Goal: Task Accomplishment & Management: Manage account settings

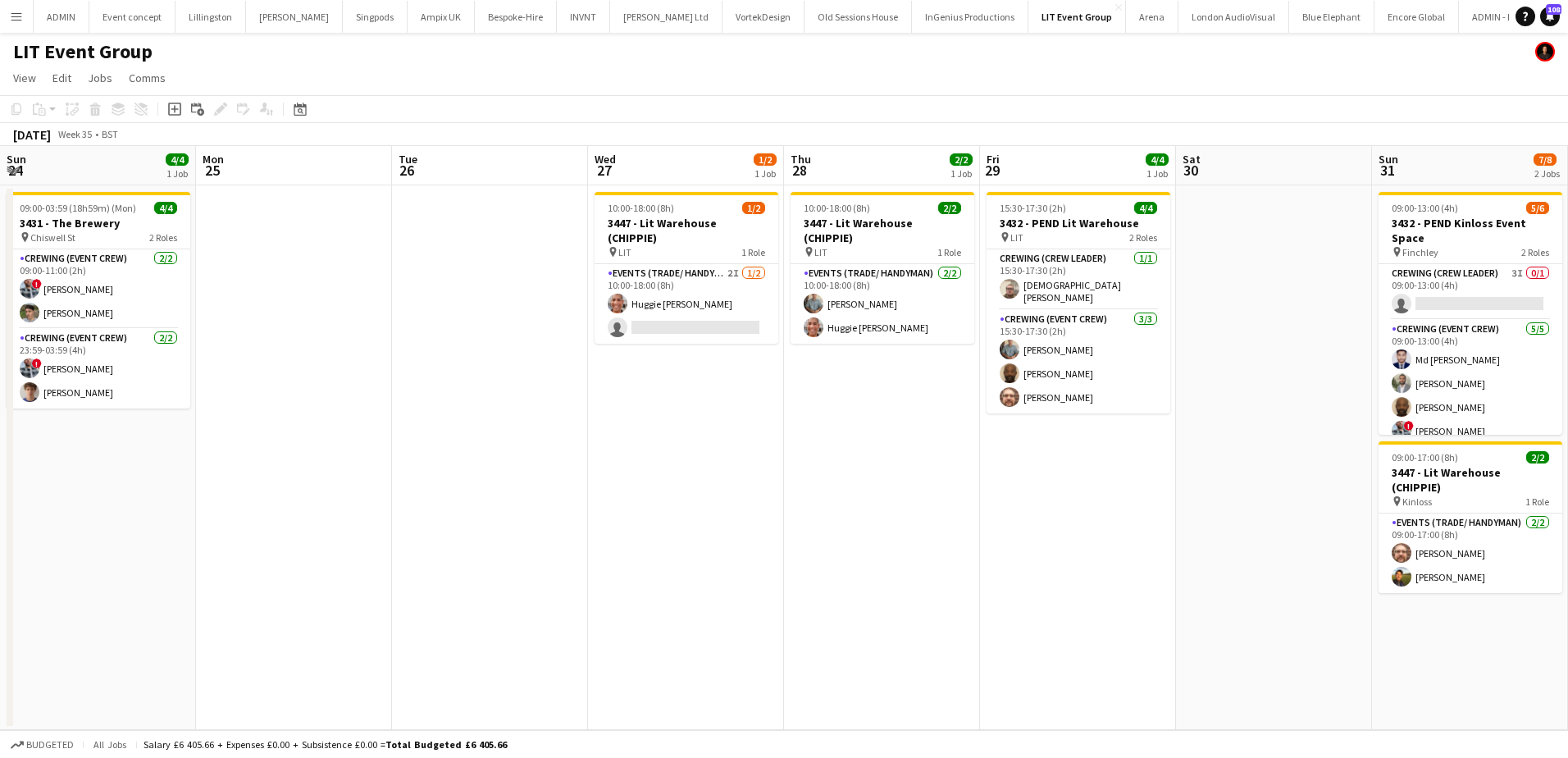
scroll to position [0, 600]
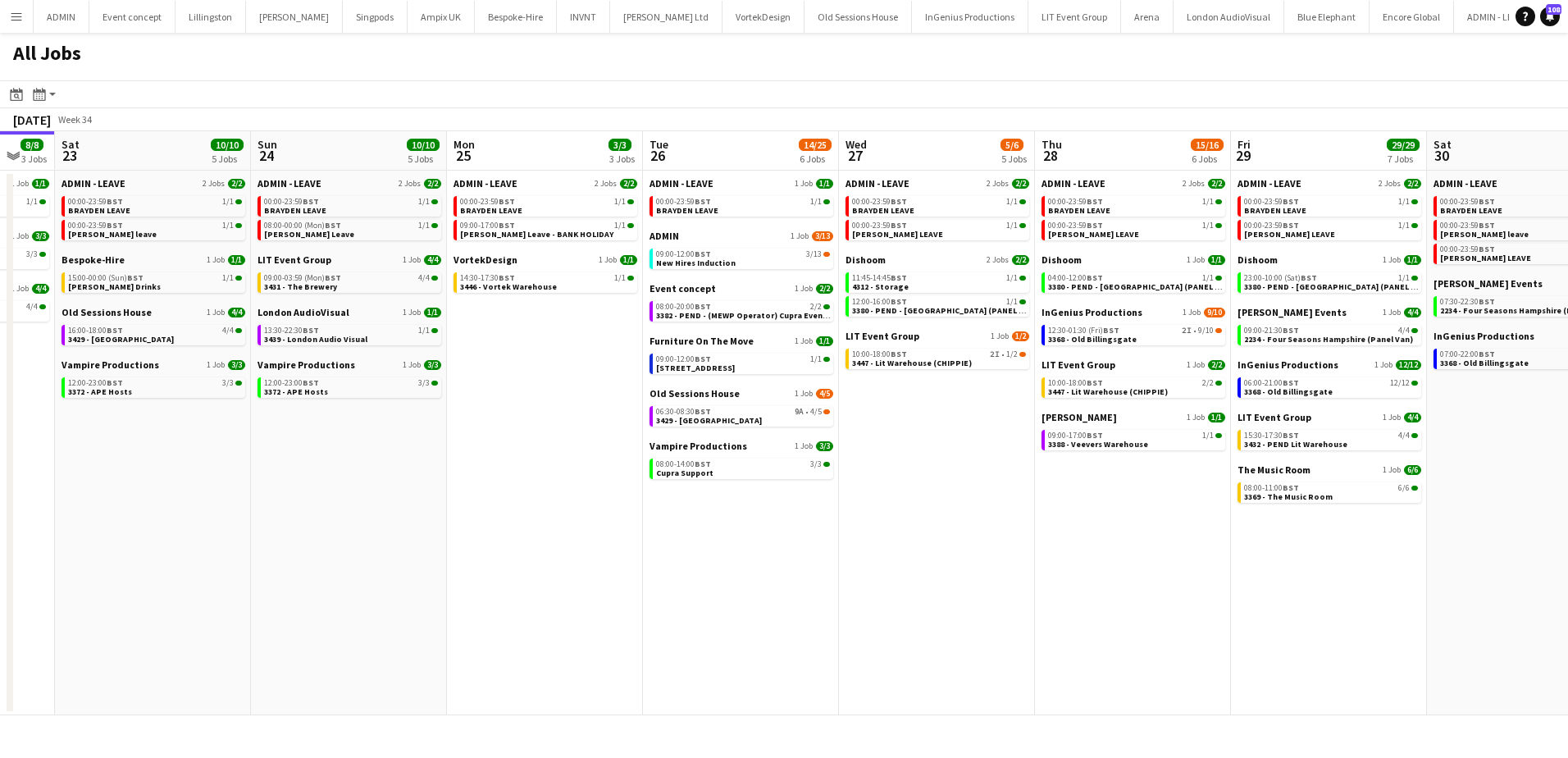
drag, startPoint x: 926, startPoint y: 457, endPoint x: 612, endPoint y: 451, distance: 314.1
click at [612, 451] on app-calendar-viewport "Wed 20 8/10 5 Jobs Thu 21 7/8 6 Jobs Fri 22 8/8 3 Jobs Sat 23 10/10 5 Jobs Sun …" at bounding box center [784, 423] width 1568 height 584
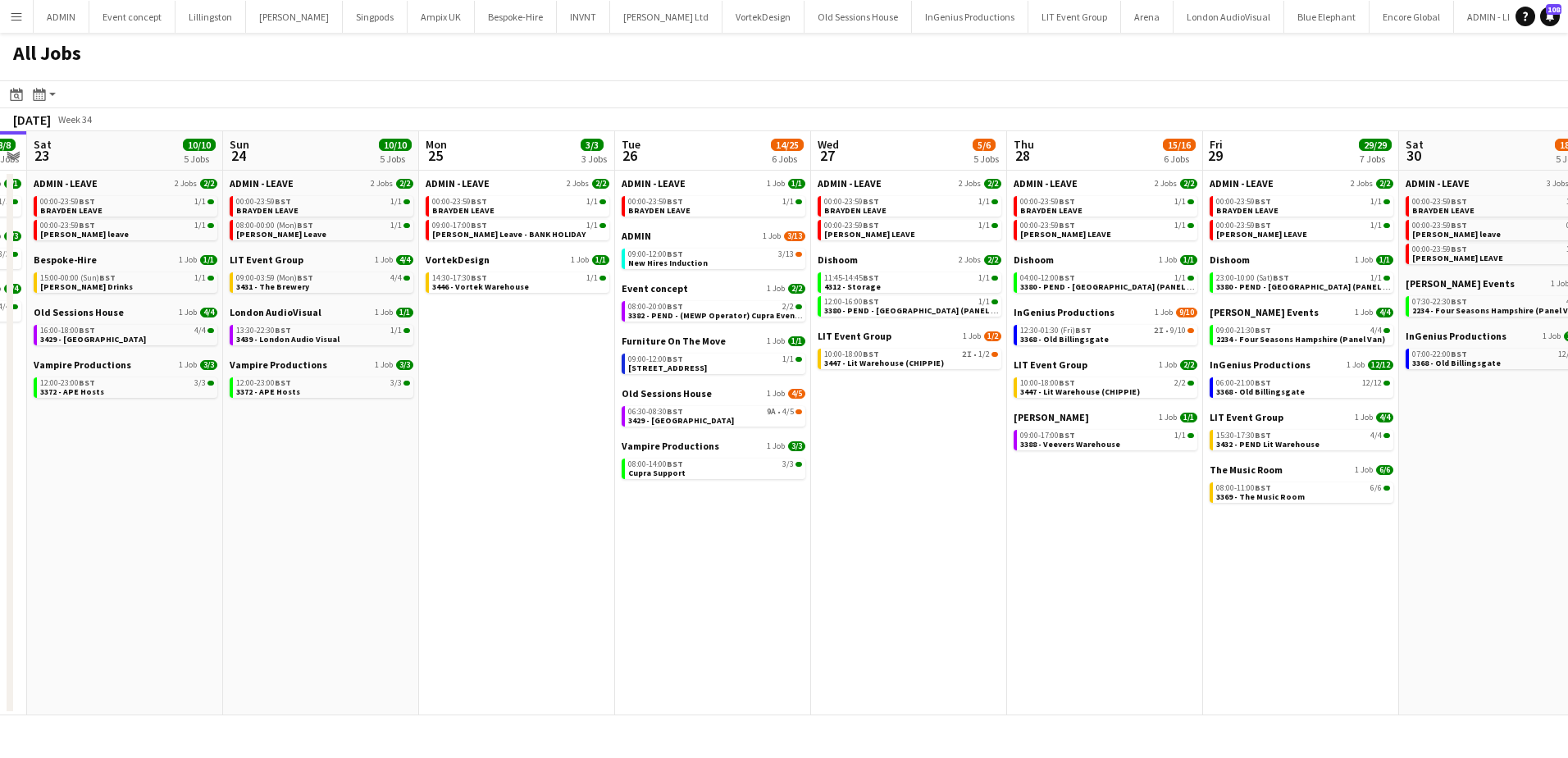
drag, startPoint x: 981, startPoint y: 451, endPoint x: 948, endPoint y: 448, distance: 33.1
click at [949, 448] on app-calendar-viewport "Wed 20 8/10 5 Jobs Thu 21 7/8 6 Jobs Fri 22 8/8 3 Jobs Sat 23 10/10 5 Jobs Sun …" at bounding box center [784, 423] width 1568 height 584
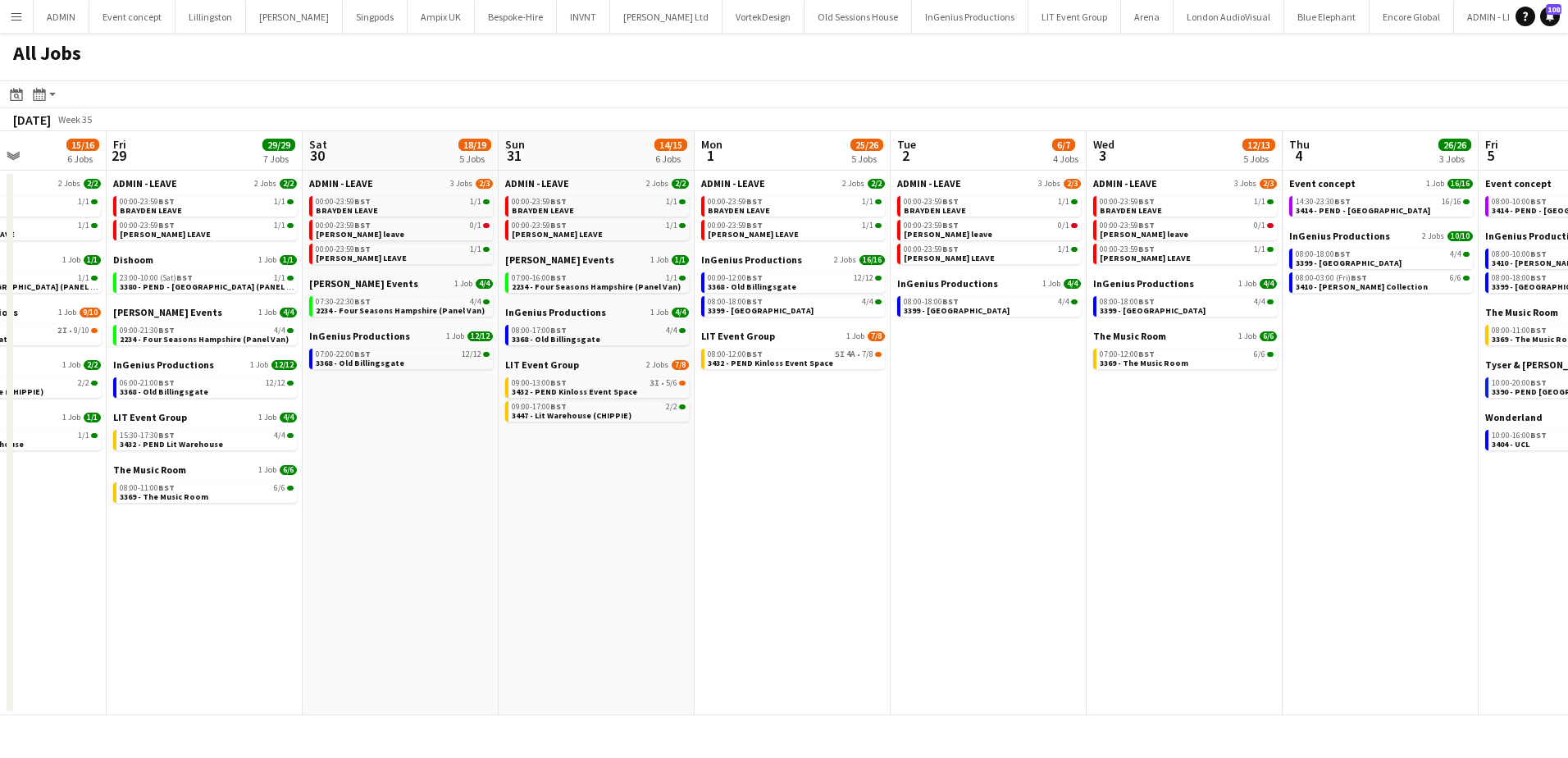
drag, startPoint x: 1394, startPoint y: 562, endPoint x: 278, endPoint y: 492, distance: 1118.2
click at [262, 492] on app-calendar-viewport "Mon 25 3/3 3 Jobs Tue 26 14/25 6 Jobs Wed 27 5/6 5 Jobs Thu 28 15/16 6 Jobs Fri…" at bounding box center [784, 423] width 1568 height 584
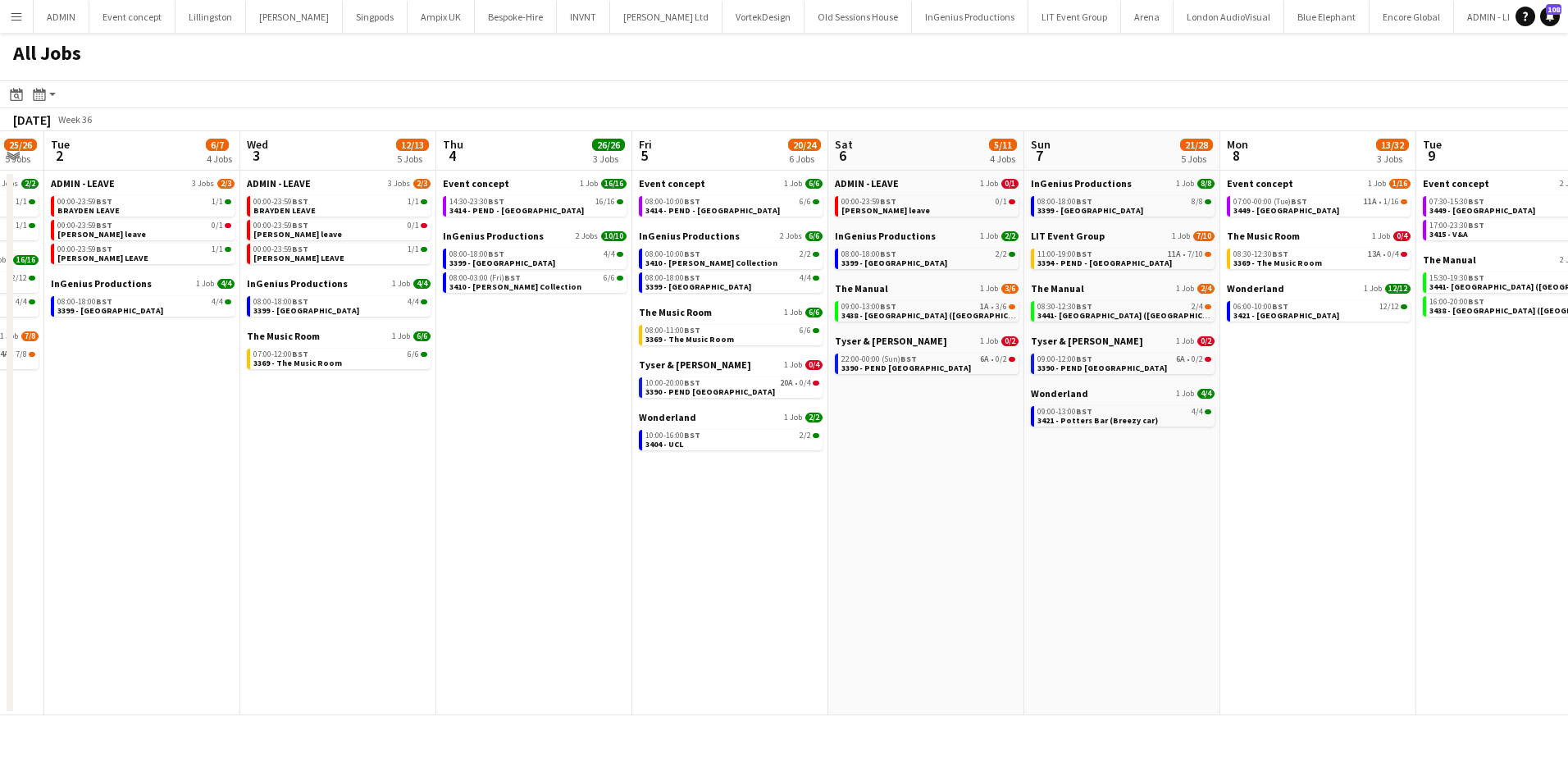
scroll to position [0, 575]
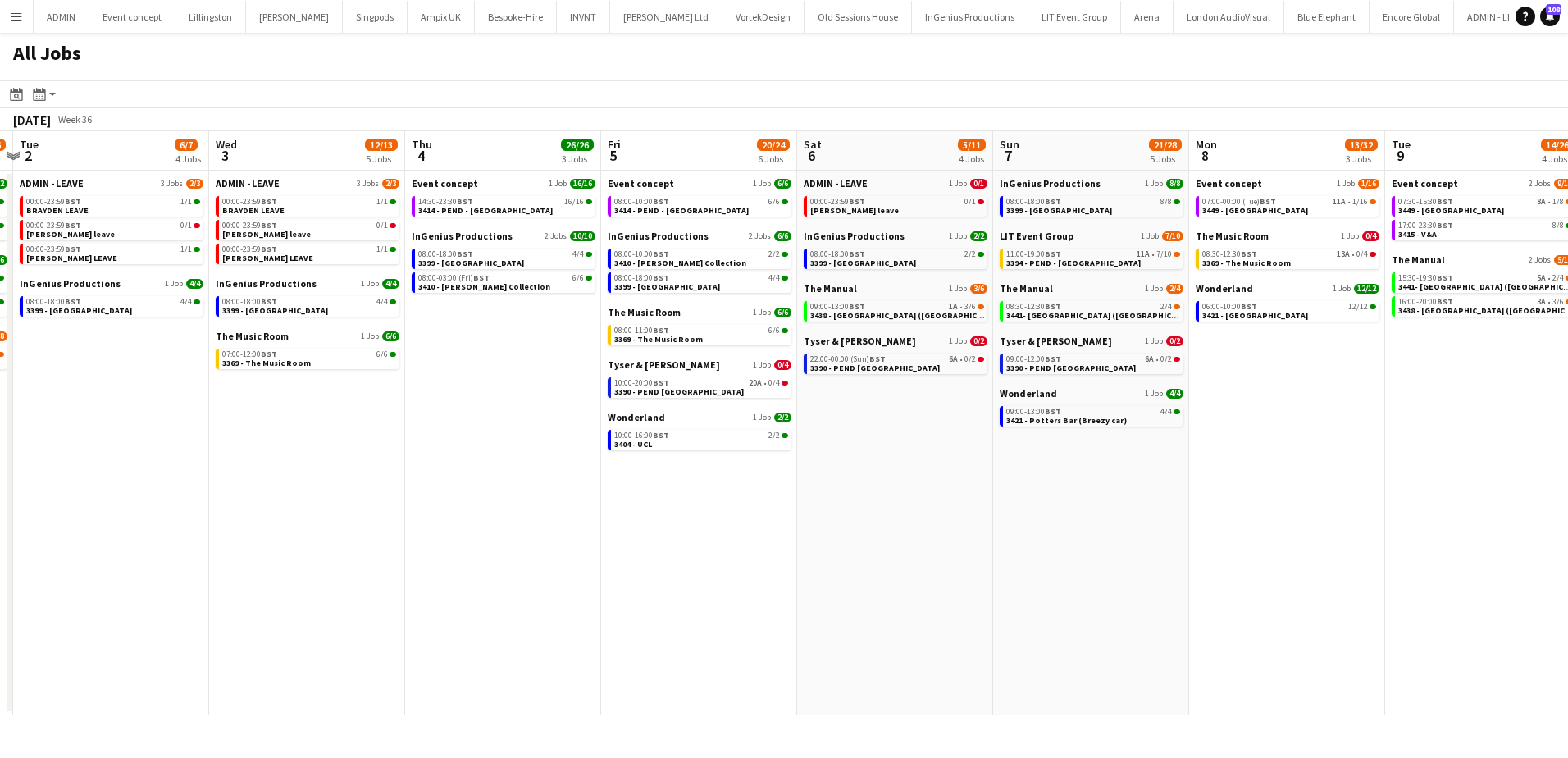
drag, startPoint x: 1315, startPoint y: 497, endPoint x: 606, endPoint y: 442, distance: 711.1
click at [524, 467] on app-calendar-viewport "Sat 30 18/19 5 Jobs Sun 31 14/15 6 Jobs Mon 1 25/26 5 Jobs Tue 2 6/7 4 Jobs Wed…" at bounding box center [784, 423] width 1568 height 584
click at [905, 307] on div "09:00-13:00 BST 1A • 3/6" at bounding box center [897, 307] width 174 height 8
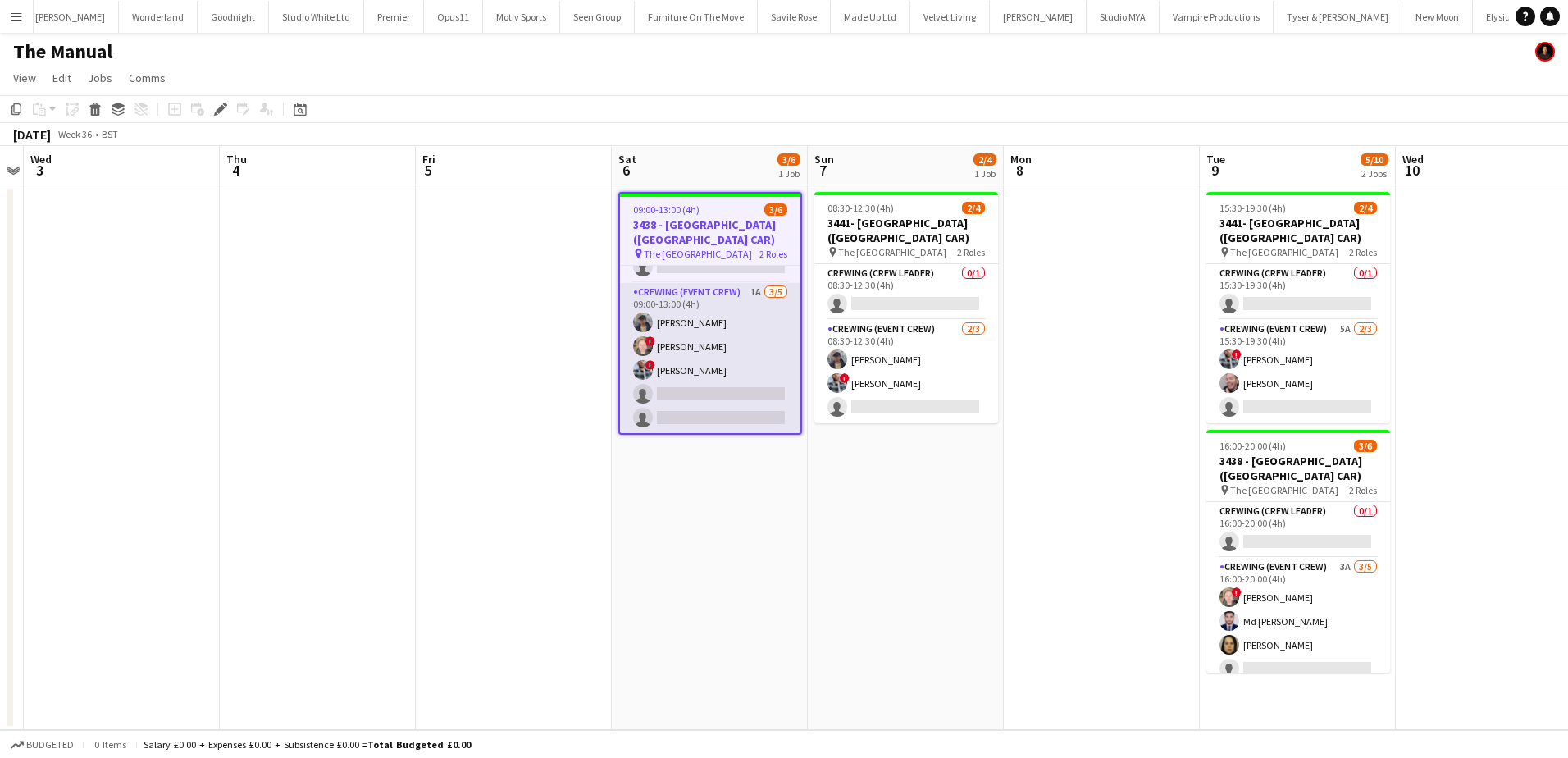
scroll to position [39, 0]
click at [729, 355] on app-card-role "Crewing (Event Crew) 1A 3/5 09:00-13:00 (4h) William Connor ! Calum Ward ! Kier…" at bounding box center [710, 357] width 181 height 151
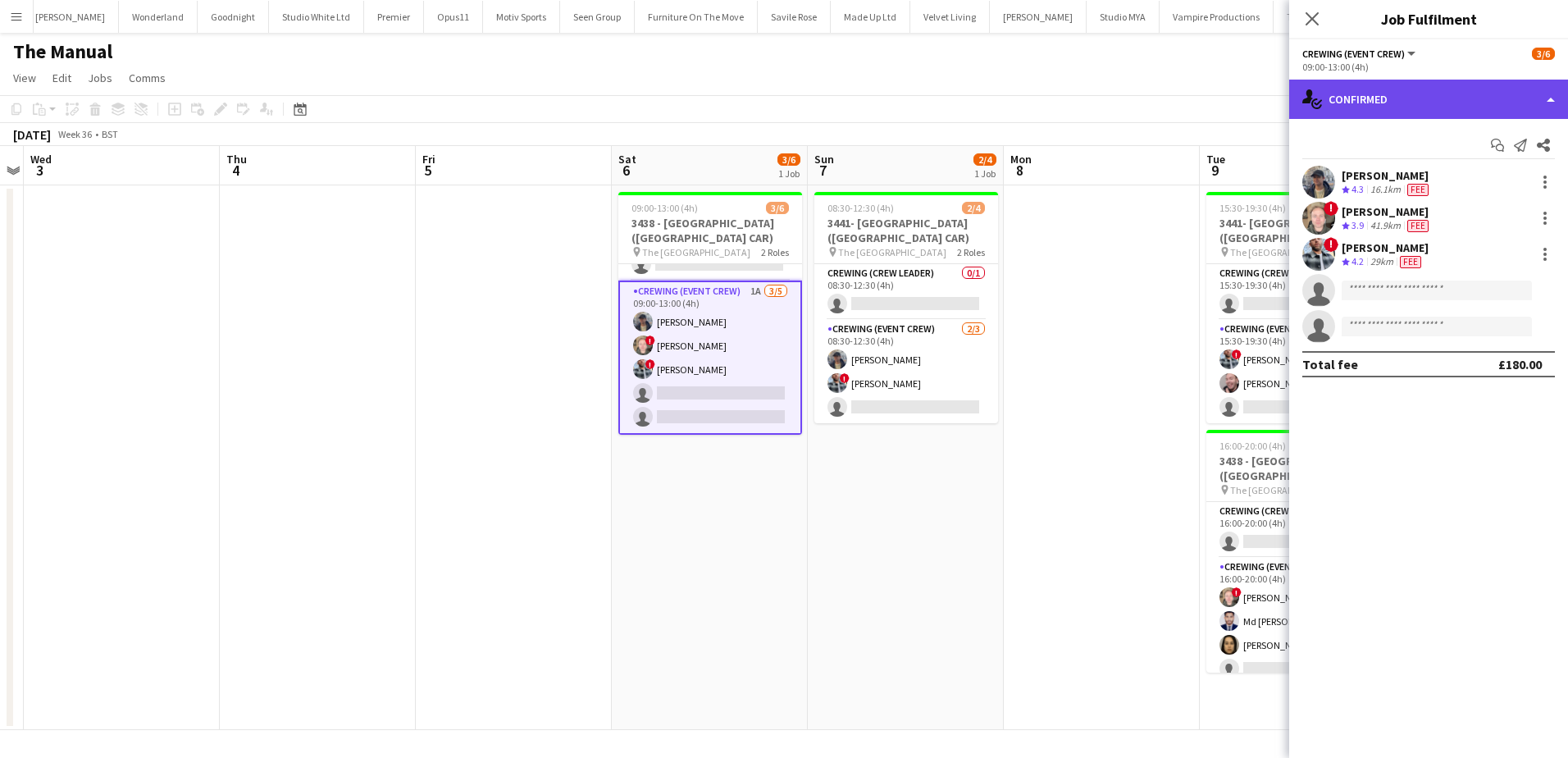
click at [1448, 82] on div "single-neutral-actions-check-2 Confirmed" at bounding box center [1428, 99] width 279 height 39
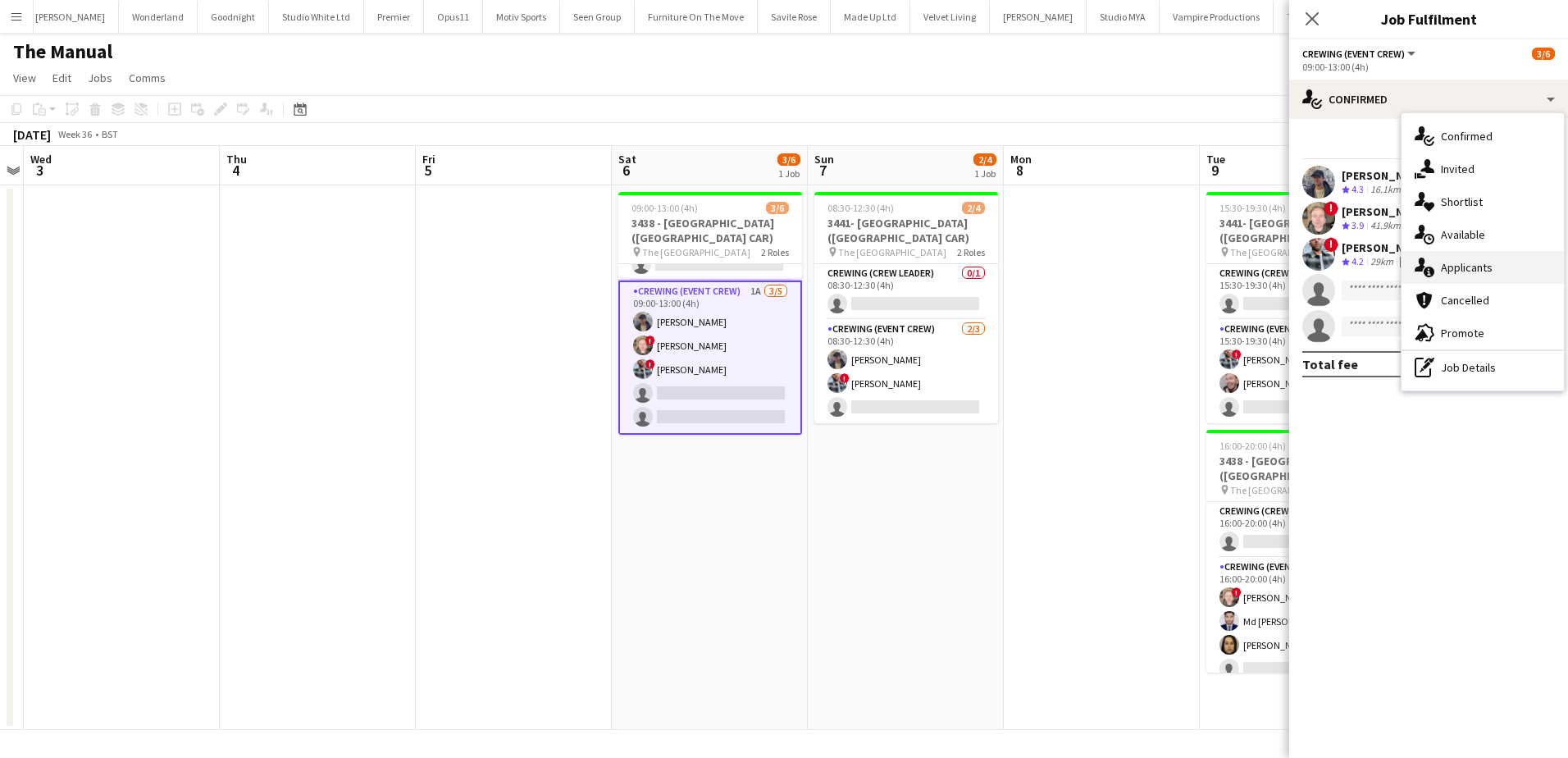
click at [1493, 266] on div "single-neutral-actions-information Applicants" at bounding box center [1483, 267] width 162 height 33
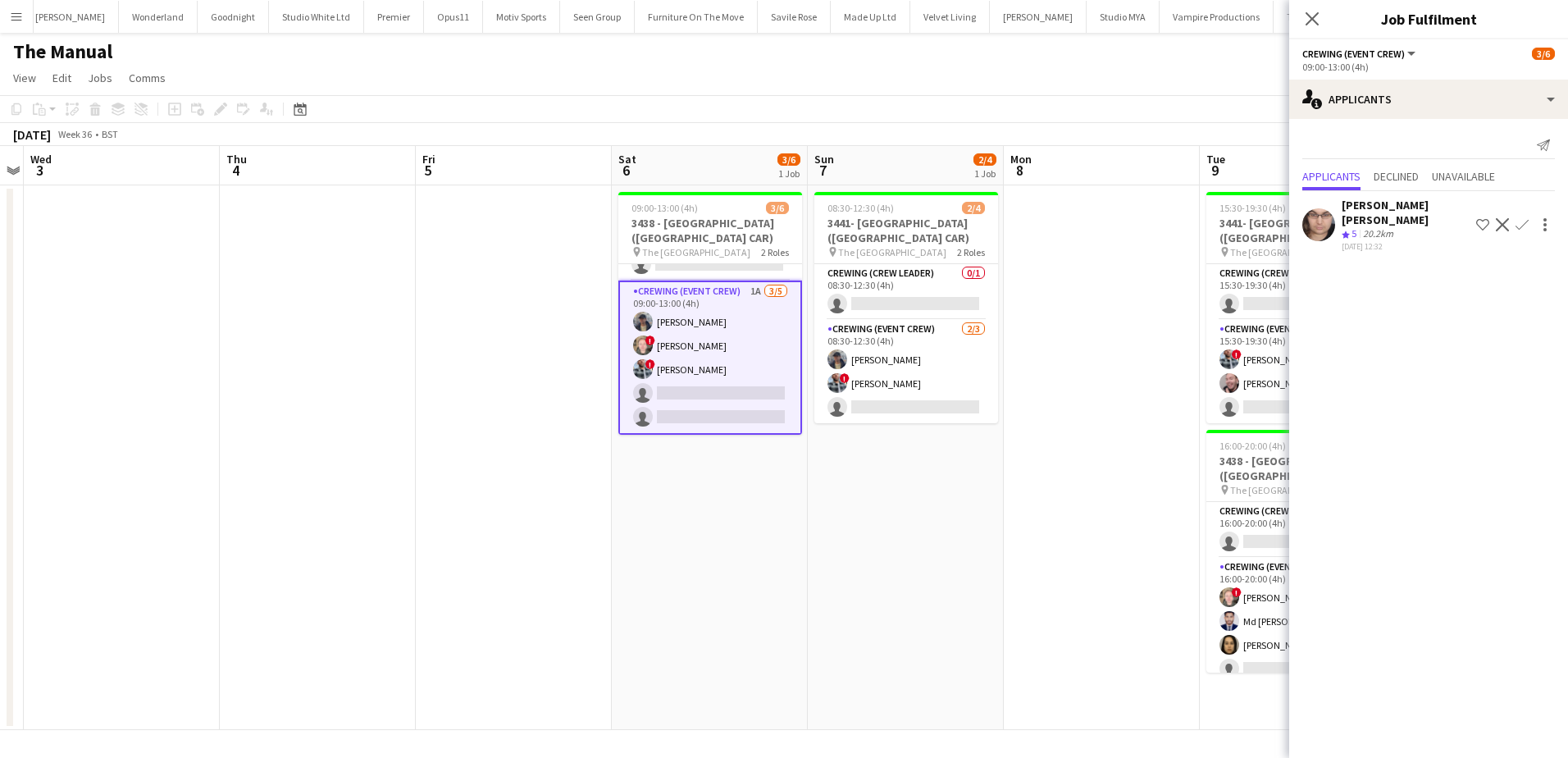
click at [1522, 222] on app-icon "Confirm" at bounding box center [1522, 224] width 13 height 13
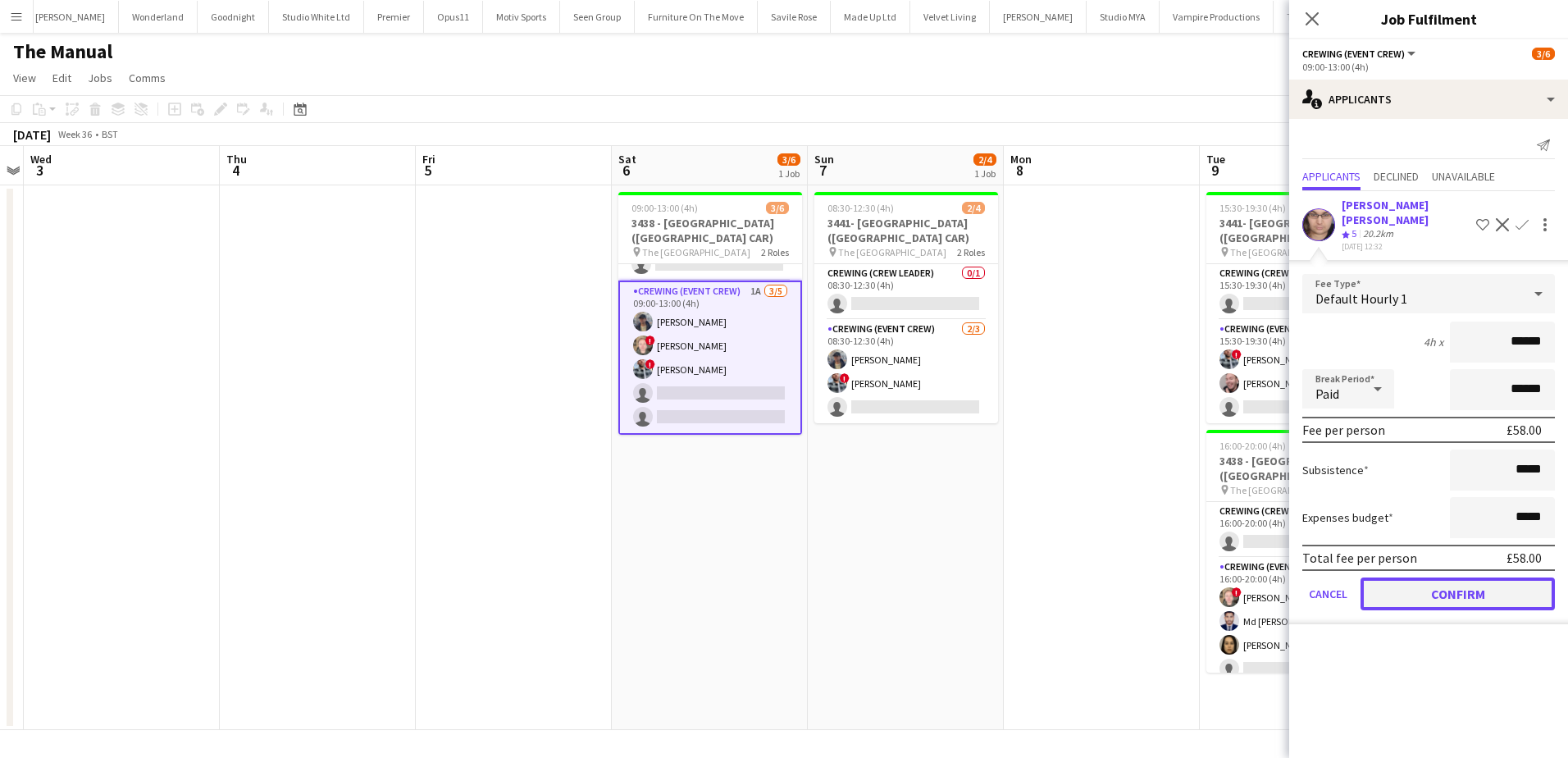
click at [1486, 580] on button "Confirm" at bounding box center [1458, 594] width 195 height 33
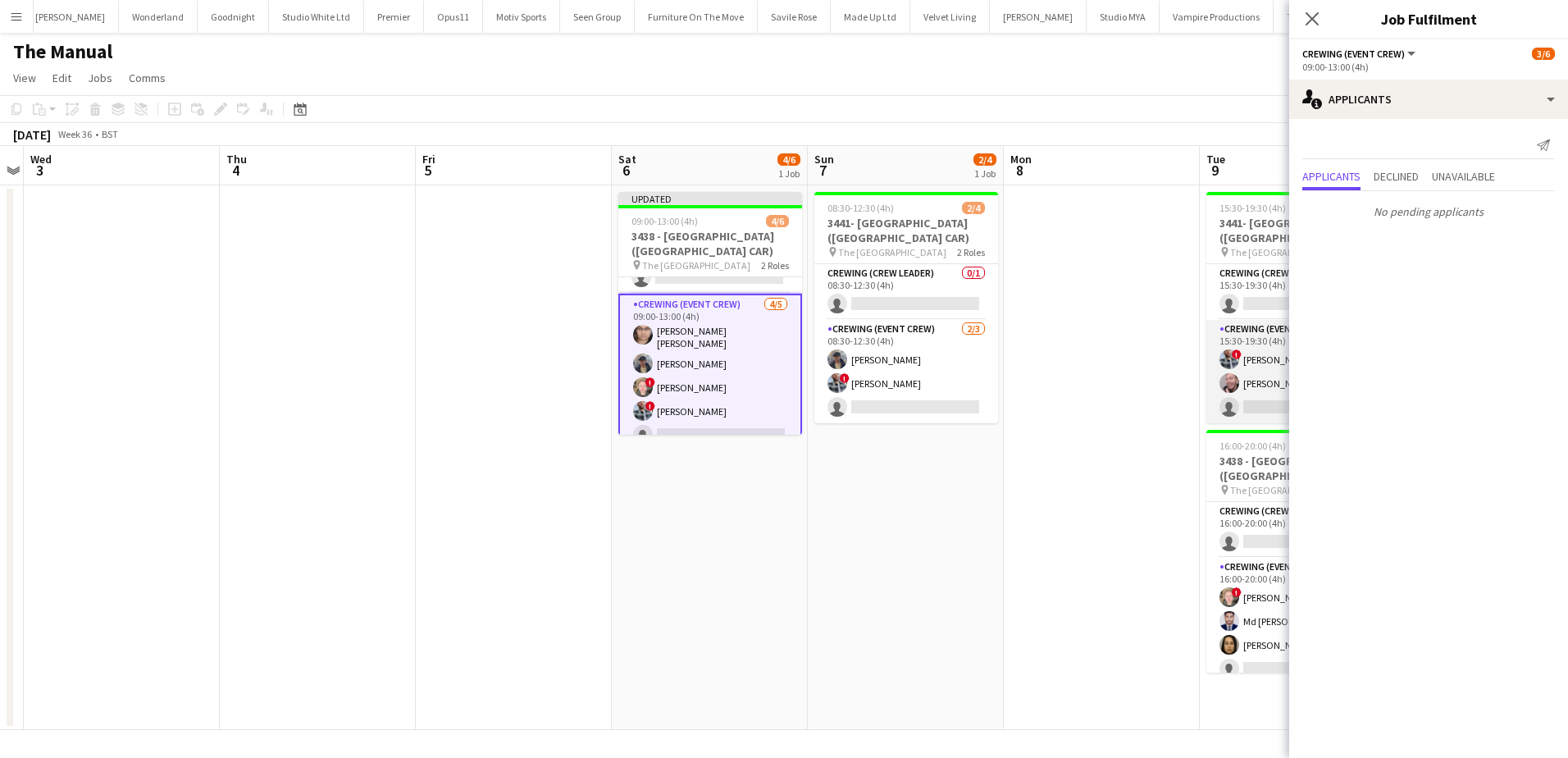
click at [1255, 397] on app-card-role "Crewing (Event Crew) 5A 2/3 15:30-19:30 (4h) ! Kieran Brooks Eldon Taylor singl…" at bounding box center [1298, 371] width 184 height 103
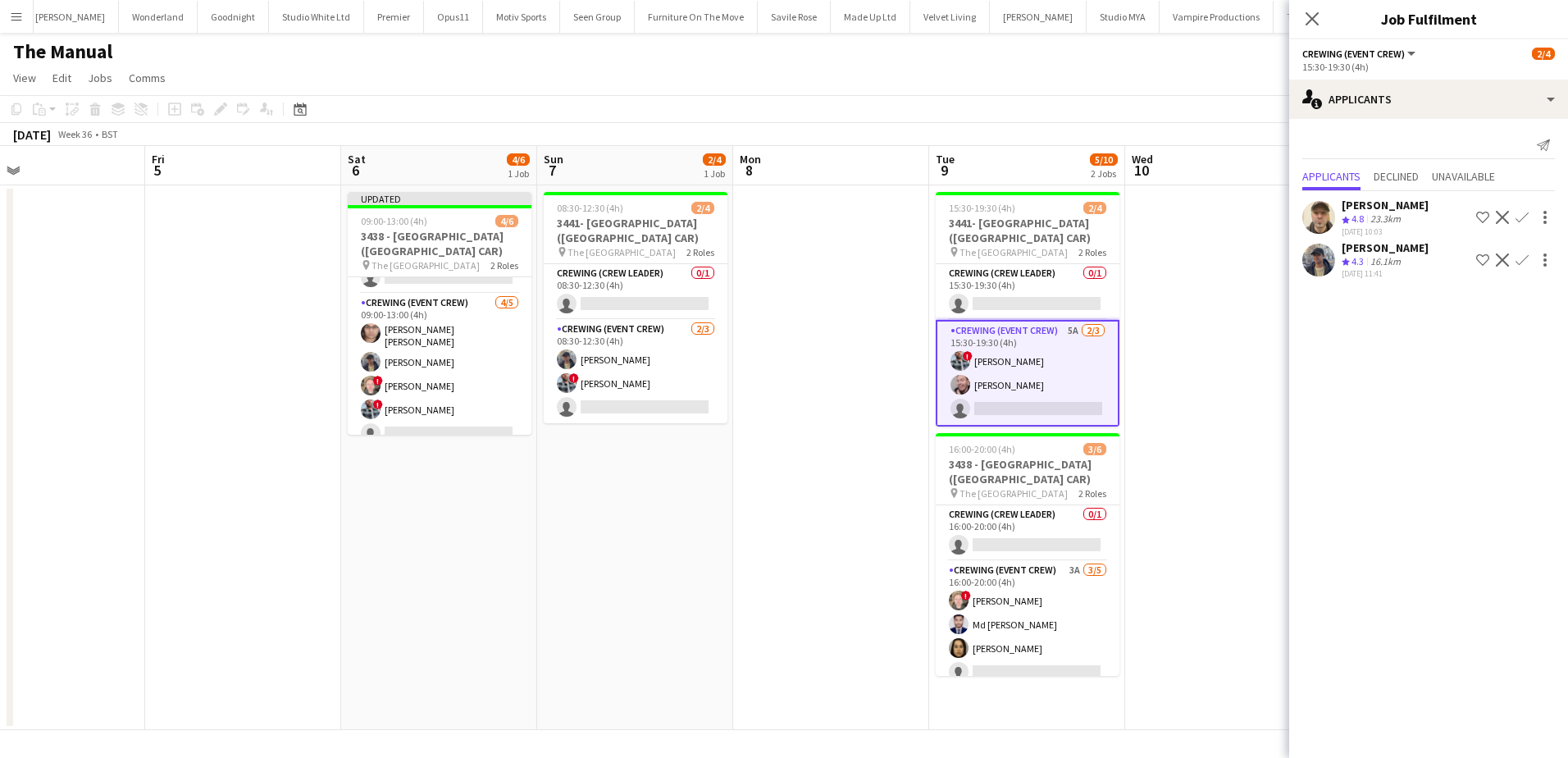
scroll to position [0, 648]
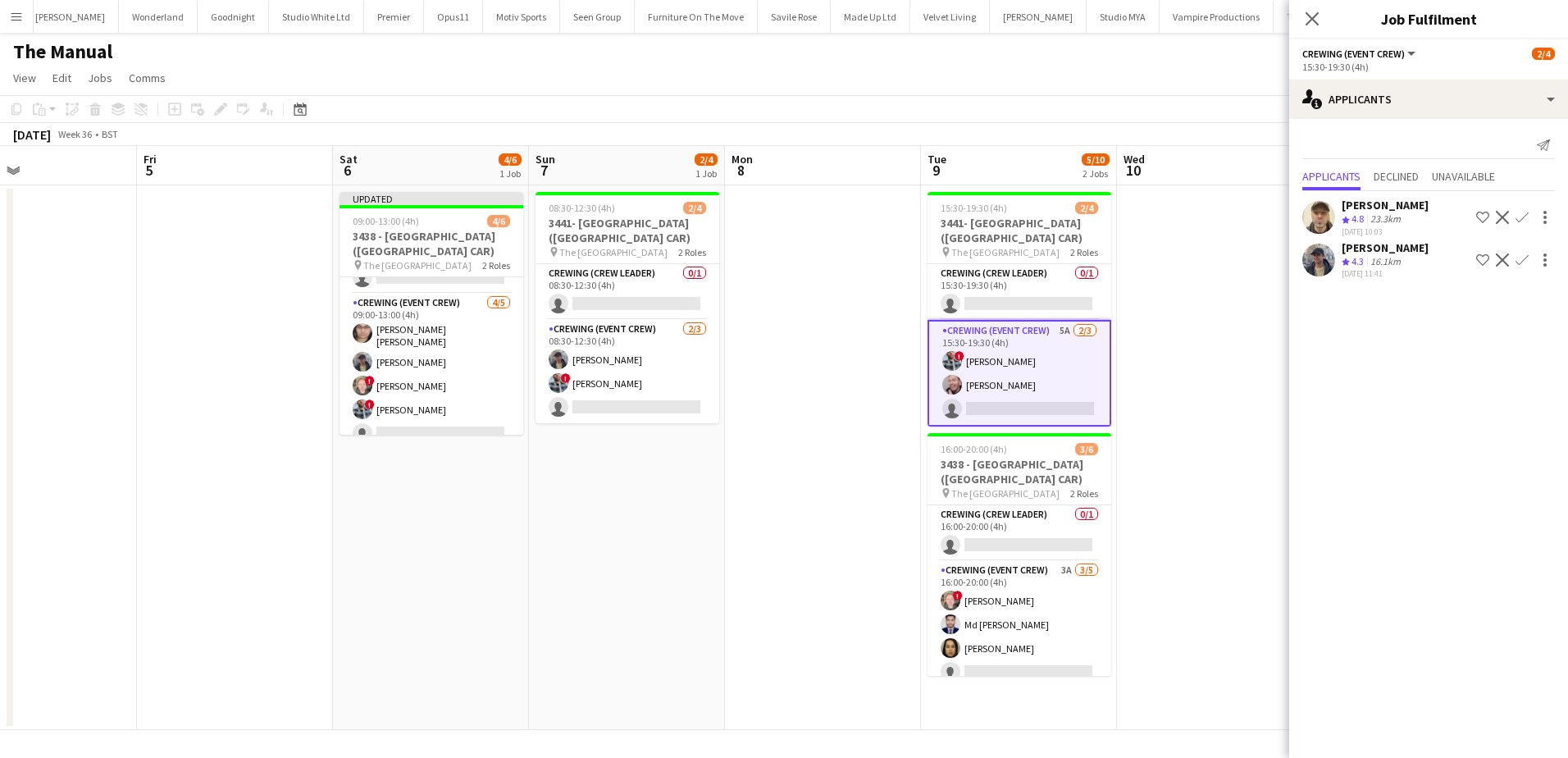
drag, startPoint x: 1113, startPoint y: 459, endPoint x: 834, endPoint y: 439, distance: 279.7
click at [834, 440] on app-calendar-viewport "Mon 1 Tue 2 Wed 3 Thu 4 Fri 5 Sat 6 4/6 1 Job Sun 7 2/4 1 Job Mon 8 Tue 9 5/10 …" at bounding box center [784, 438] width 1568 height 584
click at [982, 652] on app-card-role "Crewing (Event Crew) 3A 3/5 16:00-20:00 (4h) ! Calum Ward Md Mosabbit Hridoy Lu…" at bounding box center [1019, 636] width 184 height 151
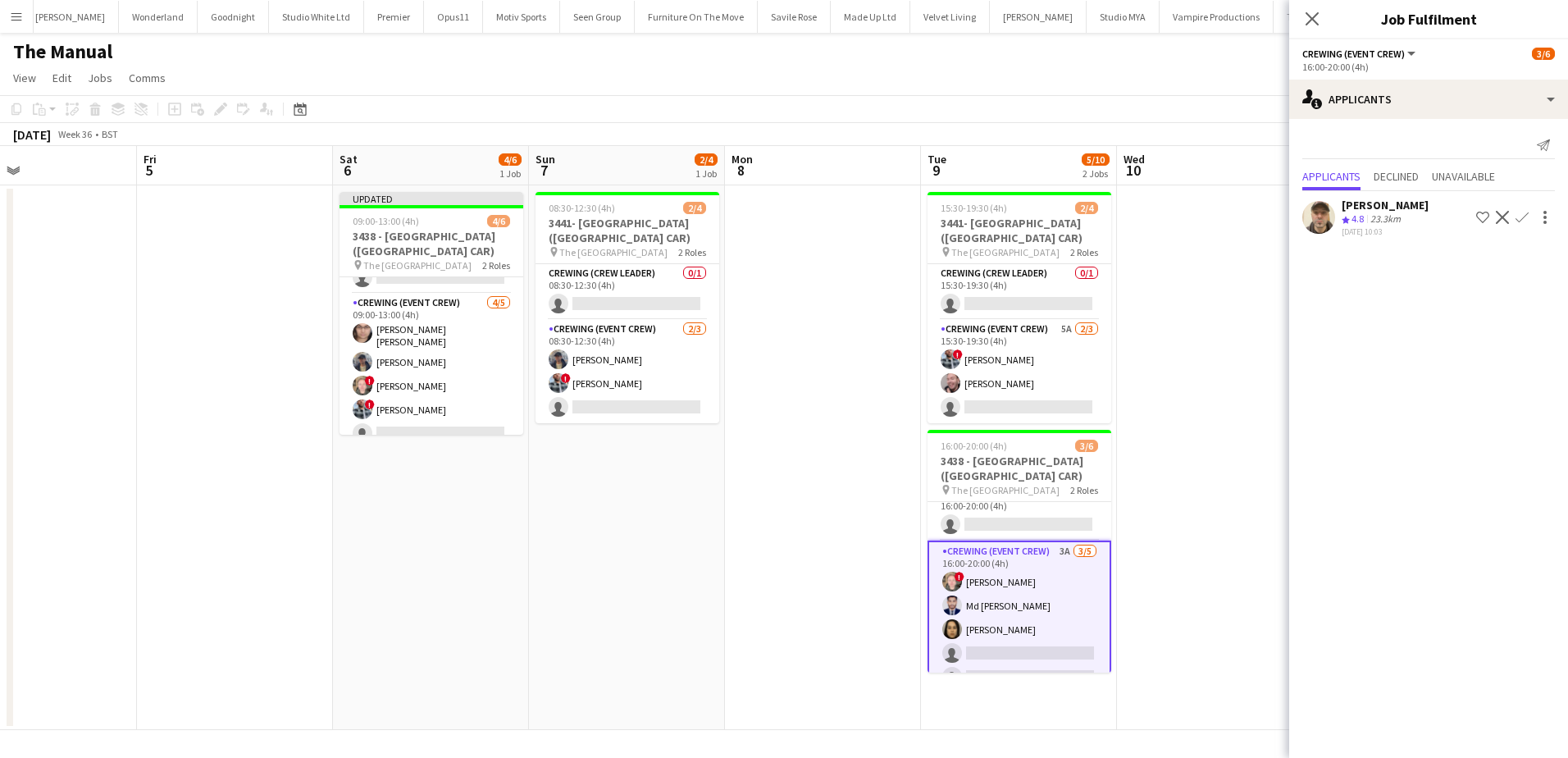
scroll to position [39, 0]
click at [1521, 223] on app-icon "Confirm" at bounding box center [1522, 217] width 13 height 13
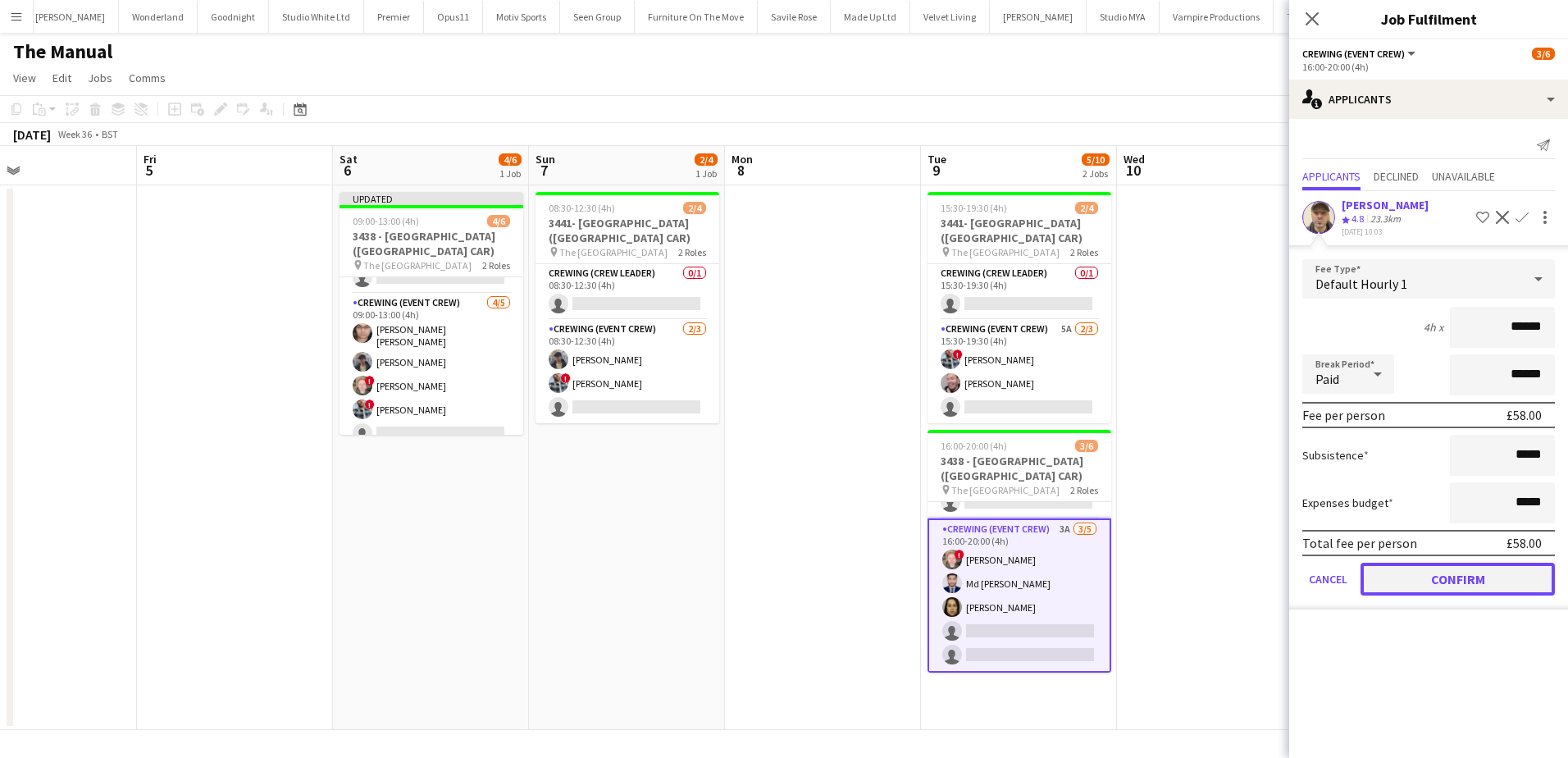
click at [1487, 584] on button "Confirm" at bounding box center [1458, 579] width 195 height 33
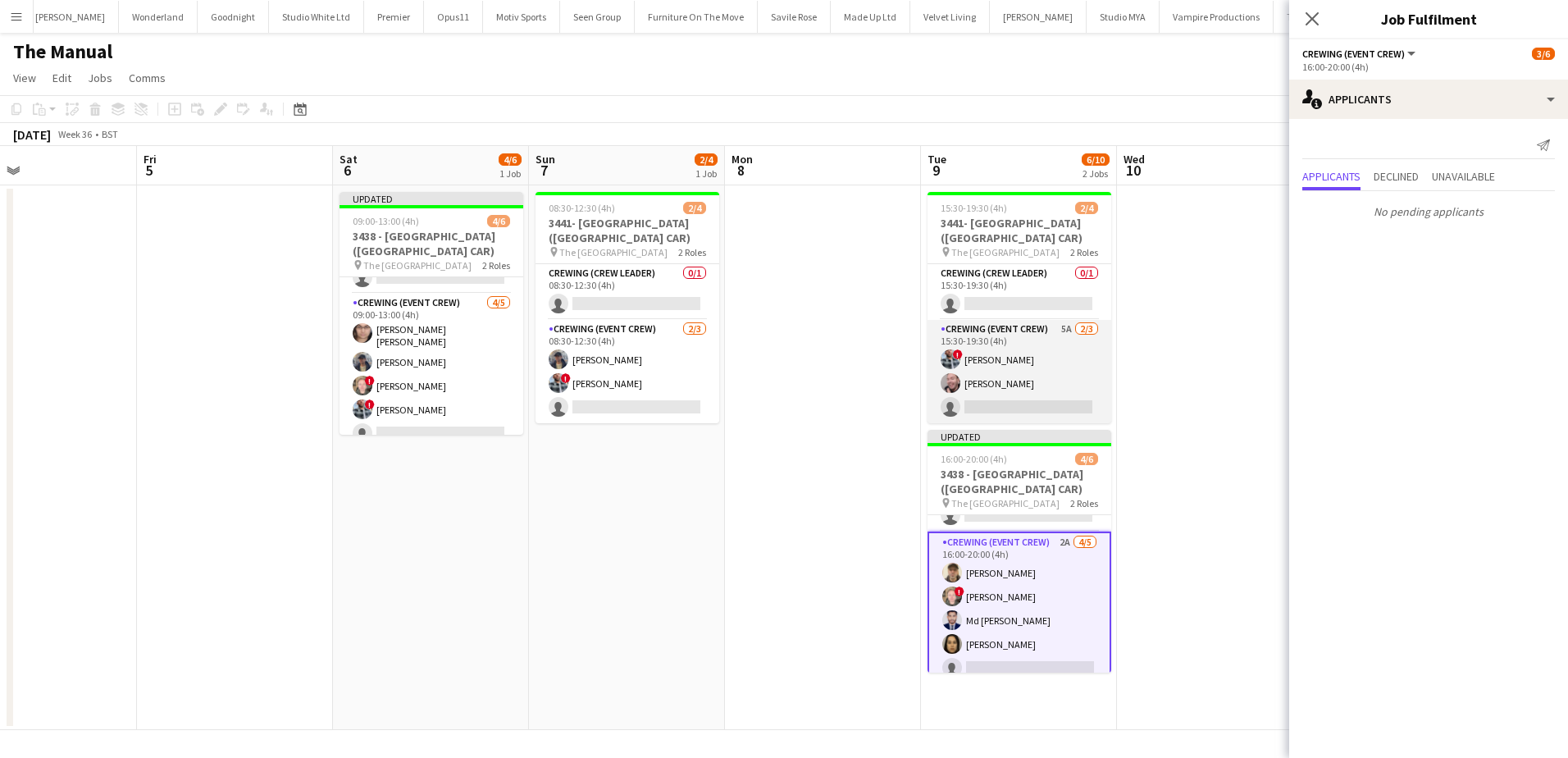
click at [994, 373] on app-card-role "Crewing (Event Crew) 5A 2/3 15:30-19:30 (4h) ! Kieran Brooks Eldon Taylor singl…" at bounding box center [1019, 371] width 184 height 103
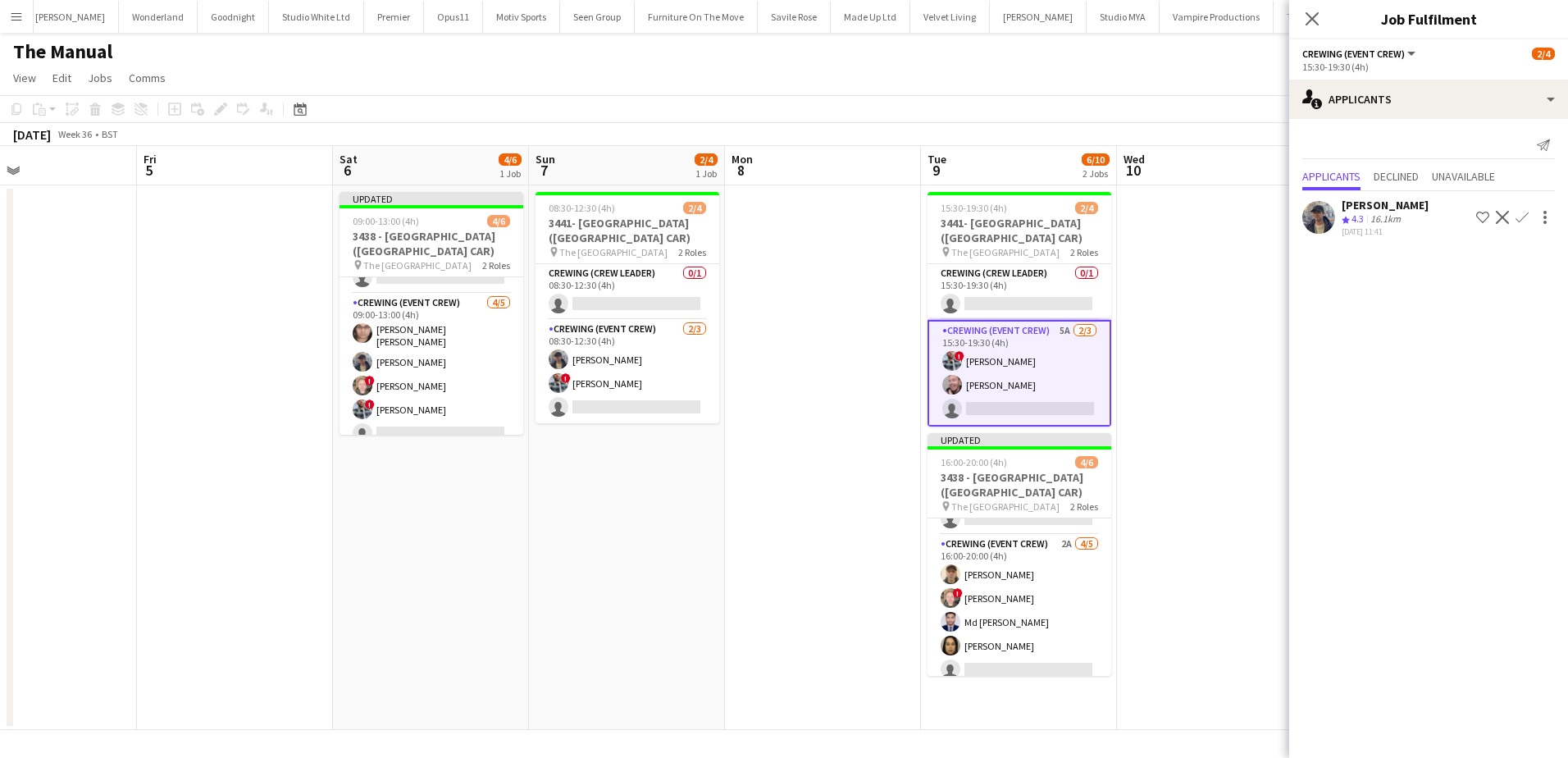
click at [1525, 219] on app-icon "Confirm" at bounding box center [1522, 217] width 13 height 13
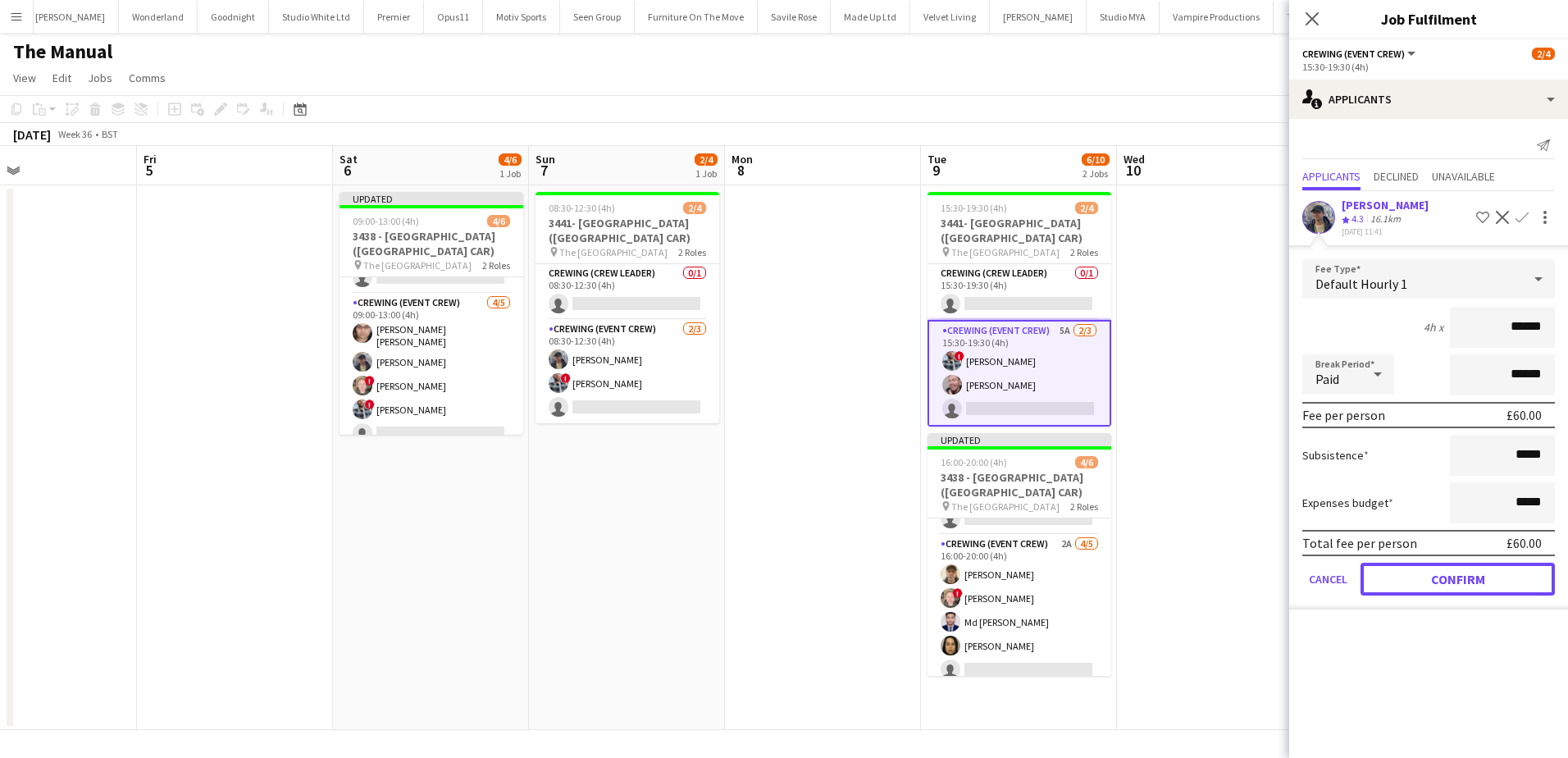
click at [1492, 577] on button "Confirm" at bounding box center [1458, 579] width 195 height 33
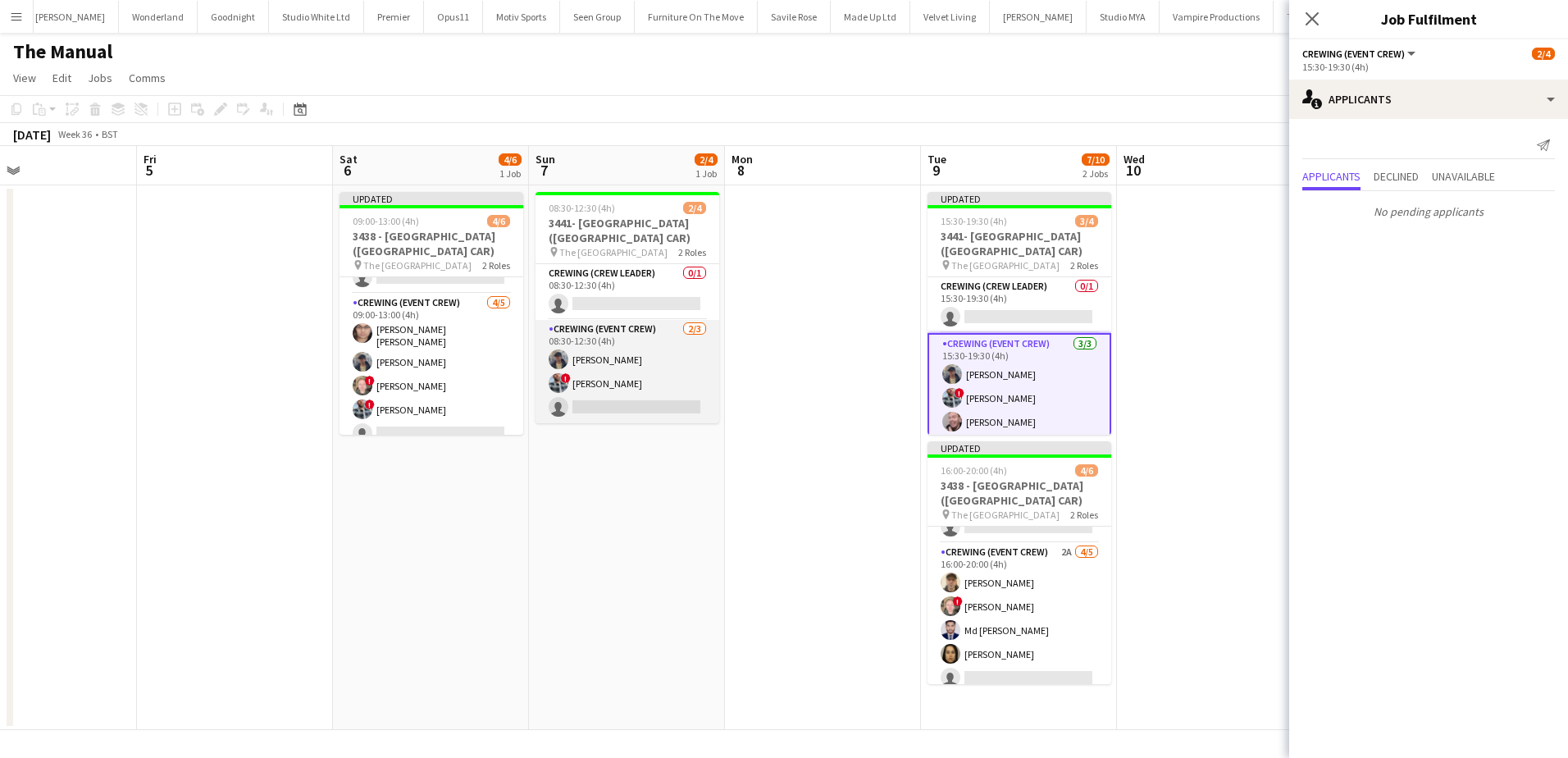
click at [679, 387] on app-card-role "Crewing (Event Crew) 2/3 08:30-12:30 (4h) William Connor ! Kieran Brooks single…" at bounding box center [628, 371] width 184 height 103
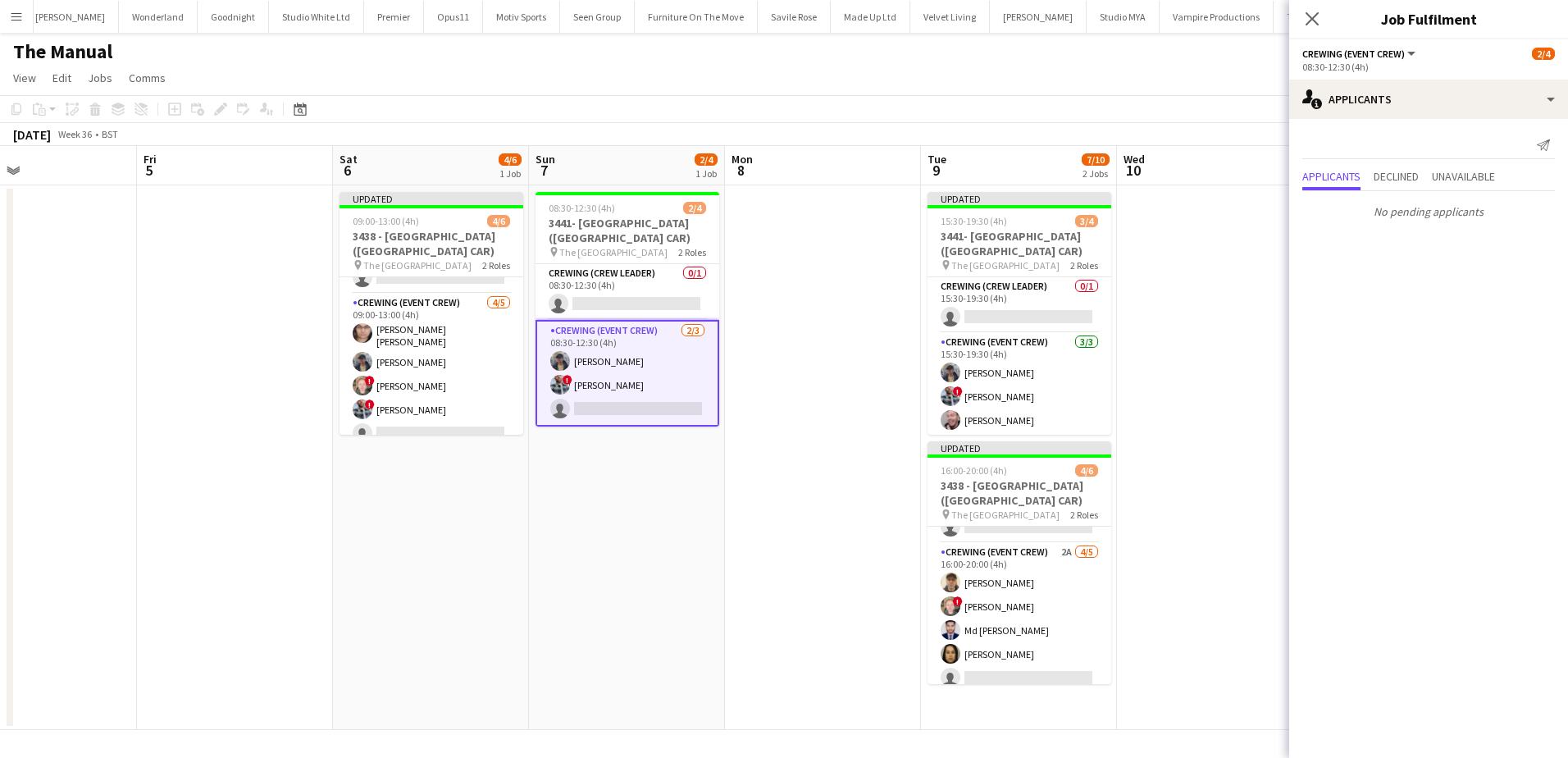
click at [844, 365] on app-date-cell at bounding box center [822, 457] width 196 height 545
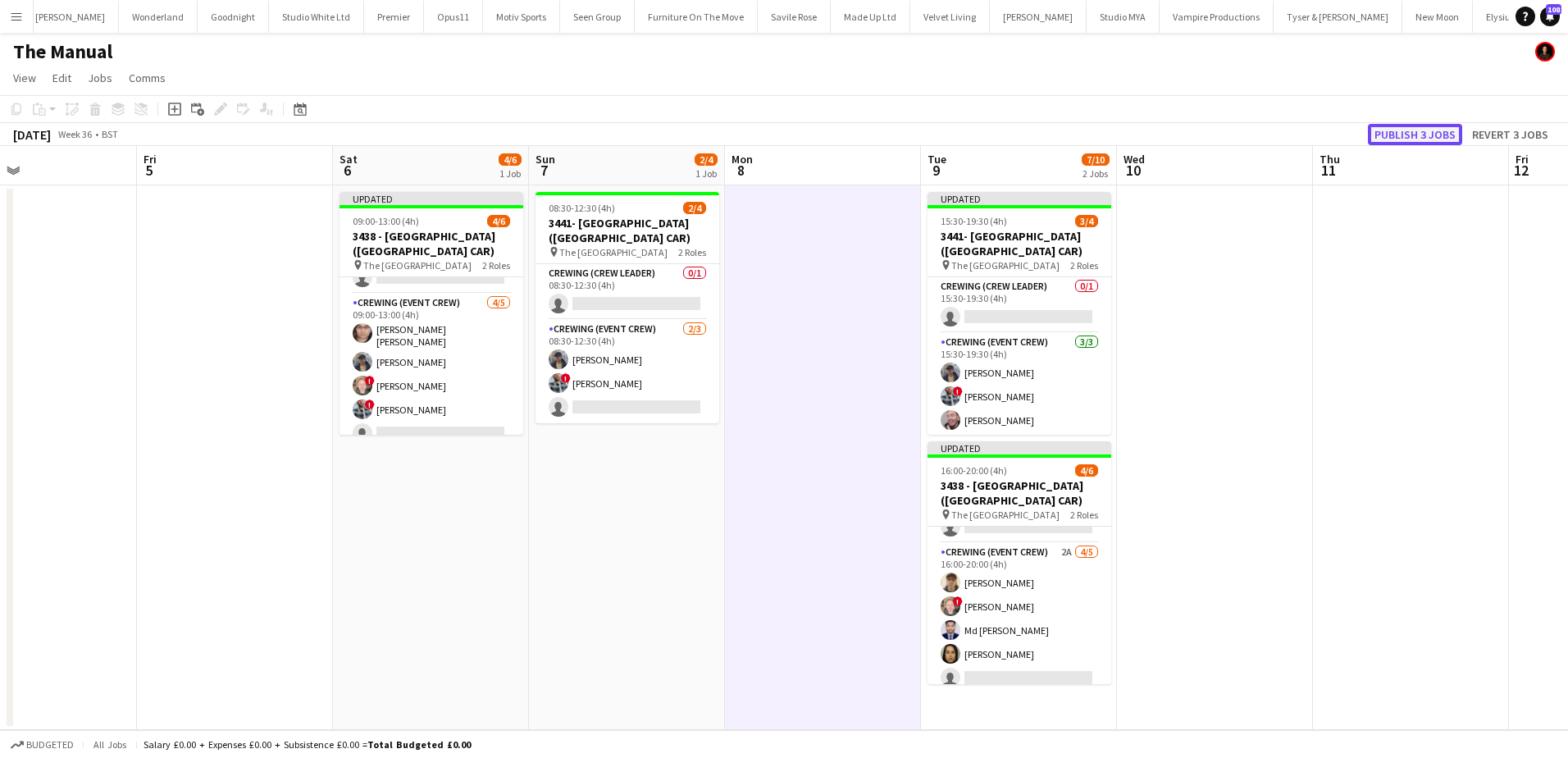
click at [1443, 130] on button "Publish 3 jobs" at bounding box center [1415, 134] width 94 height 21
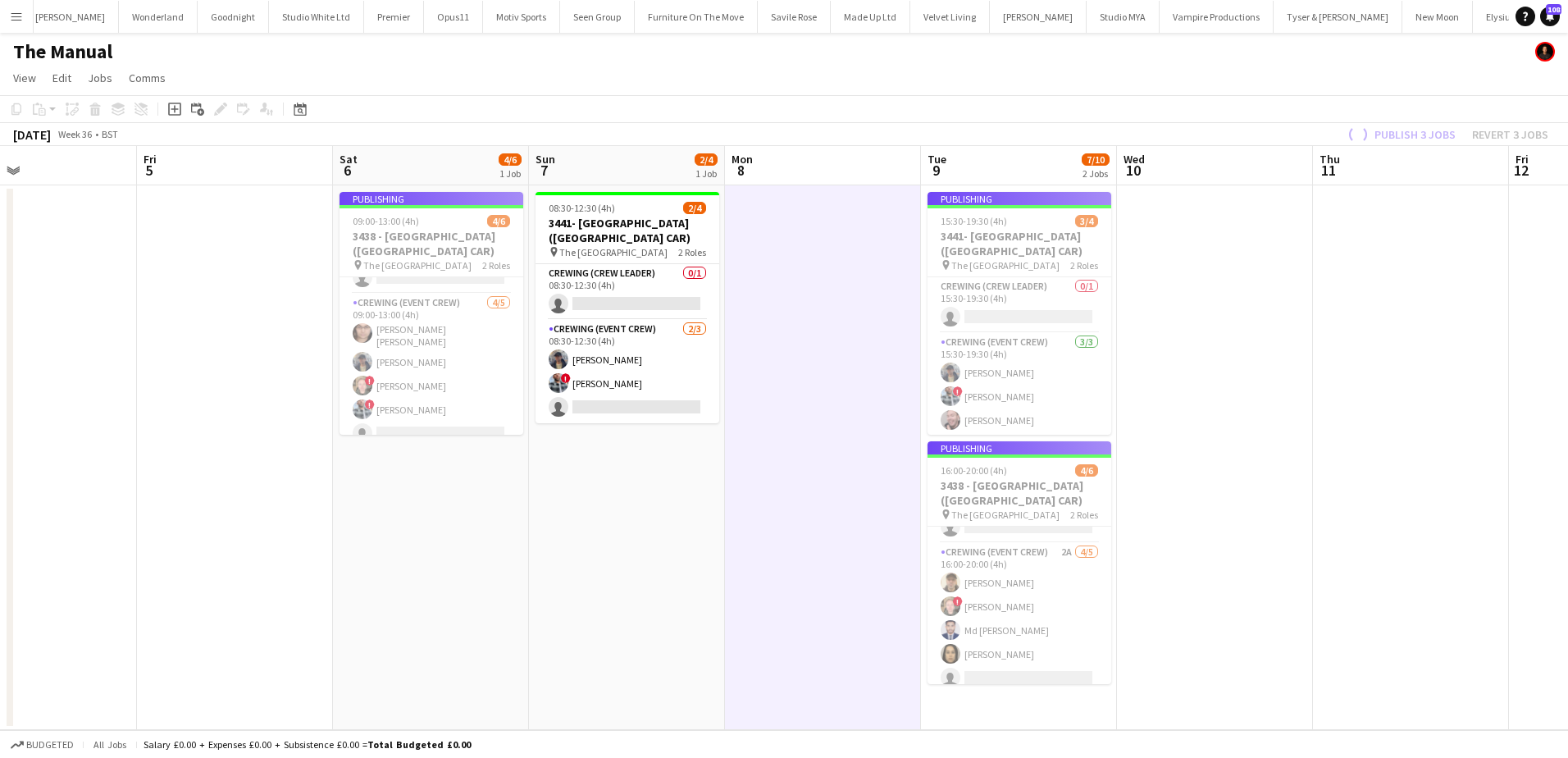
scroll to position [36, 0]
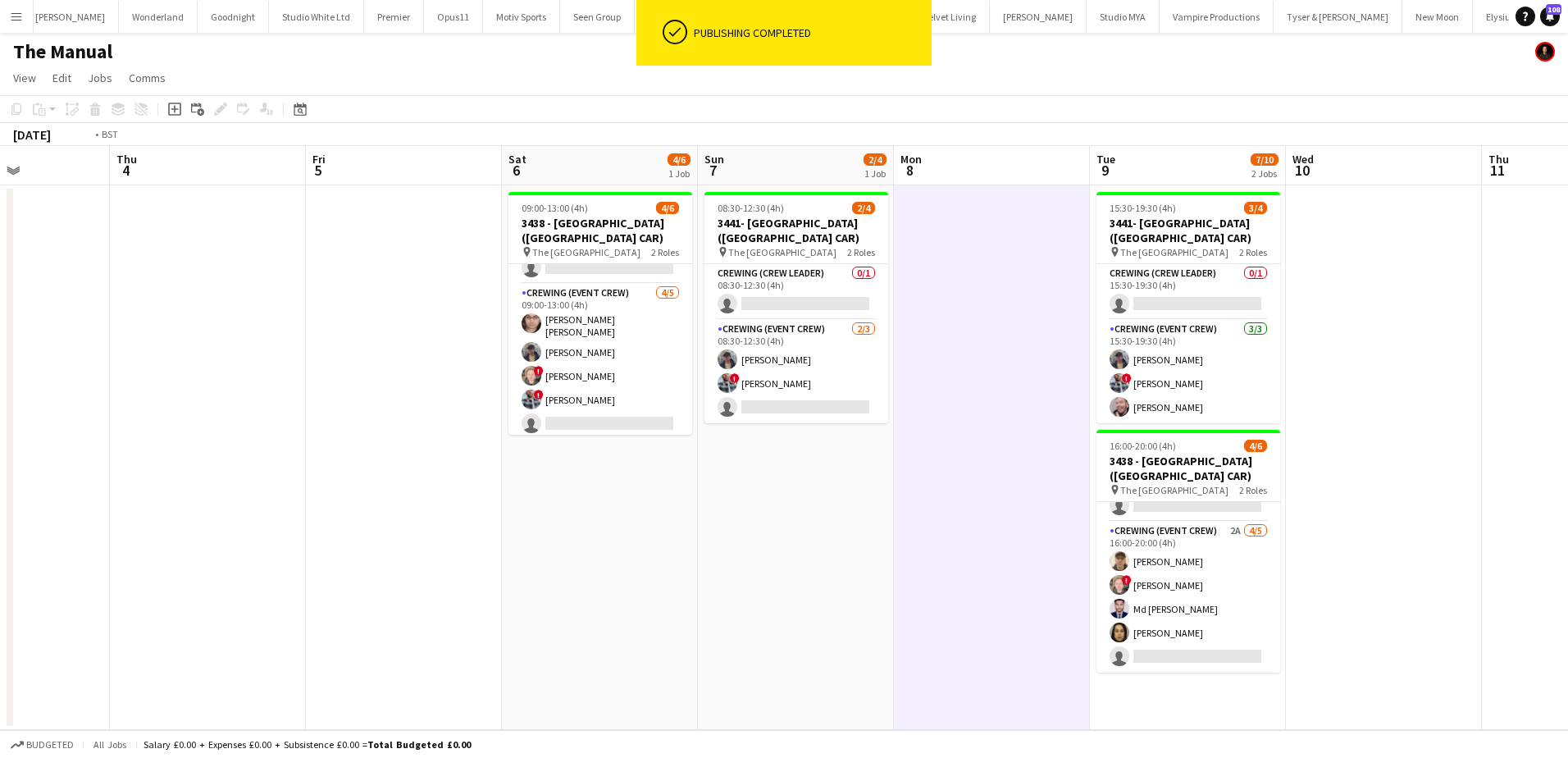
drag, startPoint x: 412, startPoint y: 556, endPoint x: 1520, endPoint y: 518, distance: 1108.7
click at [1520, 518] on app-calendar-viewport "Mon 1 Tue 2 Wed 3 Thu 4 Fri 5 Sat 6 4/6 1 Job Sun 7 2/4 1 Job Mon 8 Tue 9 7/10 …" at bounding box center [784, 438] width 1568 height 584
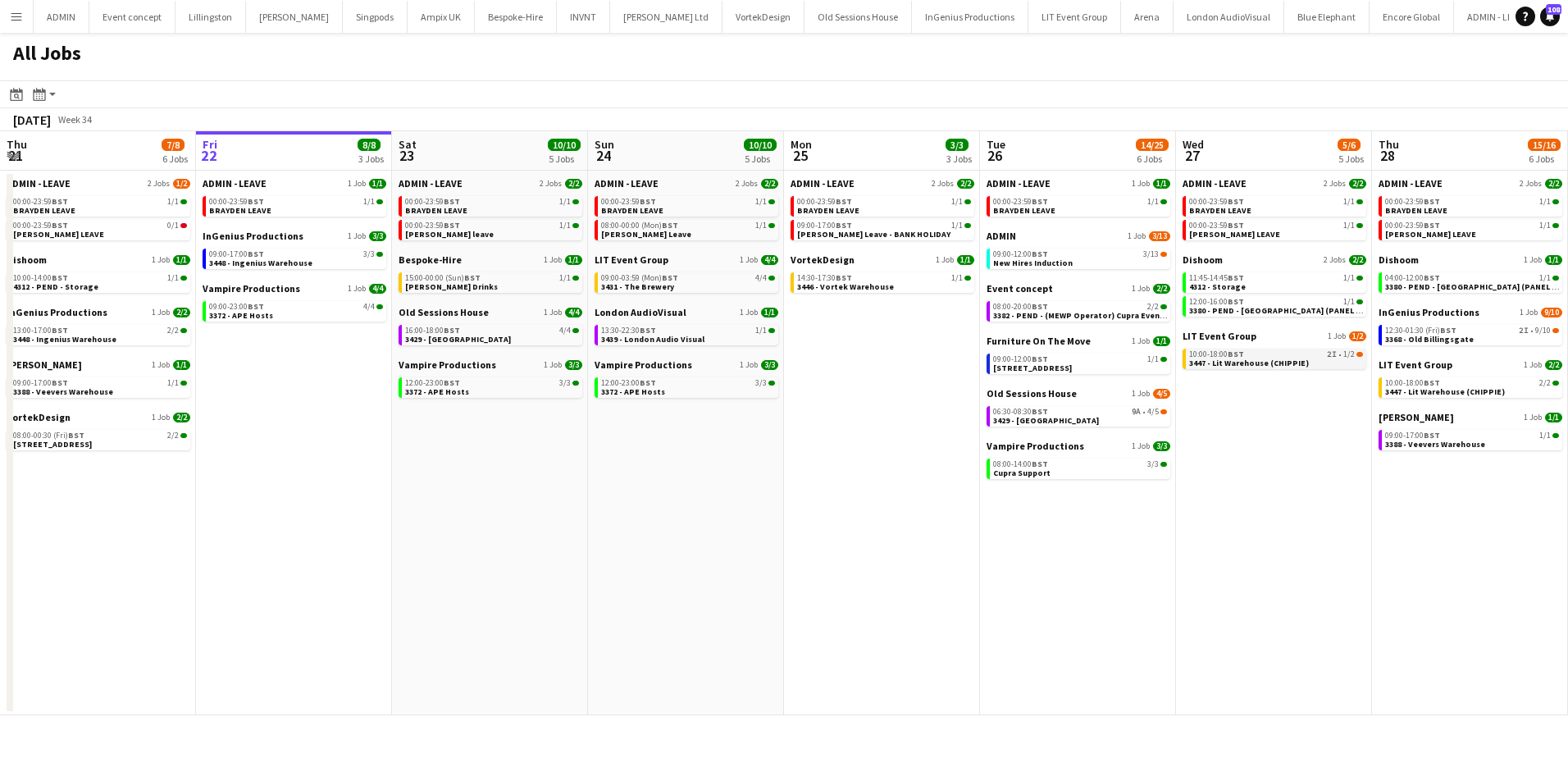
click at [1227, 364] on span "3447 - Lit Warehouse (CHIPPIE)" at bounding box center [1249, 363] width 120 height 11
click at [14, 26] on button "Menu" at bounding box center [16, 16] width 33 height 33
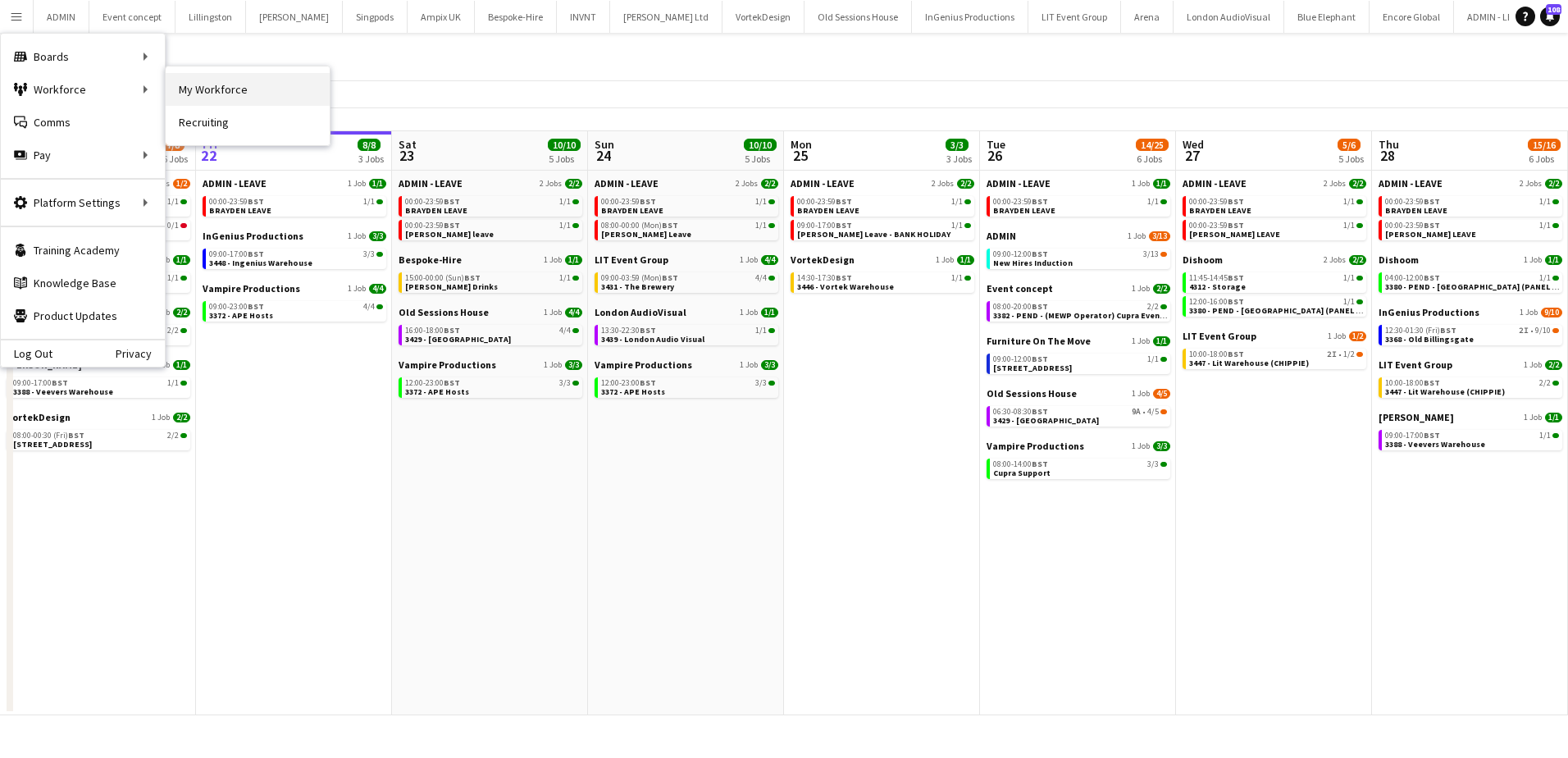
click at [209, 96] on link "My Workforce" at bounding box center [248, 89] width 164 height 33
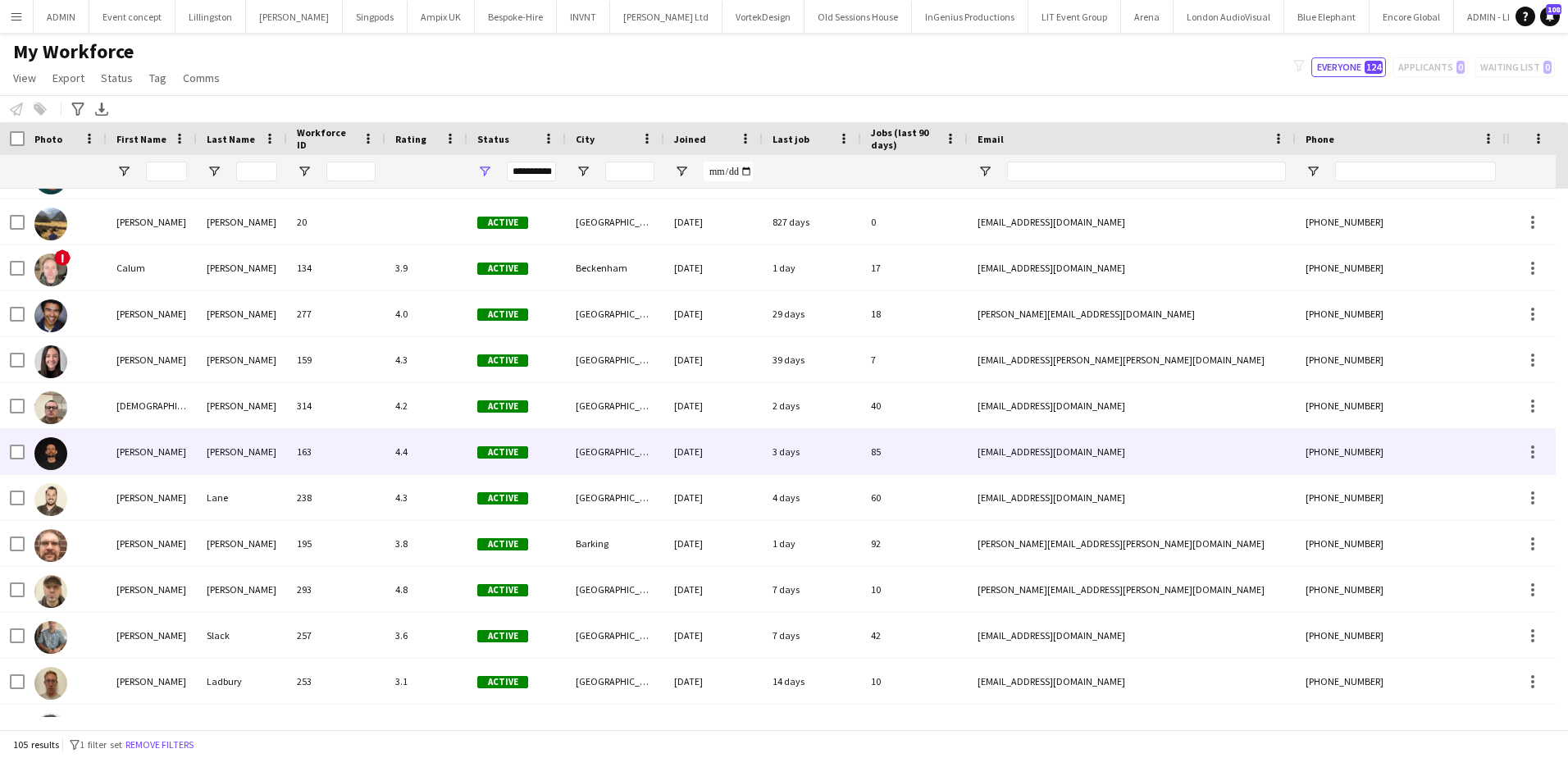
scroll to position [1313, 0]
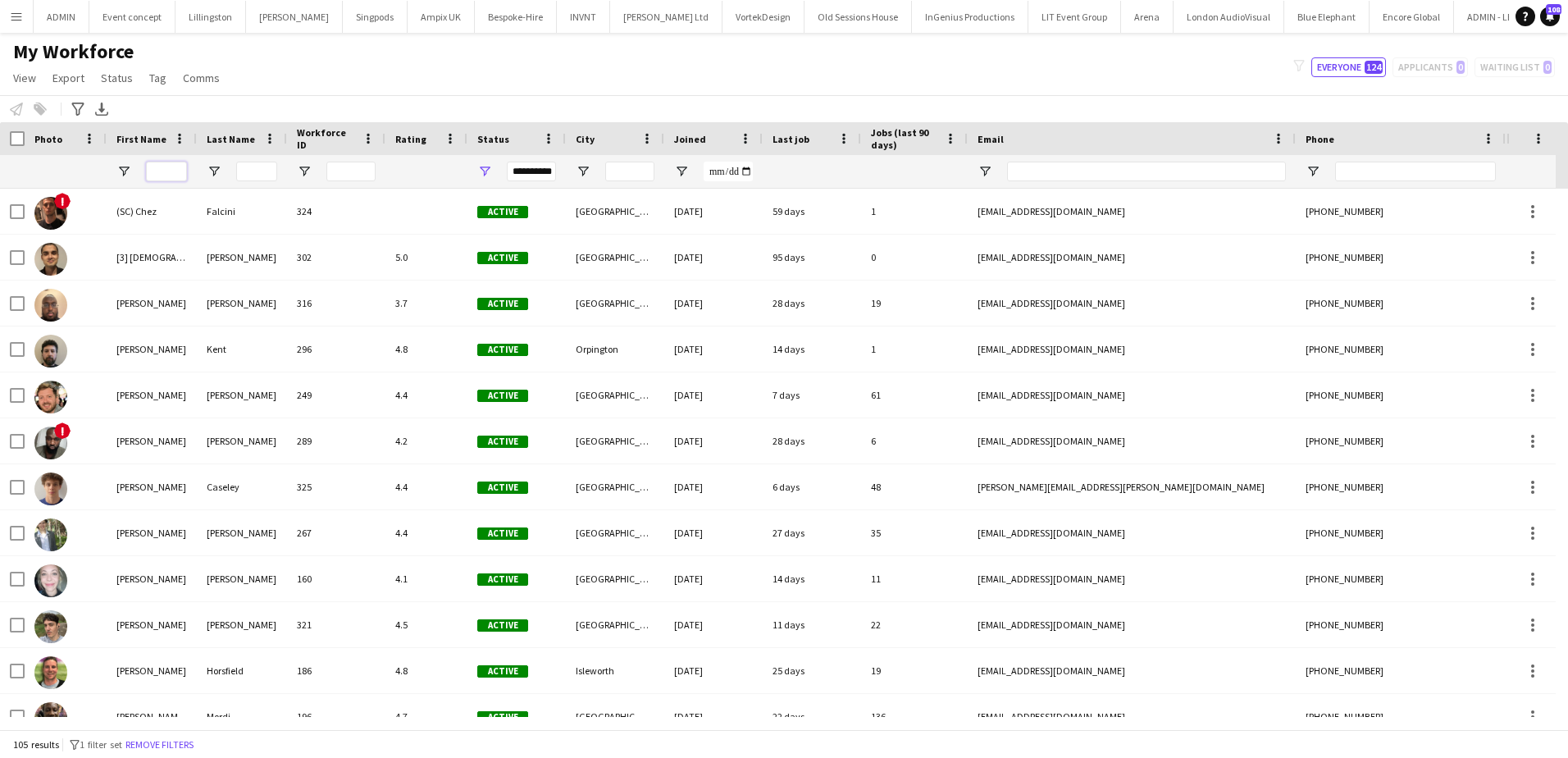
click at [168, 169] on input "First Name Filter Input" at bounding box center [166, 172] width 41 height 20
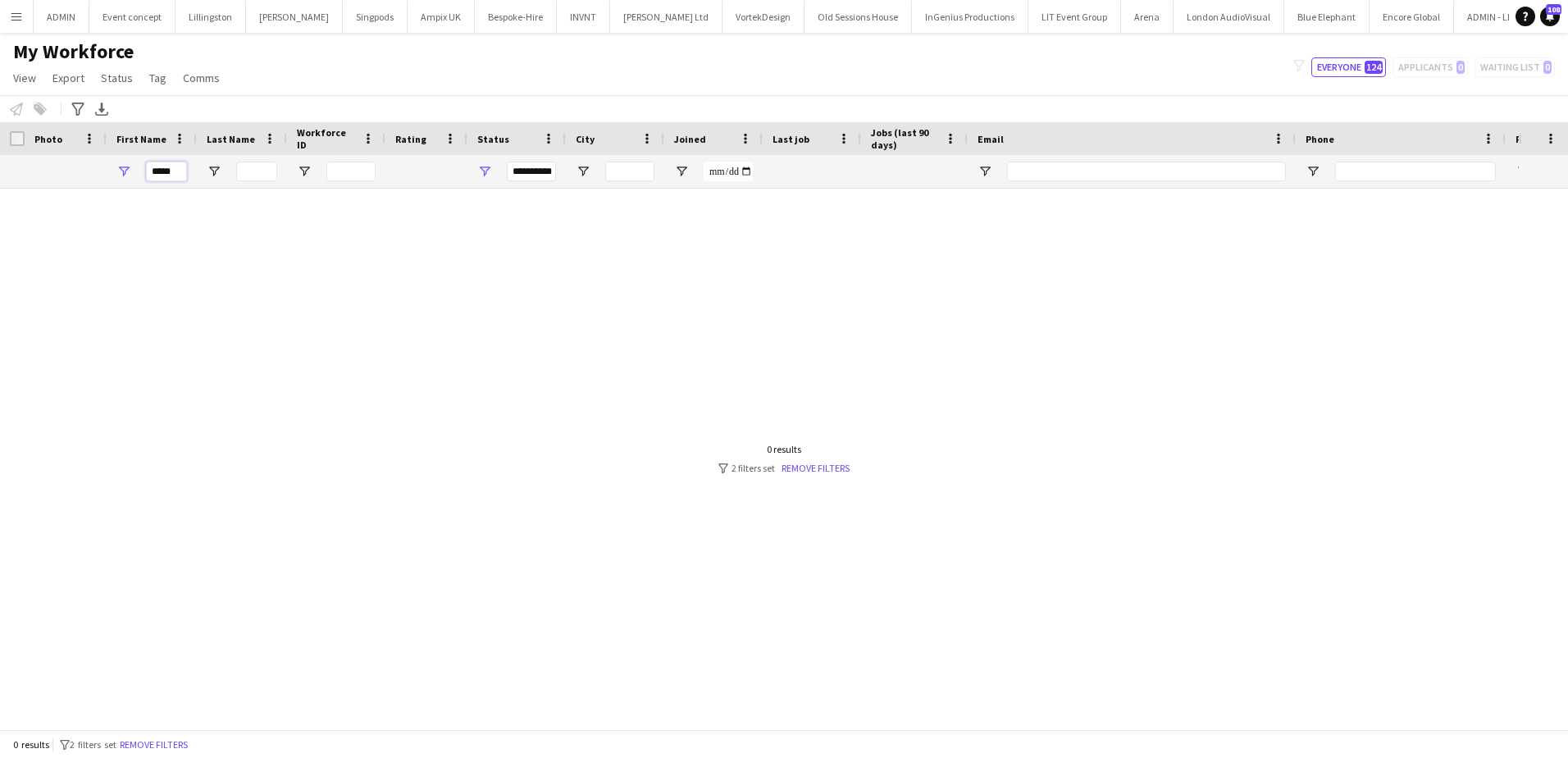
click at [161, 172] on input "*****" at bounding box center [166, 172] width 41 height 20
click at [176, 168] on input "*****" at bounding box center [166, 172] width 41 height 20
type input "*"
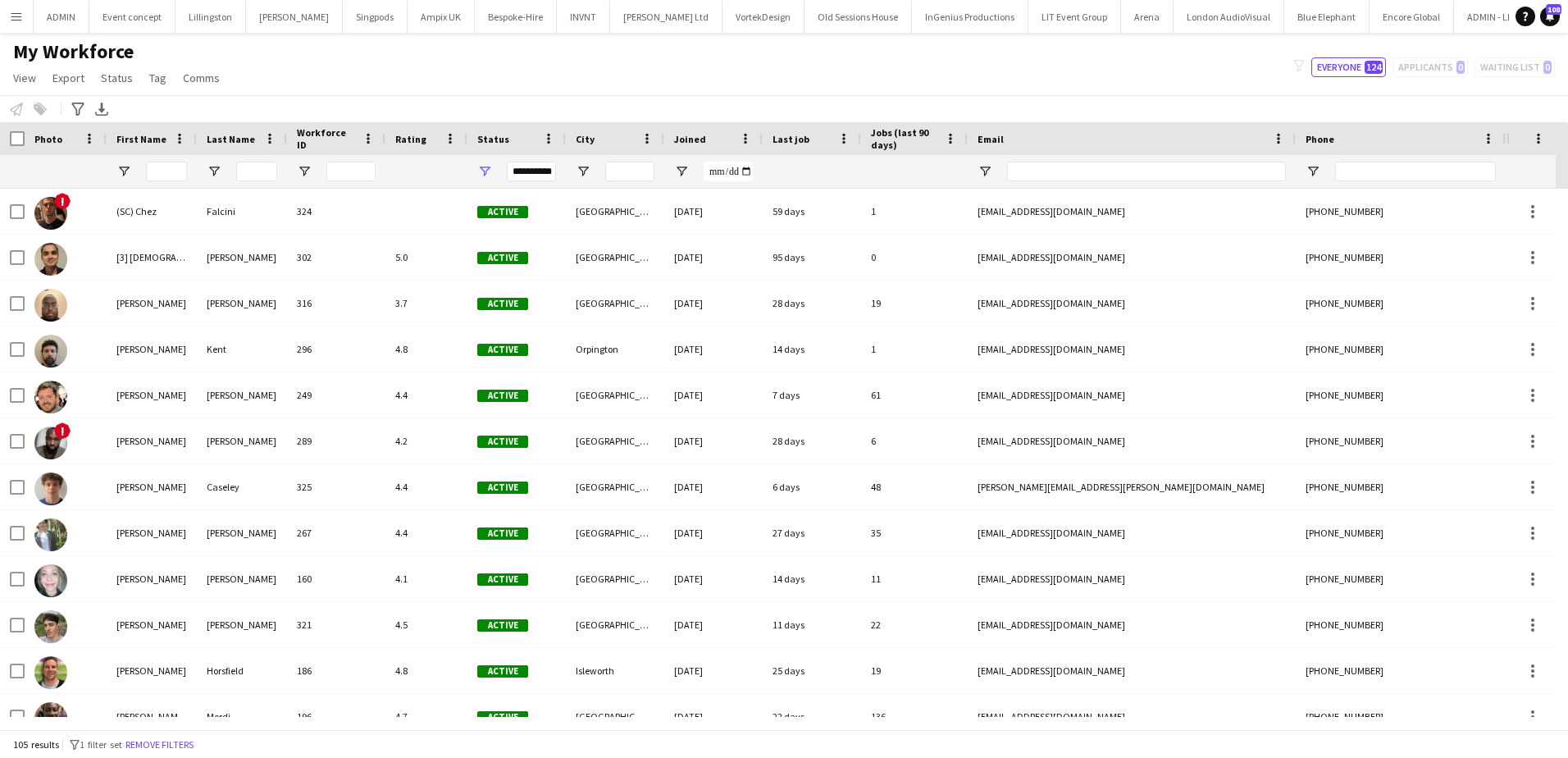
click at [519, 172] on div "**********" at bounding box center [531, 172] width 49 height 20
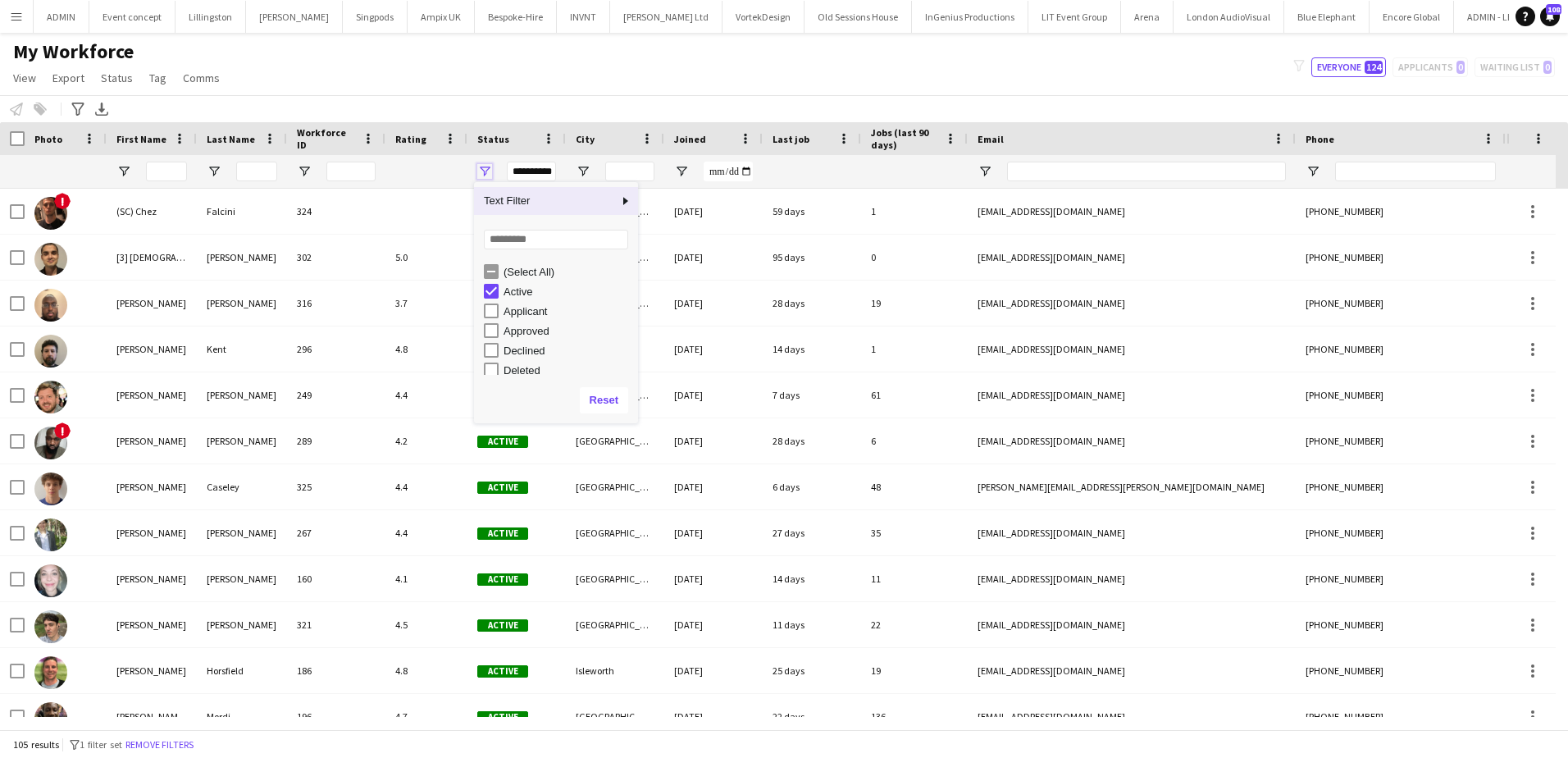
click at [489, 173] on span "Open Filter Menu" at bounding box center [485, 171] width 15 height 15
type input "**********"
click at [167, 185] on div at bounding box center [166, 171] width 41 height 33
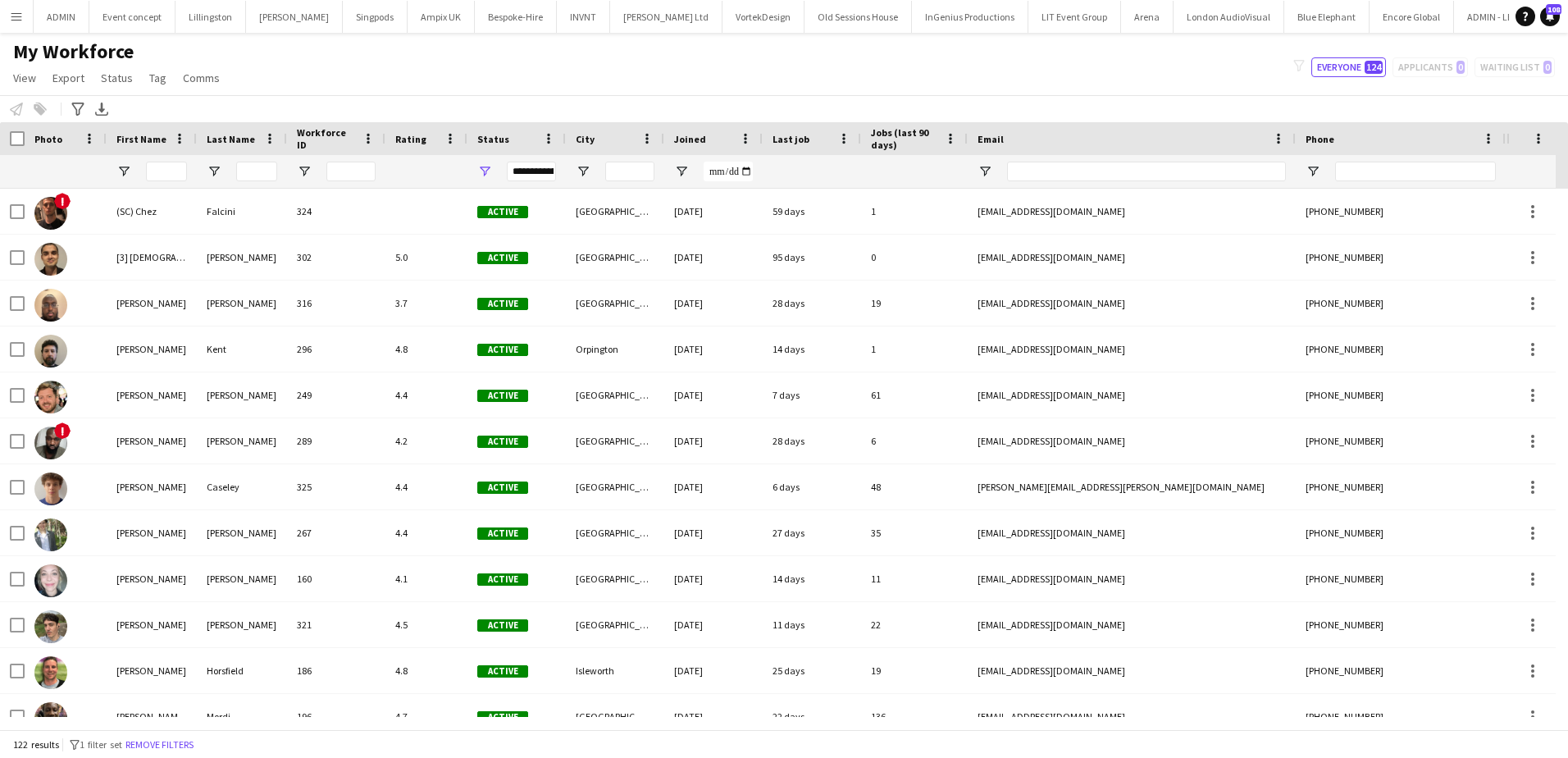
click at [168, 182] on div at bounding box center [166, 171] width 41 height 33
click at [167, 176] on input "First Name Filter Input" at bounding box center [166, 172] width 41 height 20
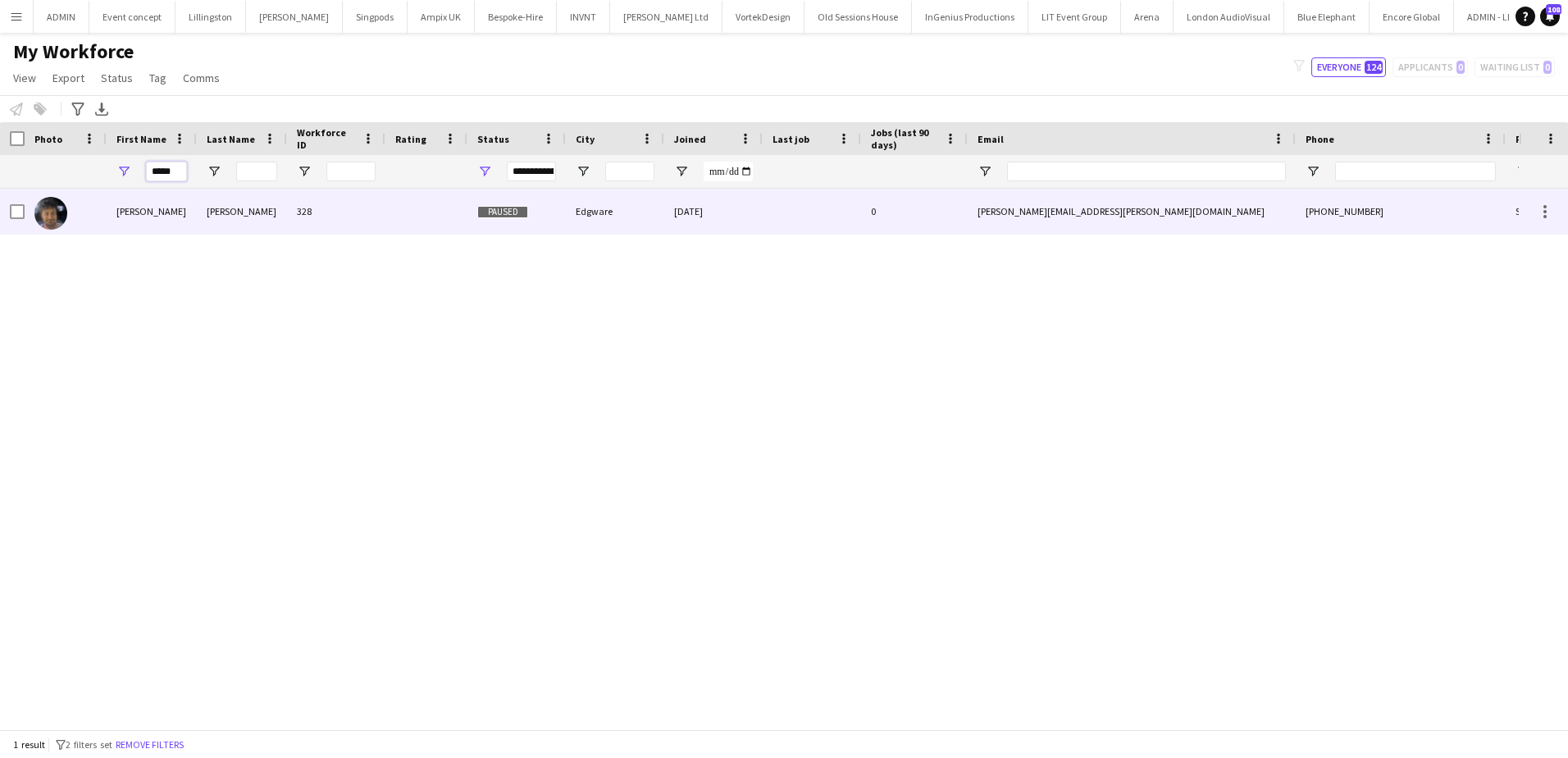
type input "*****"
click at [89, 217] on div at bounding box center [66, 211] width 82 height 45
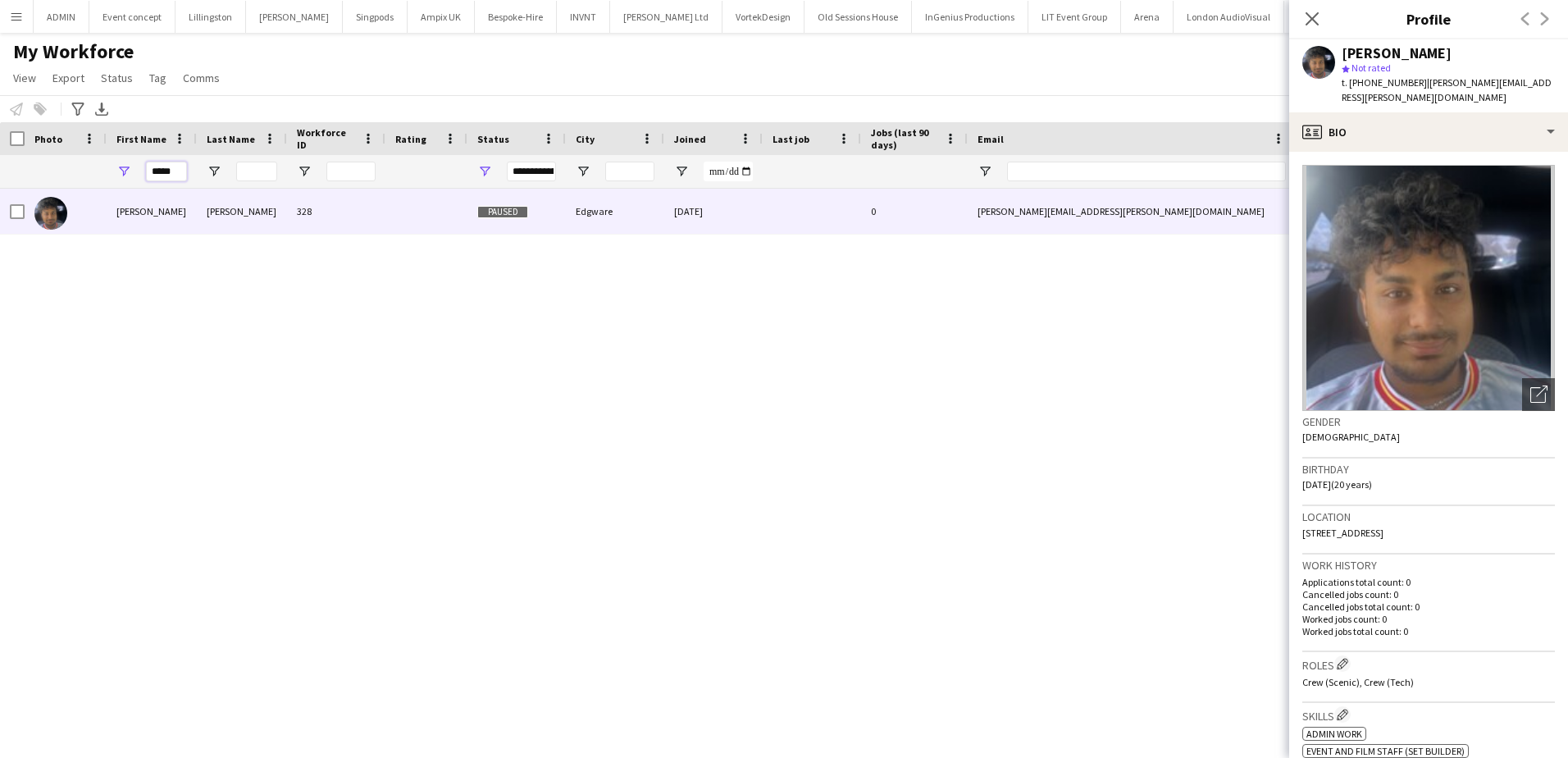
click at [176, 172] on input "*****" at bounding box center [166, 172] width 41 height 20
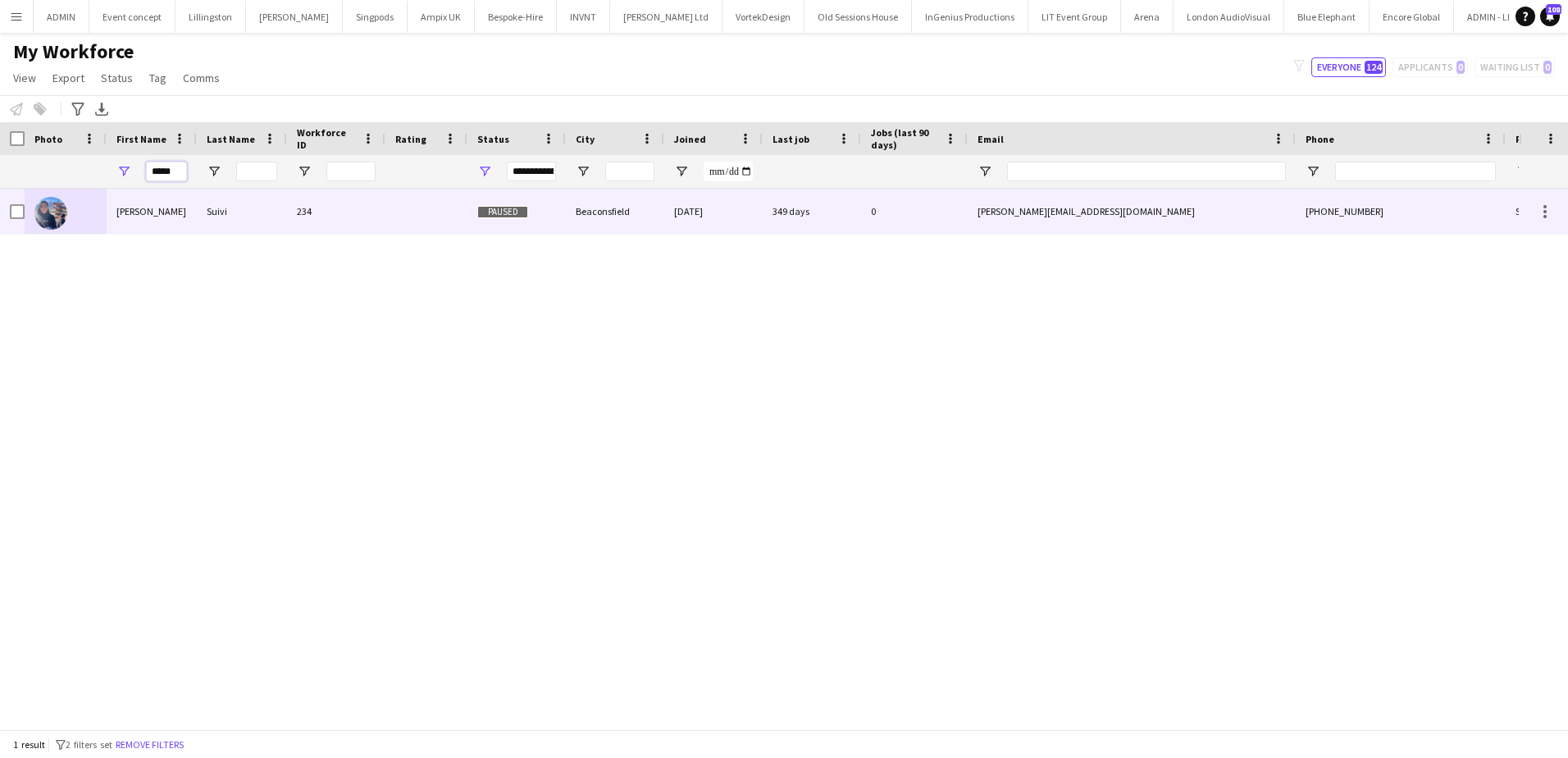
type input "*****"
click at [271, 219] on div "Suivi" at bounding box center [242, 211] width 90 height 45
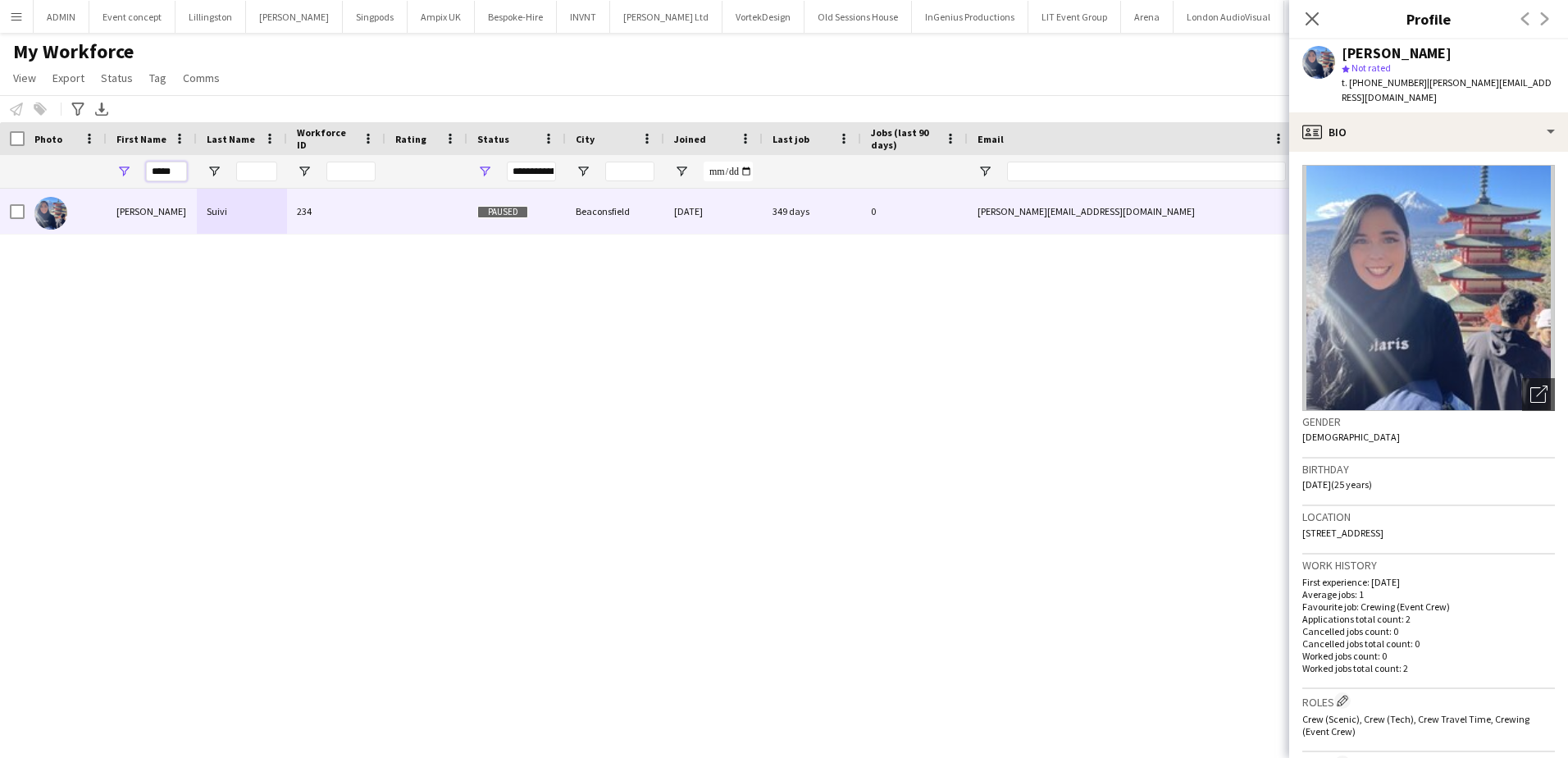
click at [159, 174] on input "*****" at bounding box center [166, 172] width 41 height 20
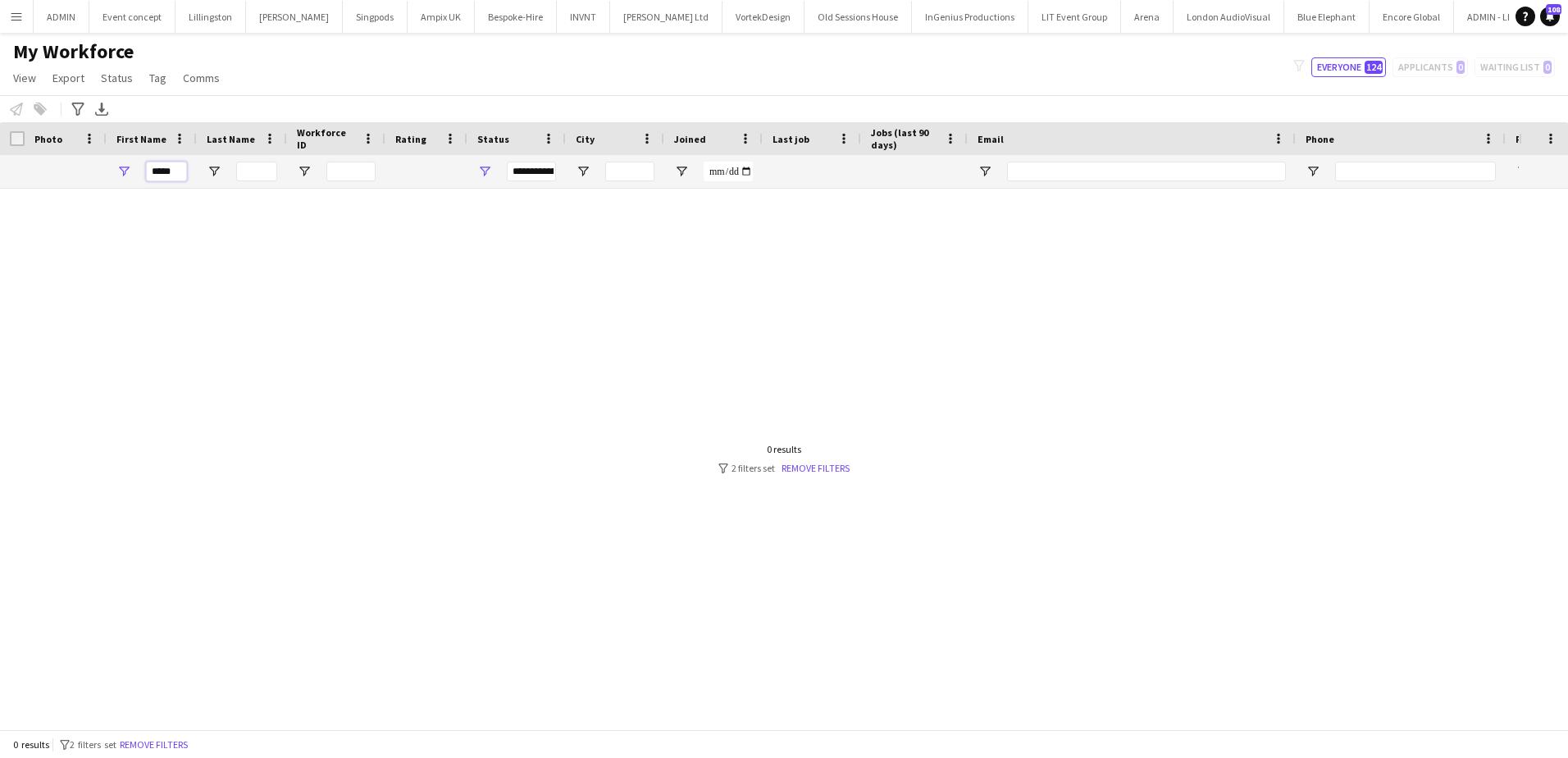
drag, startPoint x: 181, startPoint y: 172, endPoint x: 149, endPoint y: 172, distance: 32.0
click at [149, 172] on input "*****" at bounding box center [166, 172] width 41 height 20
click at [162, 180] on input "*****" at bounding box center [166, 172] width 41 height 20
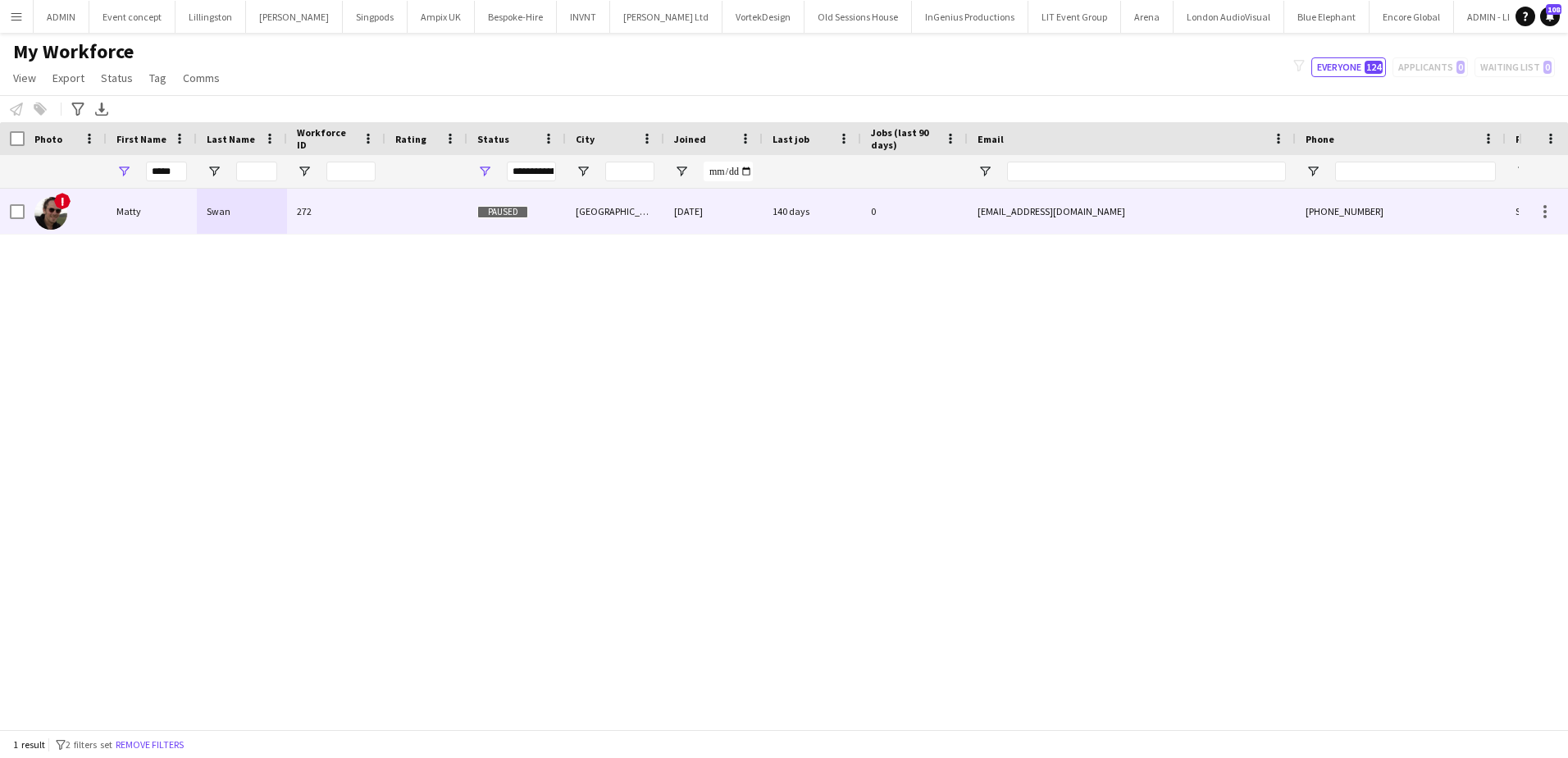
click at [152, 214] on div "Matty" at bounding box center [152, 211] width 90 height 45
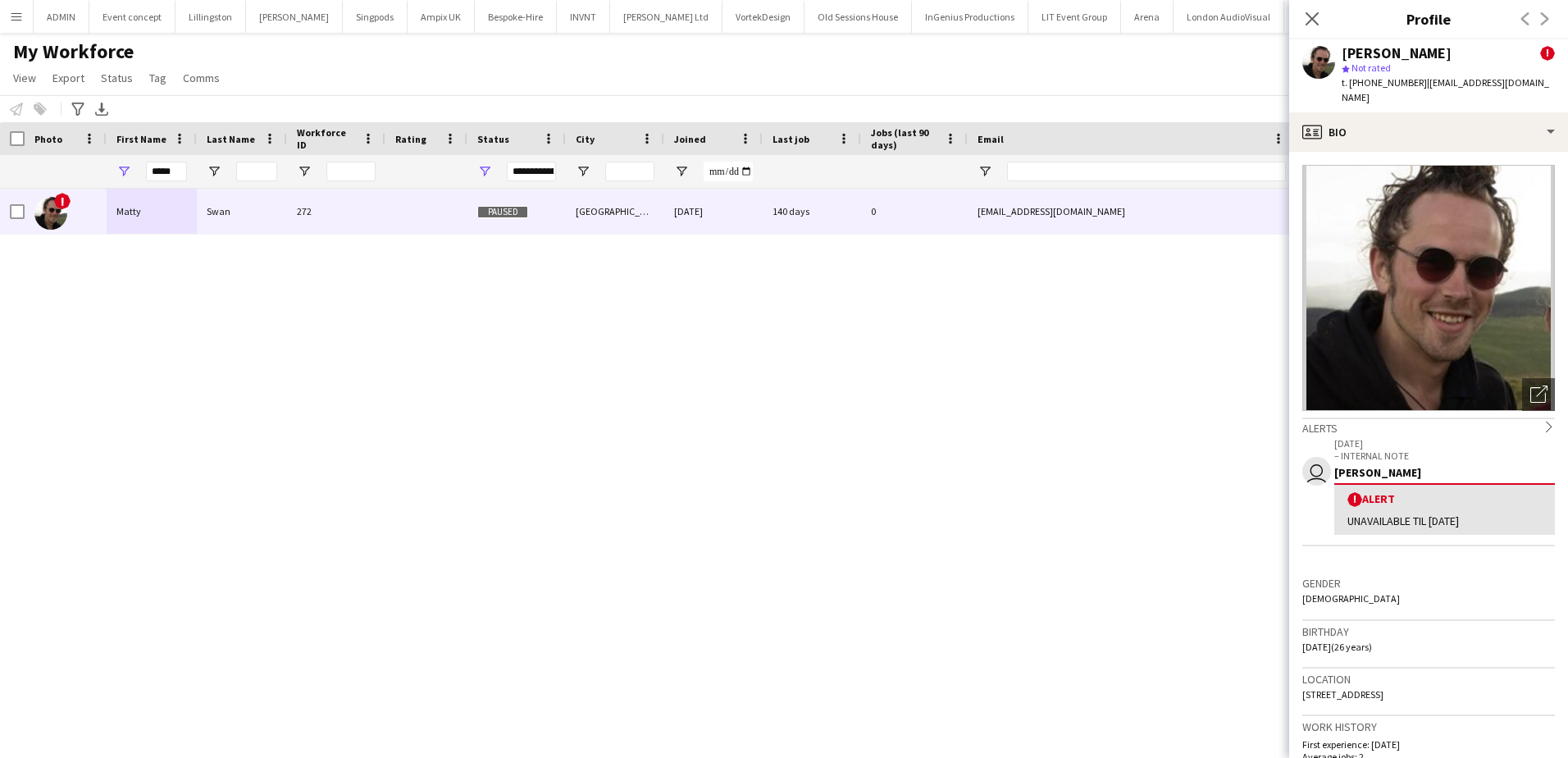
drag, startPoint x: 1437, startPoint y: 505, endPoint x: 1480, endPoint y: 503, distance: 43.0
click at [1482, 514] on div "UNAVAILABLE TIL JULY 2025" at bounding box center [1444, 521] width 195 height 15
drag, startPoint x: 1480, startPoint y: 503, endPoint x: 1449, endPoint y: 507, distance: 31.3
click at [1449, 514] on div "UNAVAILABLE TIL JULY 2025" at bounding box center [1444, 521] width 195 height 15
drag, startPoint x: 1435, startPoint y: 506, endPoint x: 1479, endPoint y: 506, distance: 44.0
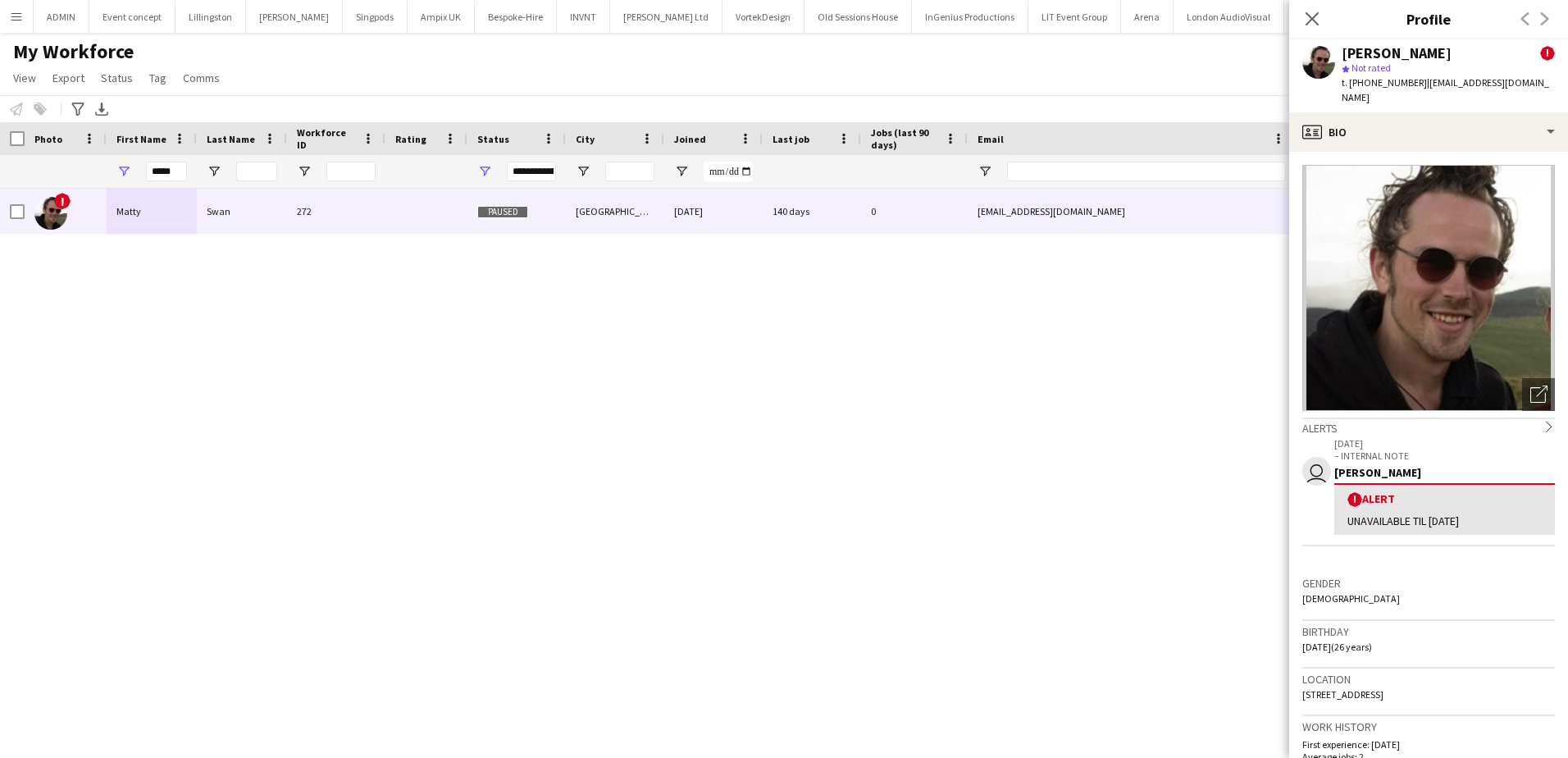
click at [1479, 514] on div "UNAVAILABLE TIL JULY 2025" at bounding box center [1444, 521] width 195 height 15
click at [176, 173] on input "*****" at bounding box center [166, 172] width 41 height 20
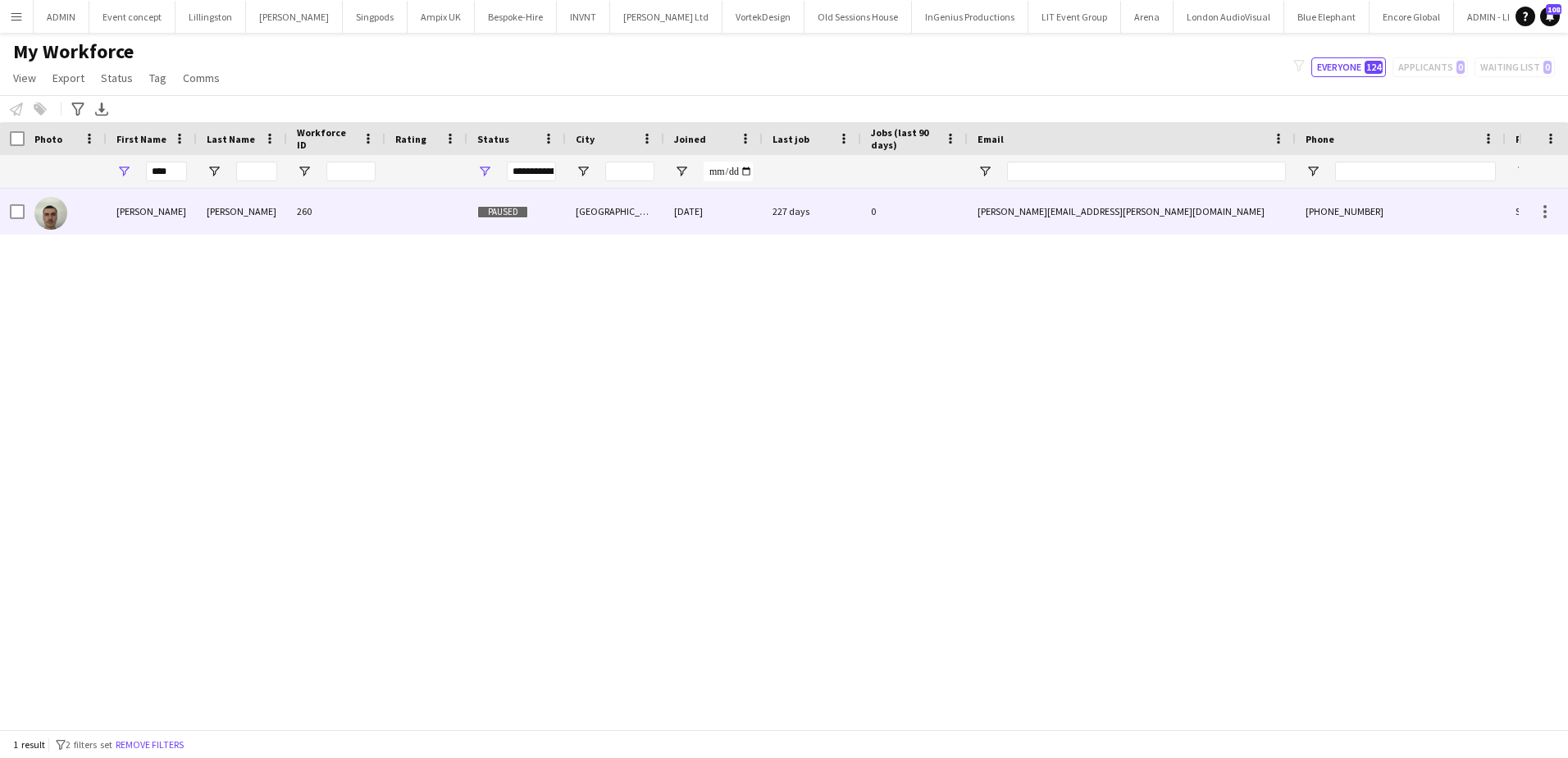
click at [56, 212] on img at bounding box center [50, 213] width 33 height 33
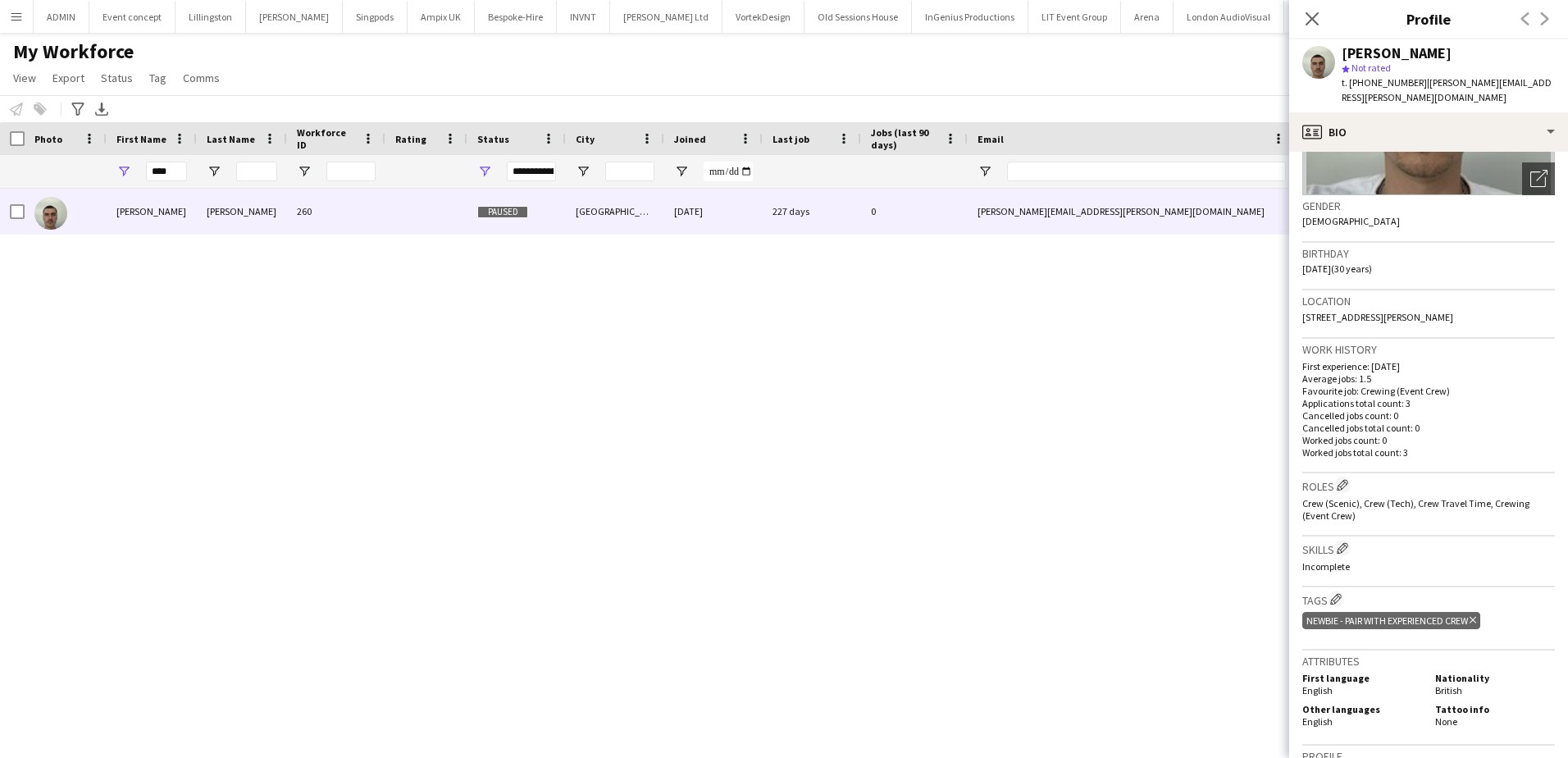
scroll to position [410, 0]
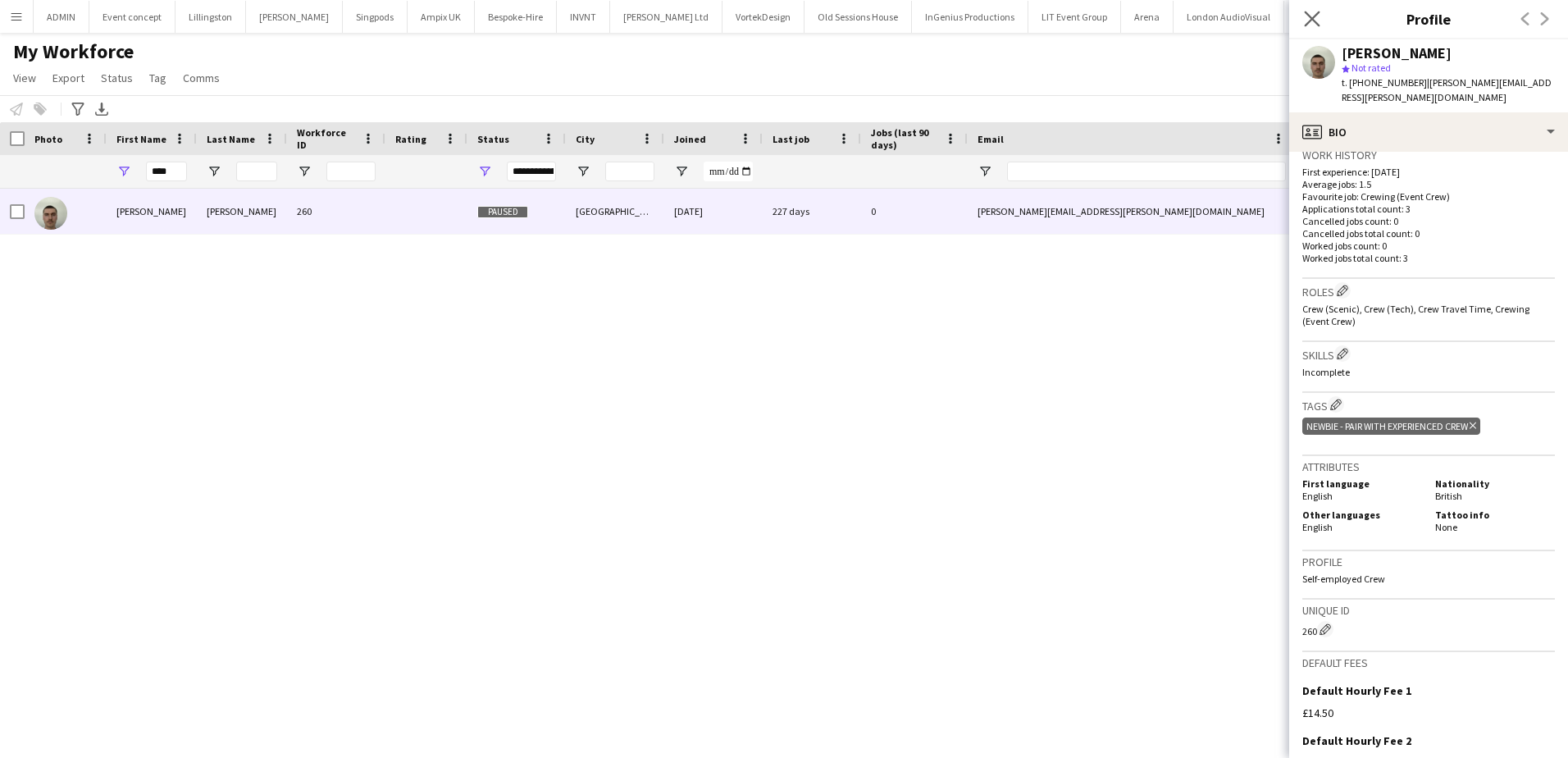
click at [1317, 26] on icon "Close pop-in" at bounding box center [1312, 19] width 16 height 16
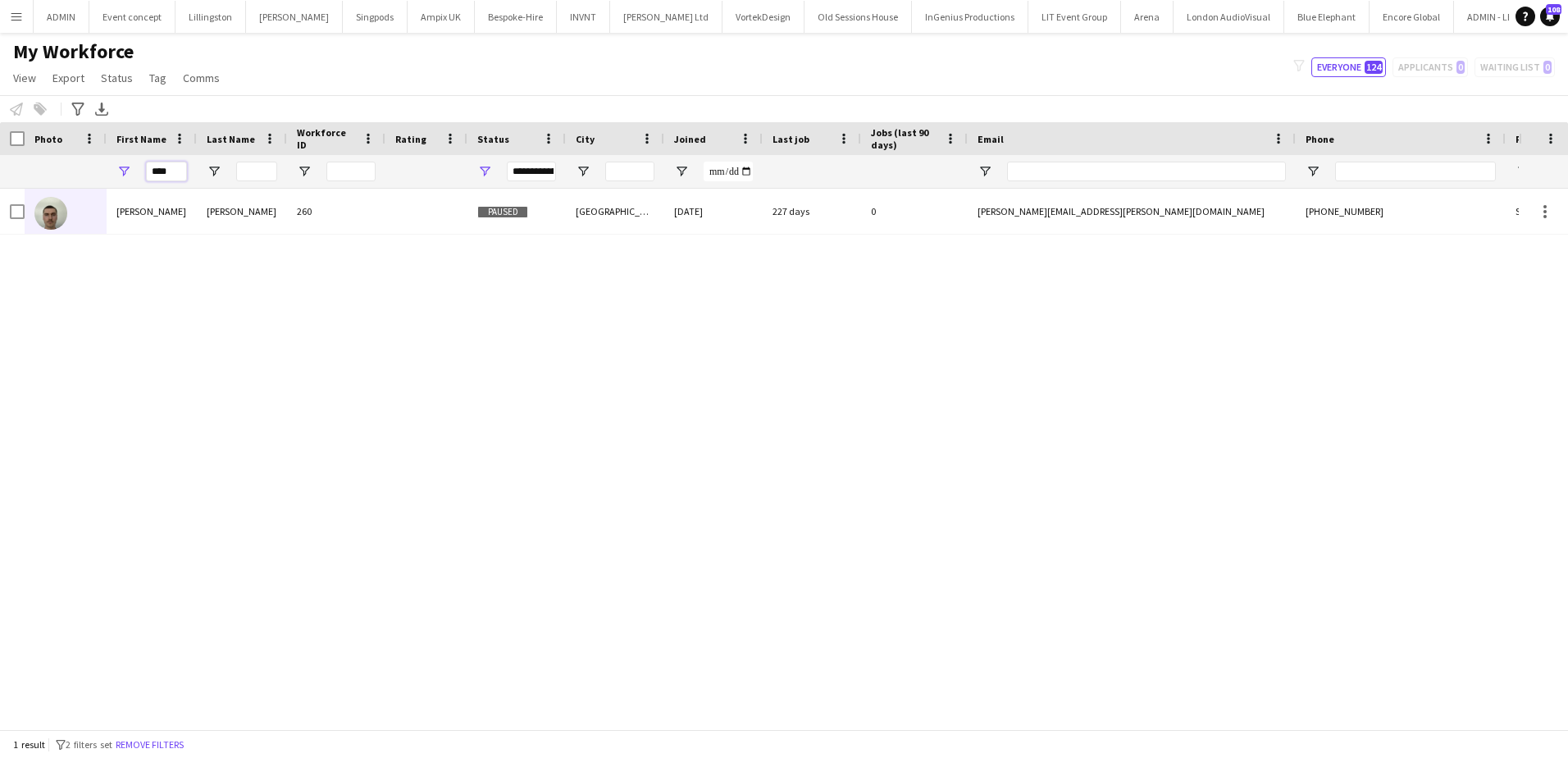
click at [150, 171] on input "****" at bounding box center [166, 172] width 41 height 20
click at [163, 165] on input "*****" at bounding box center [166, 172] width 41 height 20
click at [175, 170] on input "****" at bounding box center [166, 172] width 41 height 20
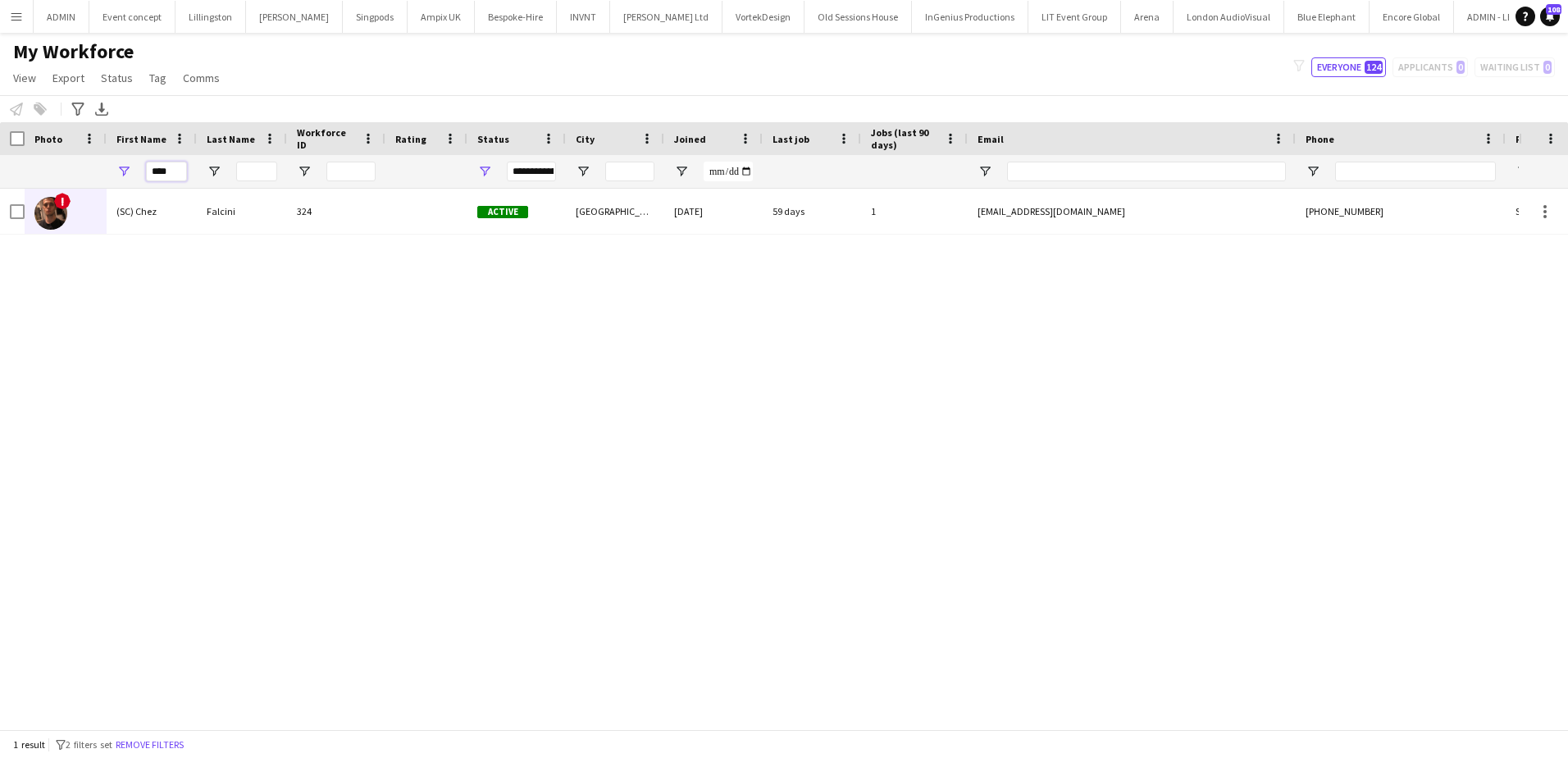
drag, startPoint x: 167, startPoint y: 170, endPoint x: 144, endPoint y: 170, distance: 23.0
click at [144, 170] on div "****" at bounding box center [152, 171] width 90 height 33
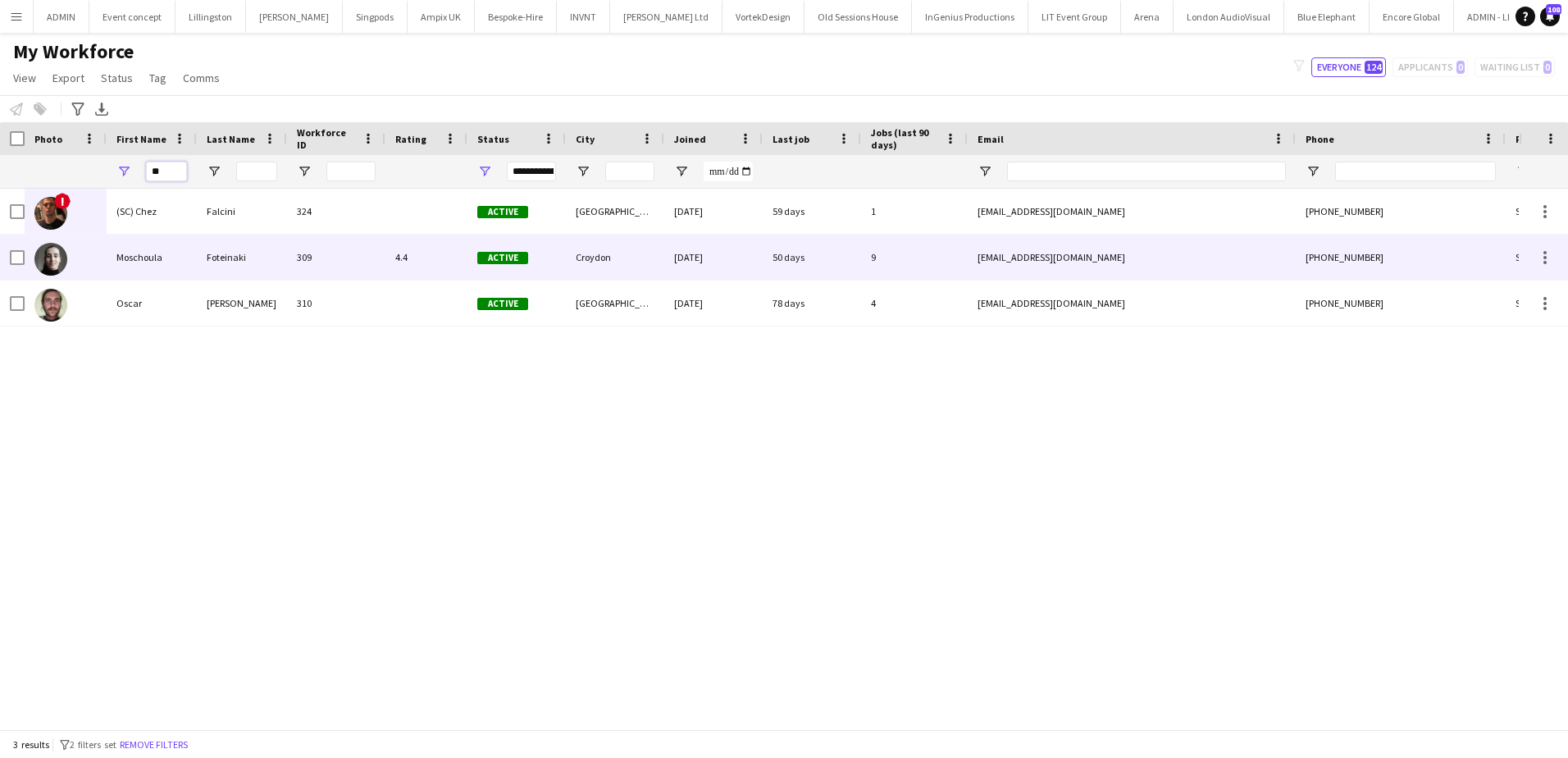
type input "**"
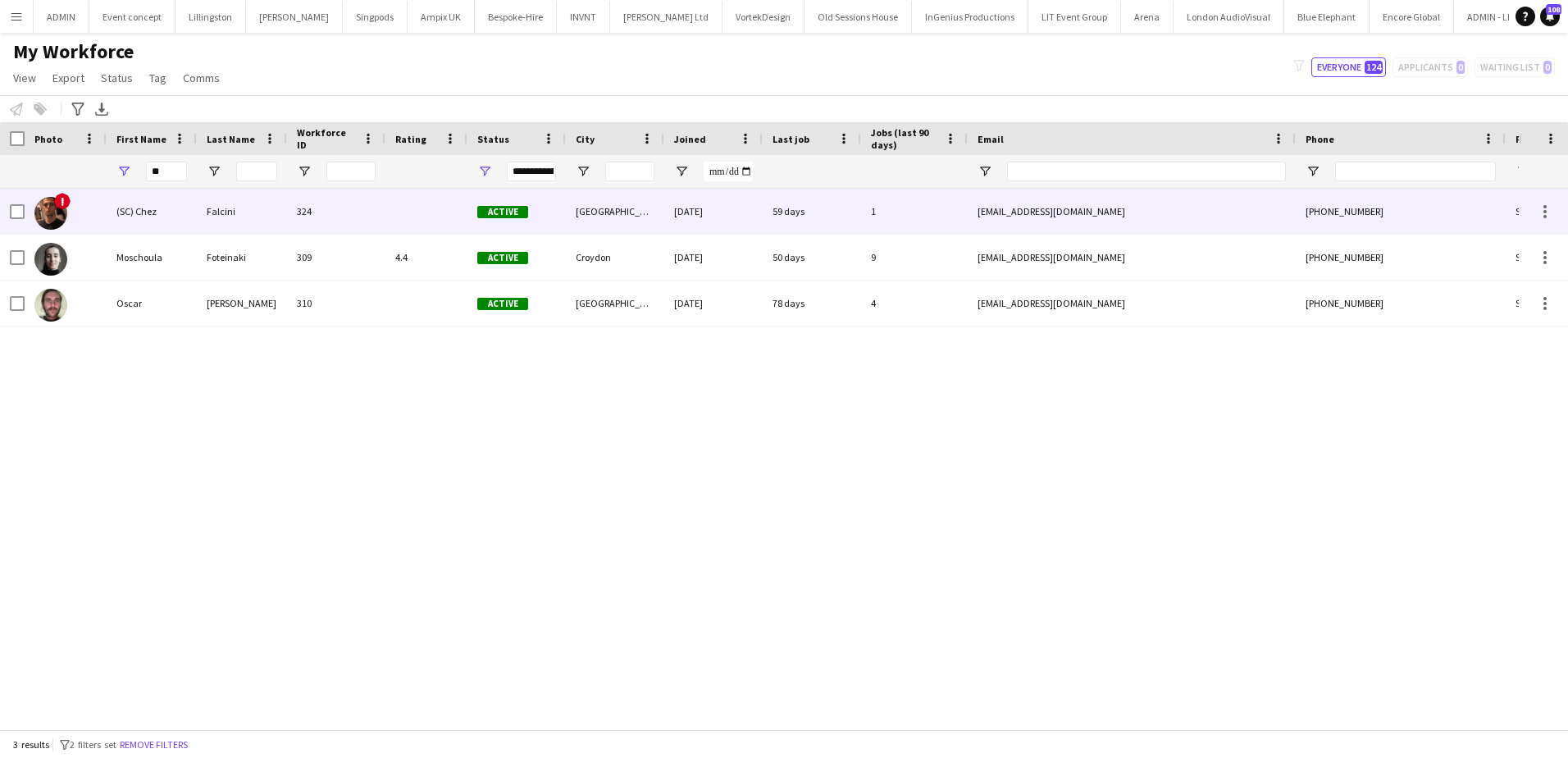
click at [132, 212] on div "(SC) Chez" at bounding box center [152, 211] width 90 height 45
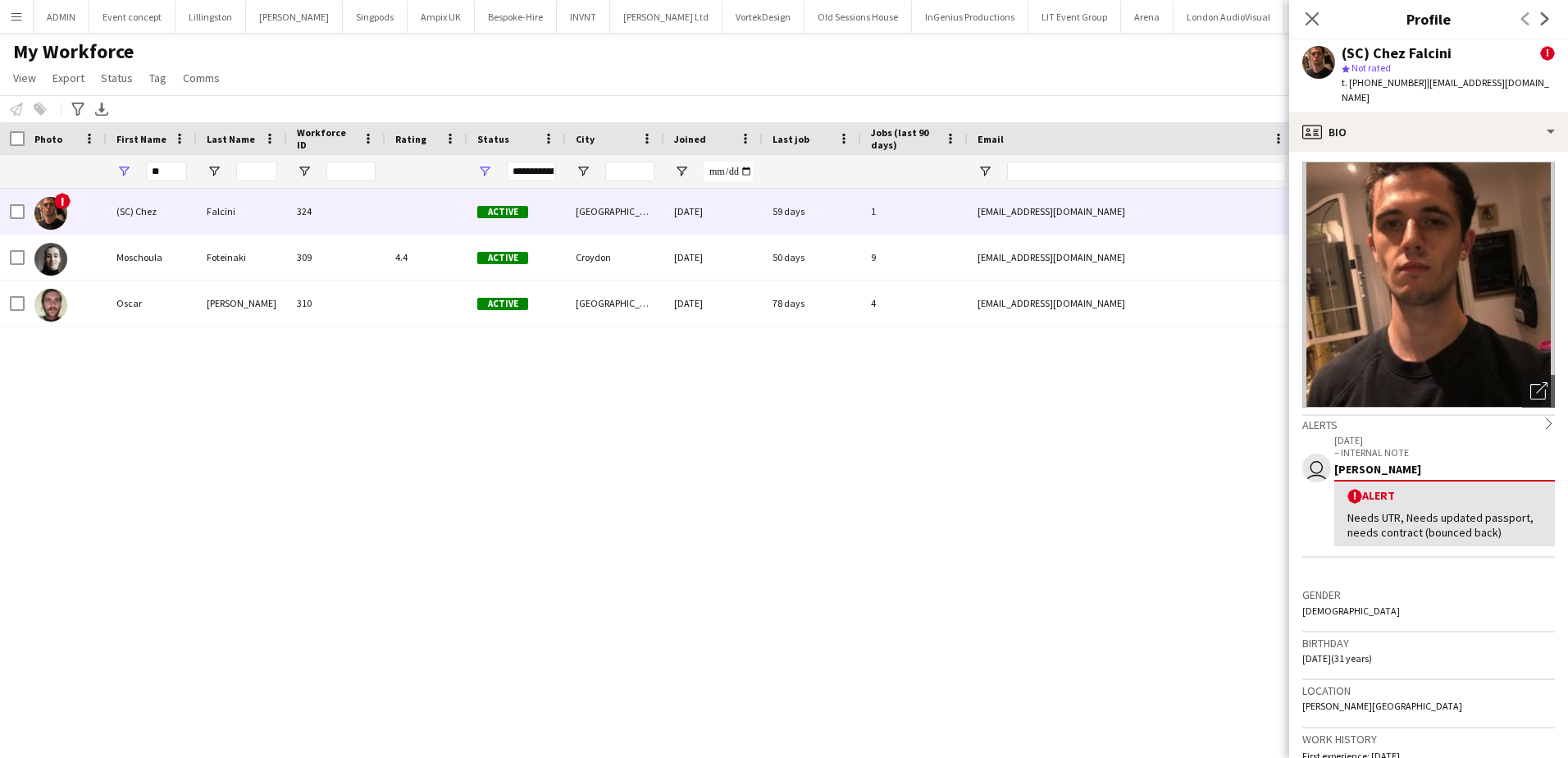
scroll to position [0, 0]
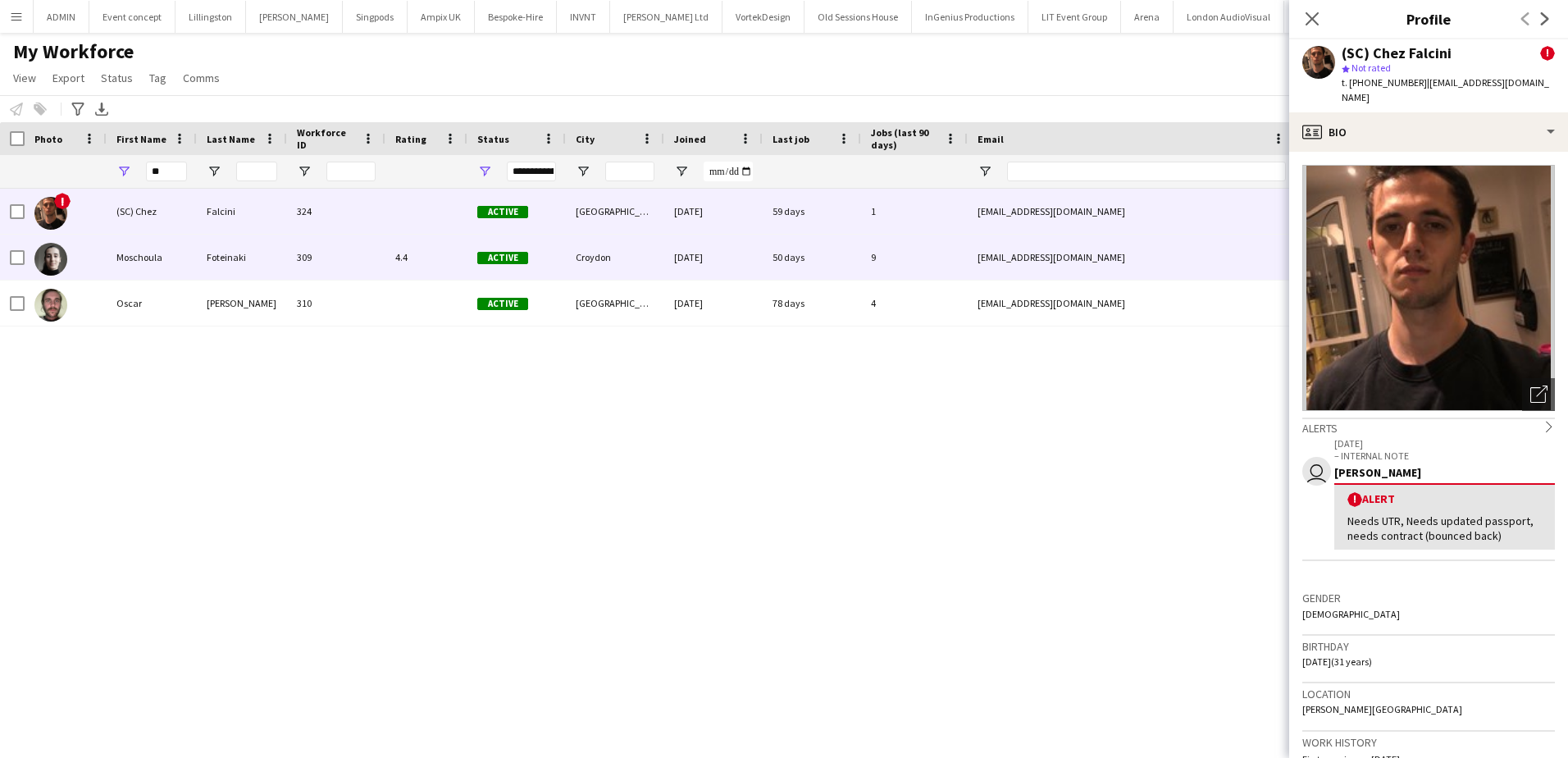
click at [54, 259] on img at bounding box center [50, 259] width 33 height 33
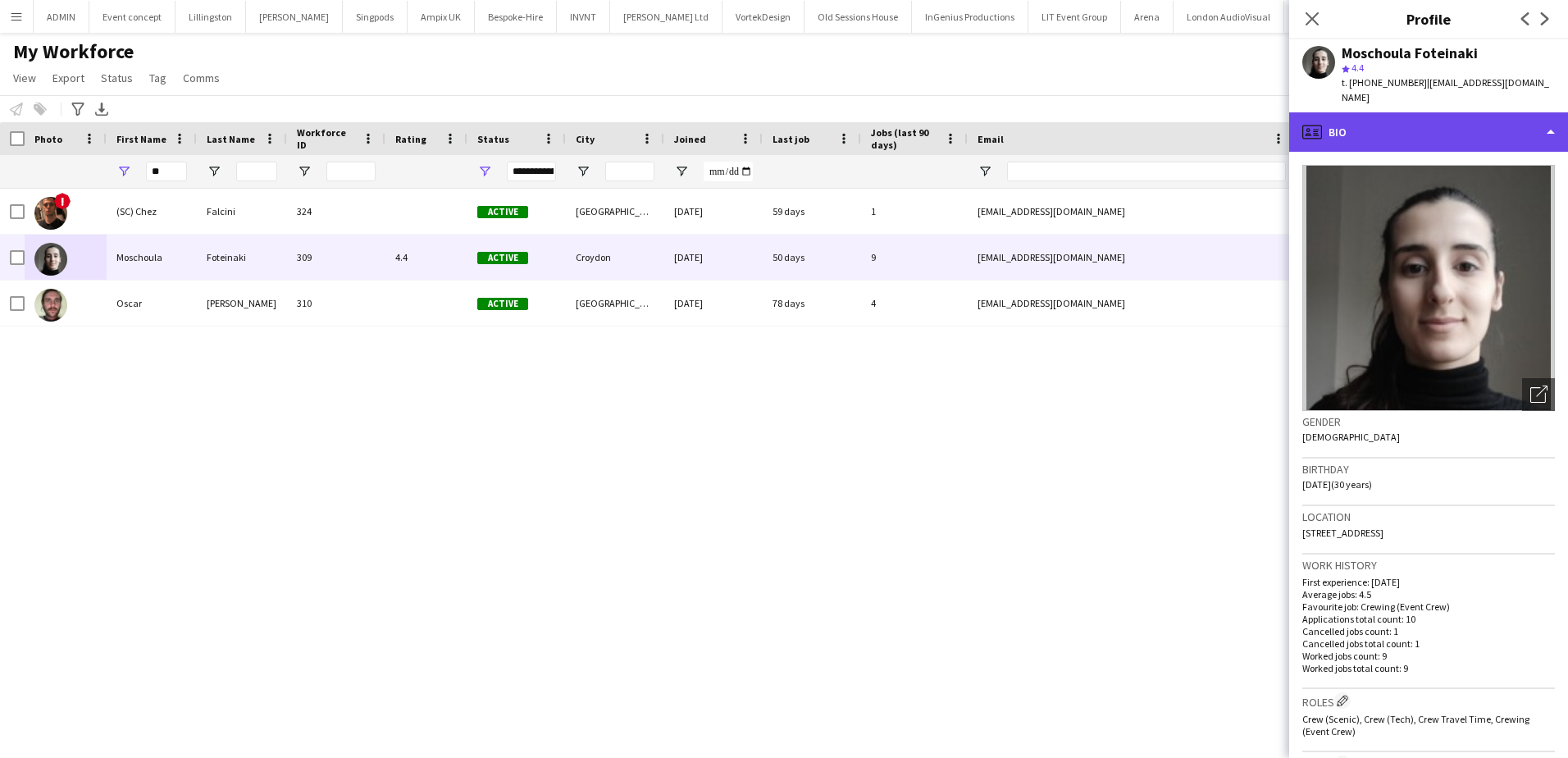
click at [1420, 127] on div "profile Bio" at bounding box center [1428, 131] width 279 height 39
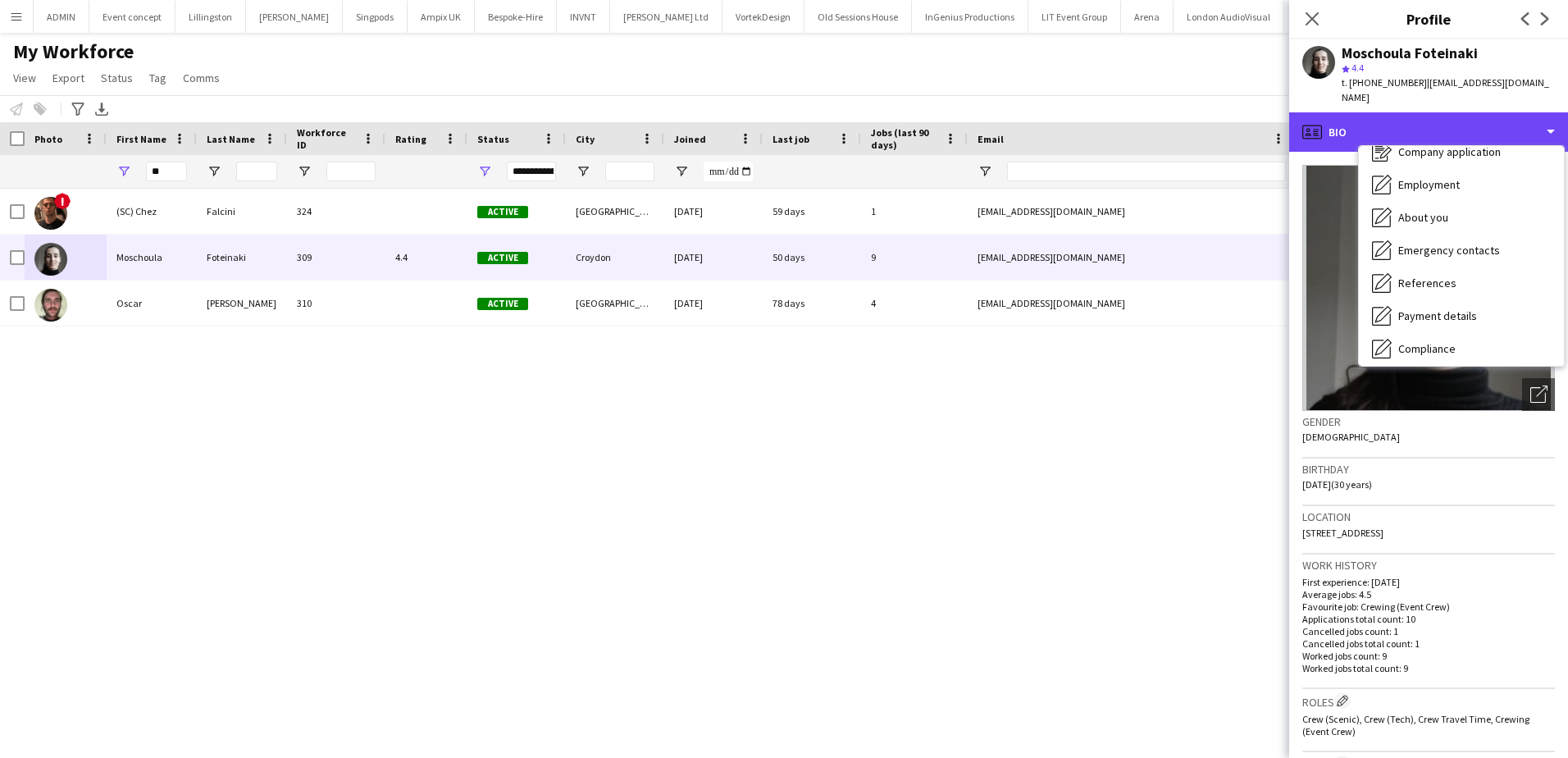
scroll to position [318, 0]
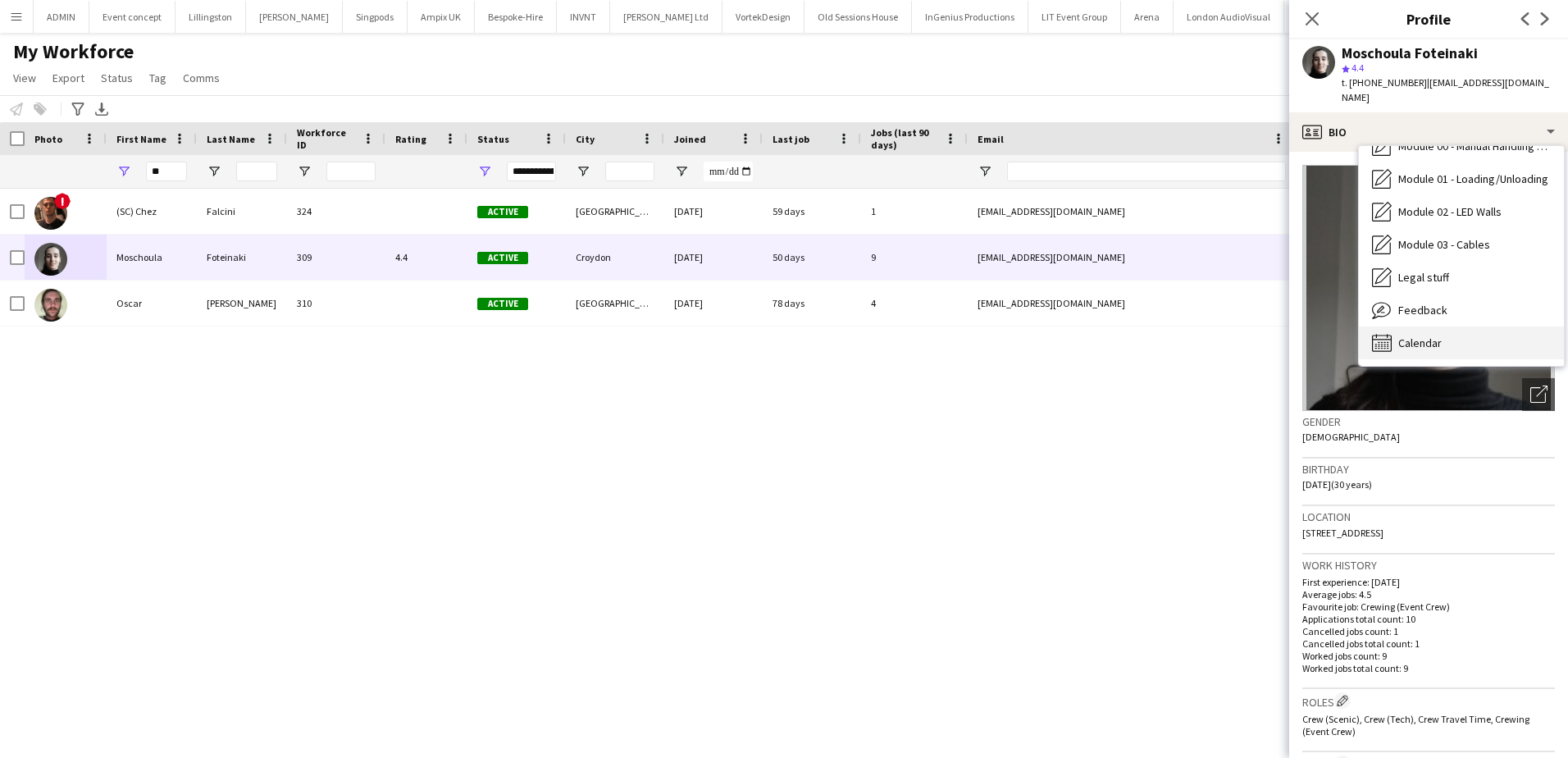
click at [1451, 327] on div "Calendar Calendar" at bounding box center [1461, 343] width 205 height 33
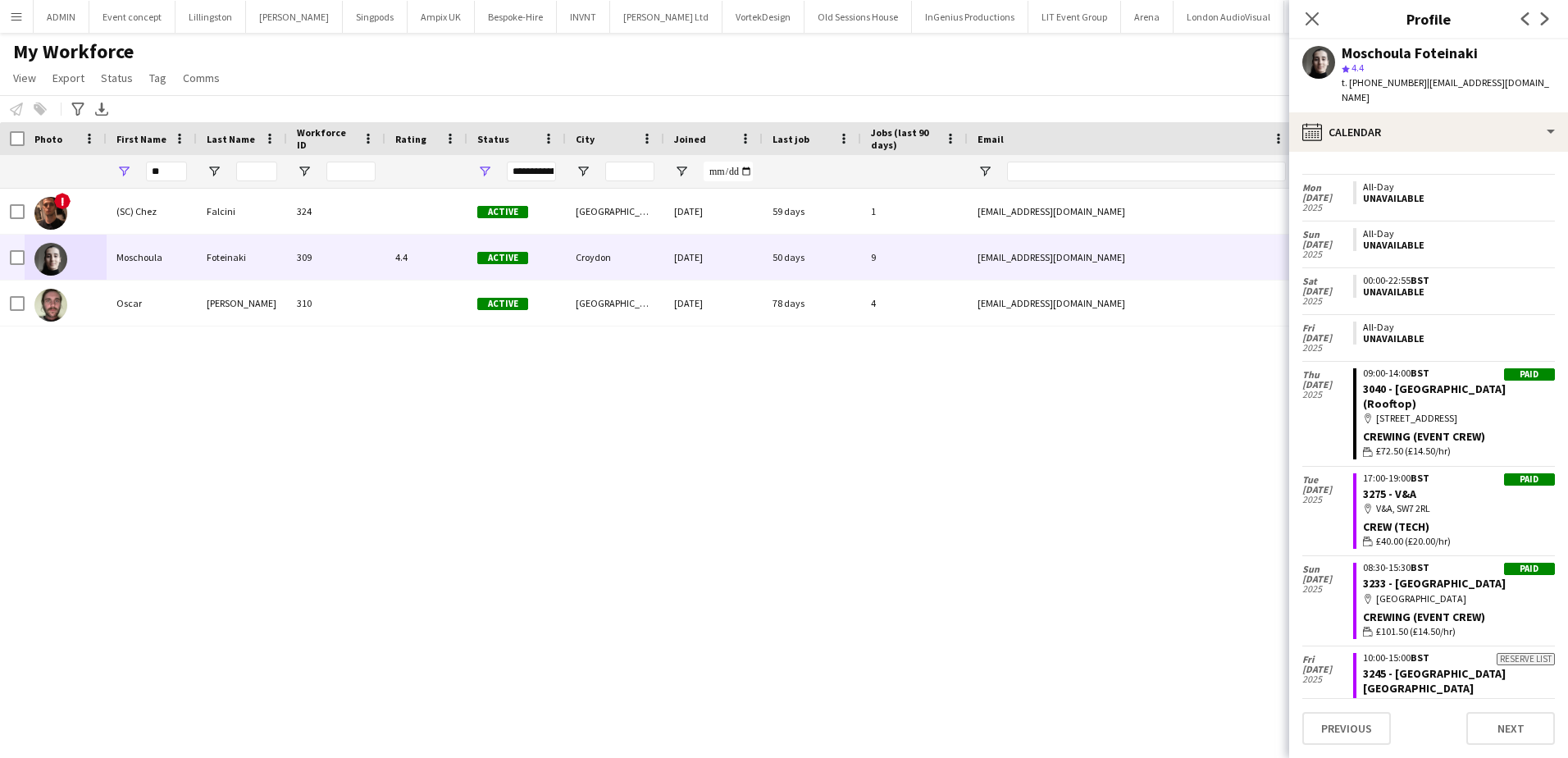
scroll to position [1313, 0]
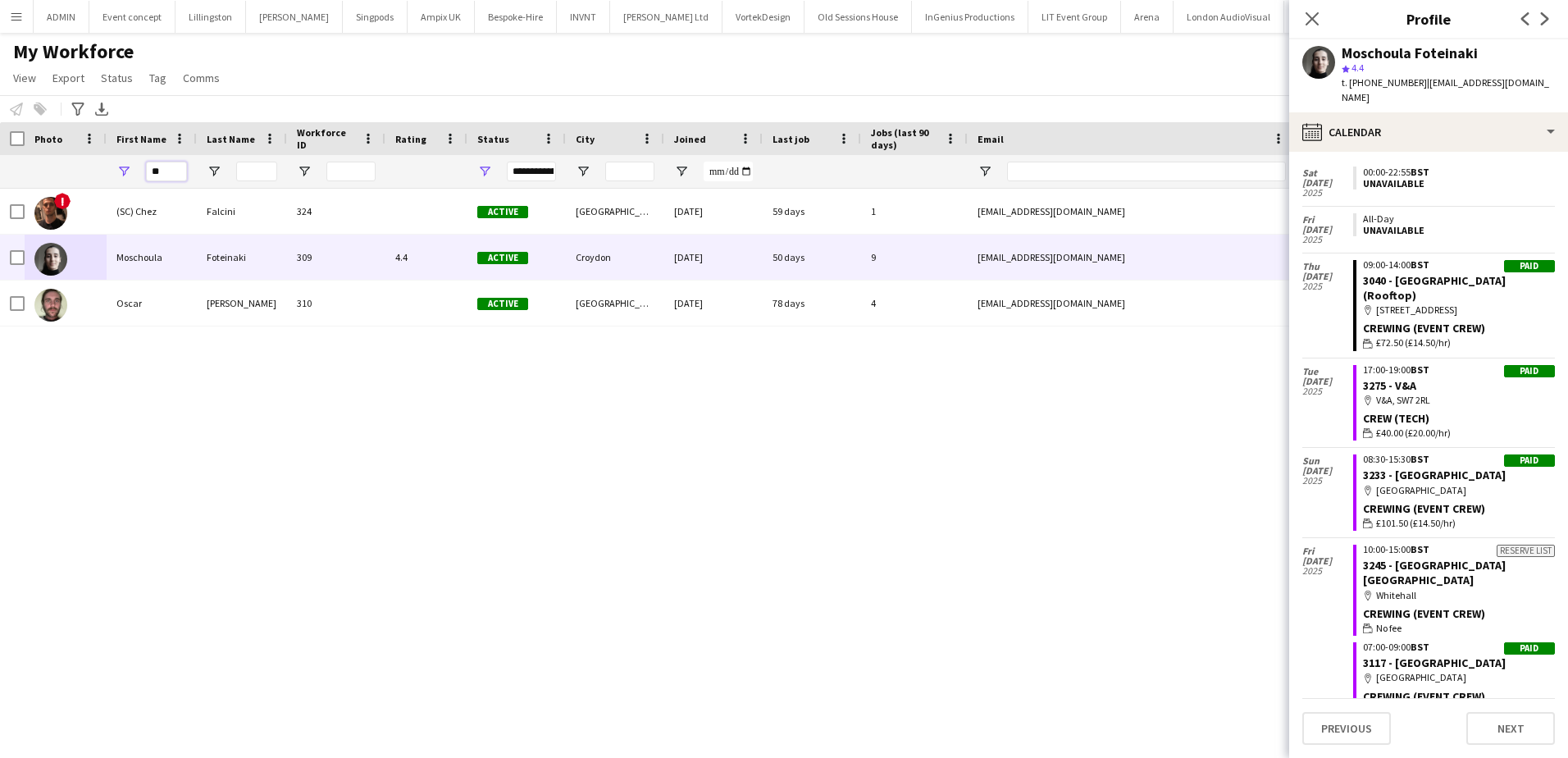
click at [173, 166] on input "**" at bounding box center [166, 172] width 41 height 20
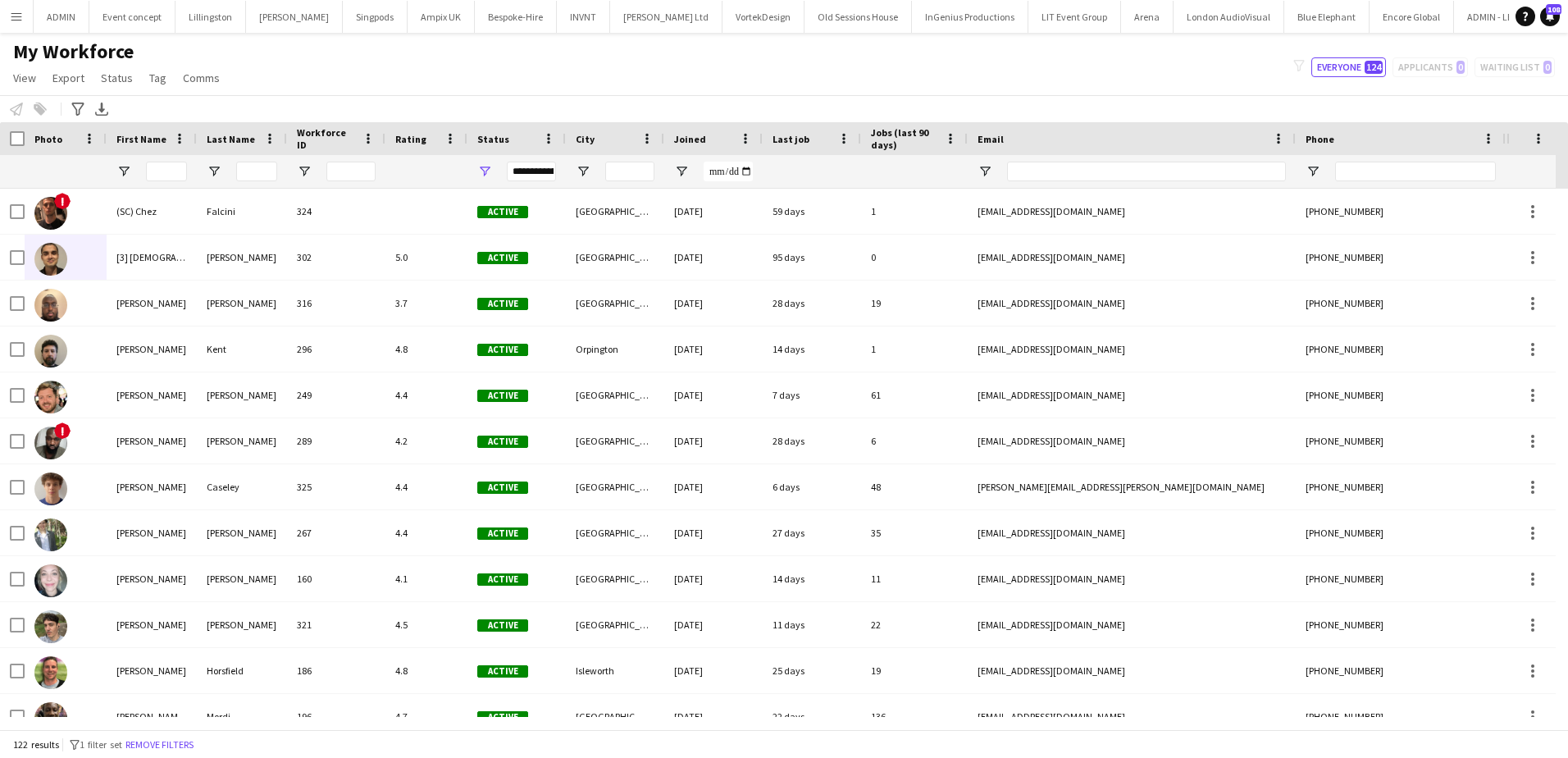
click at [816, 143] on div "Last job" at bounding box center [801, 138] width 59 height 25
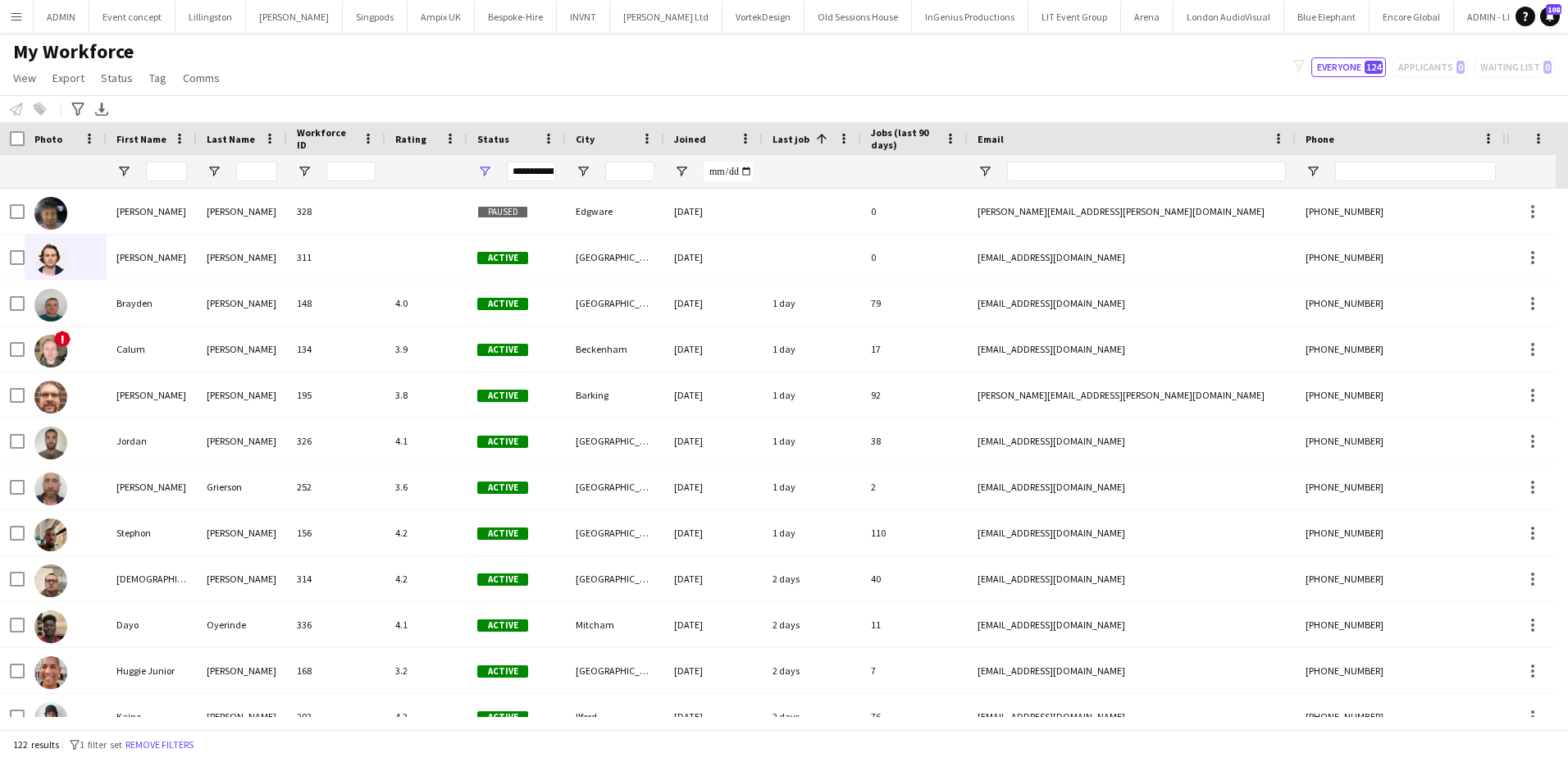
click at [816, 143] on span at bounding box center [821, 138] width 15 height 15
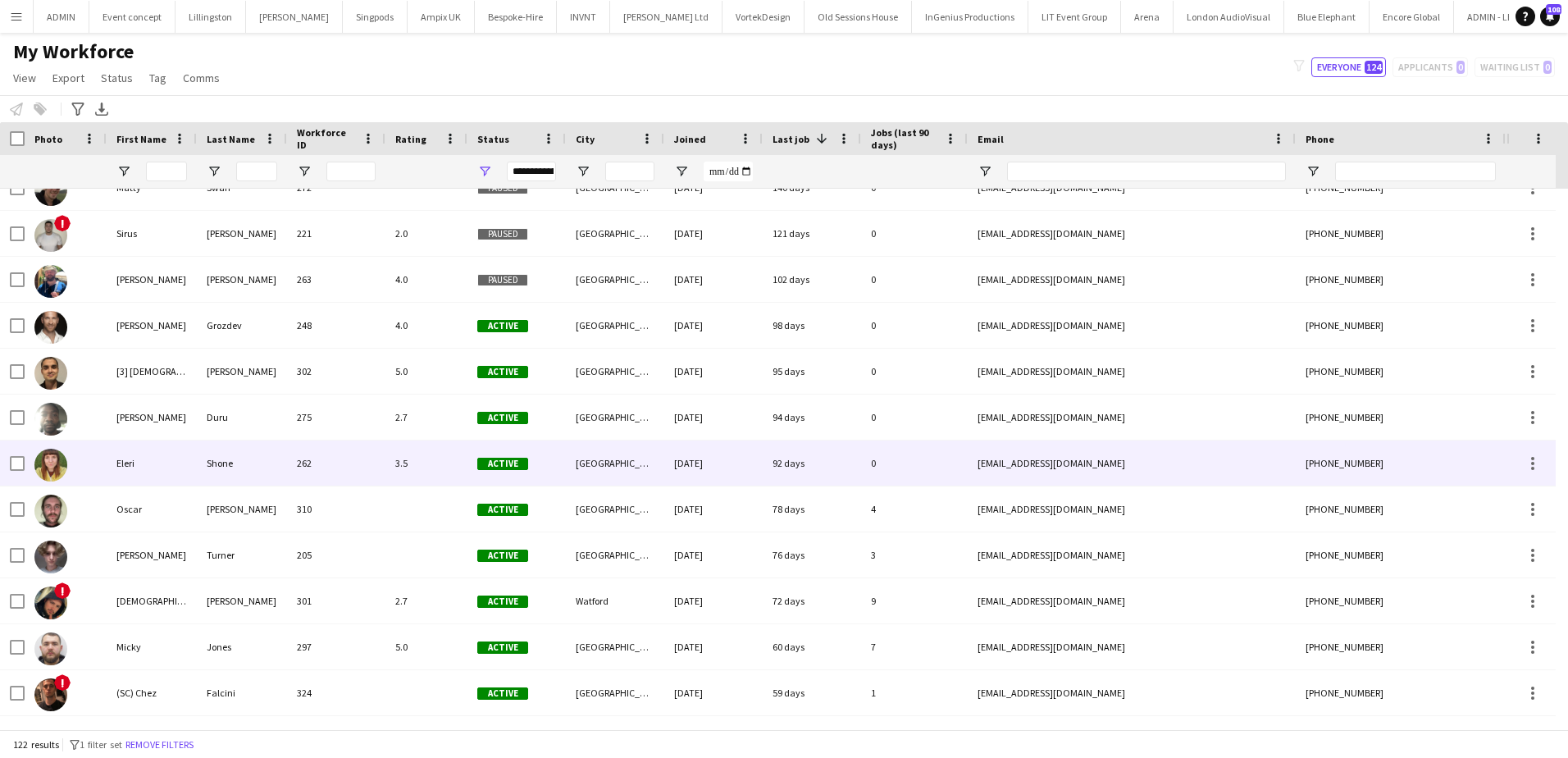
scroll to position [492, 0]
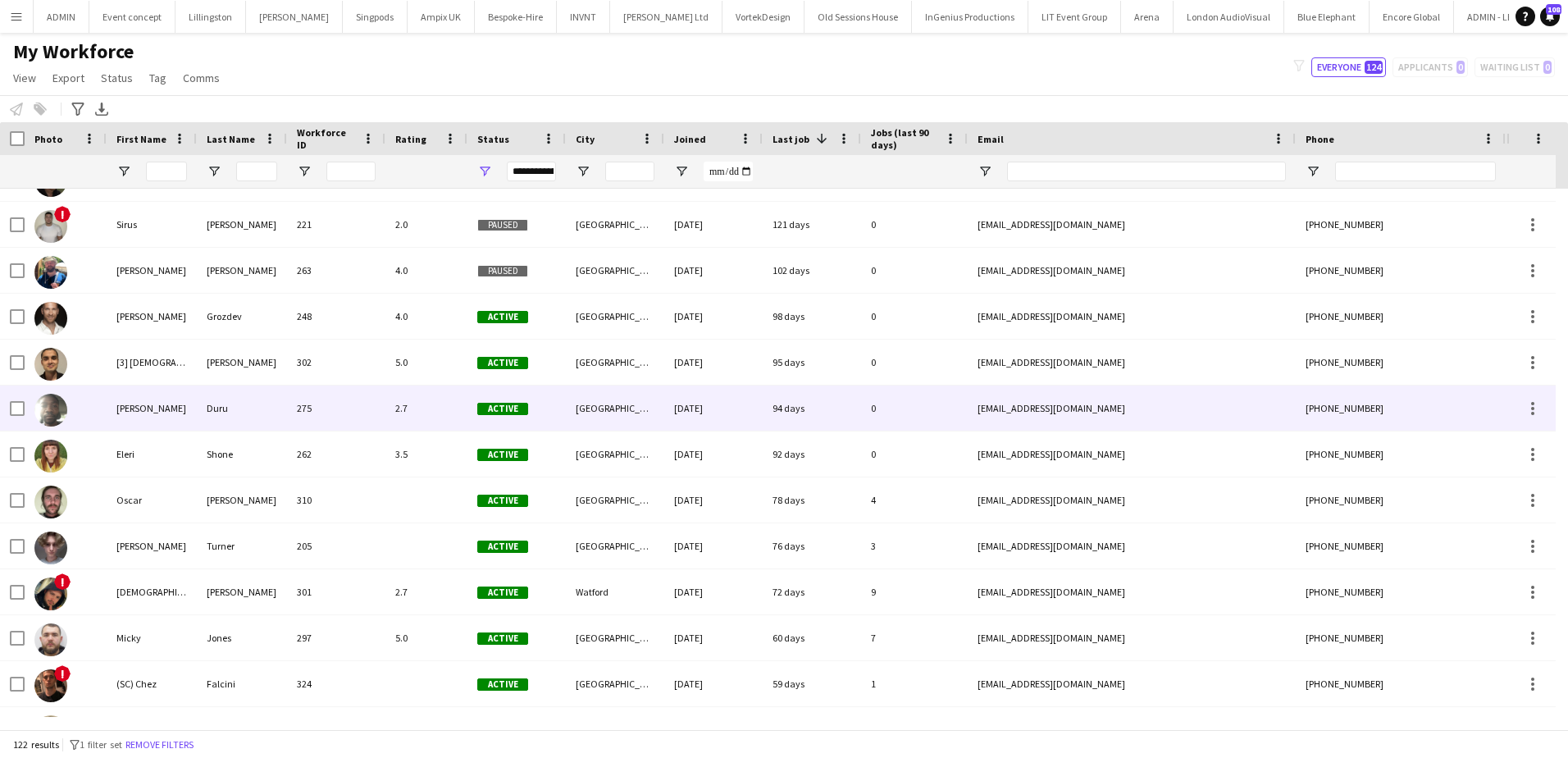
click at [57, 410] on img at bounding box center [50, 410] width 33 height 33
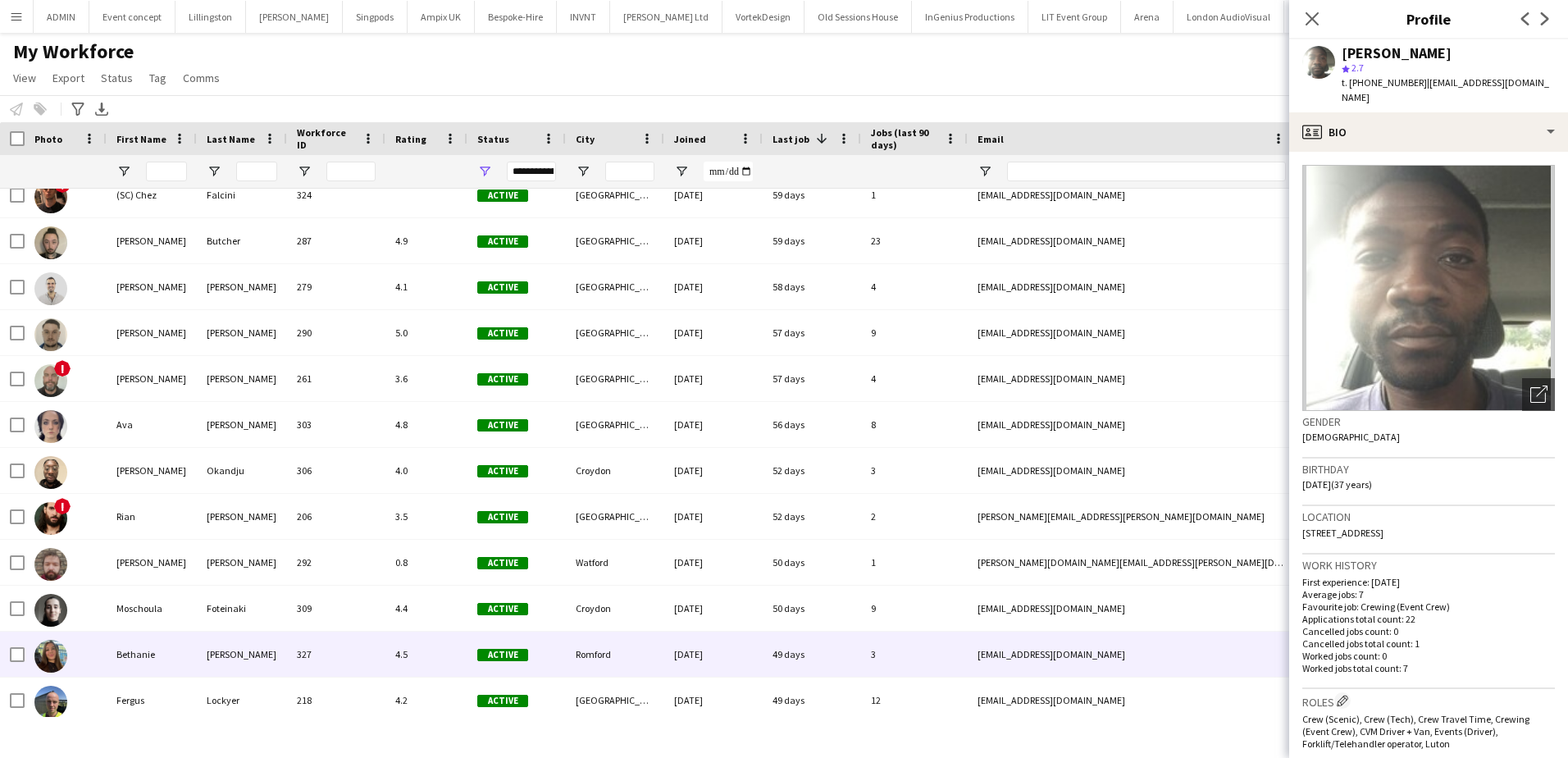
scroll to position [985, 0]
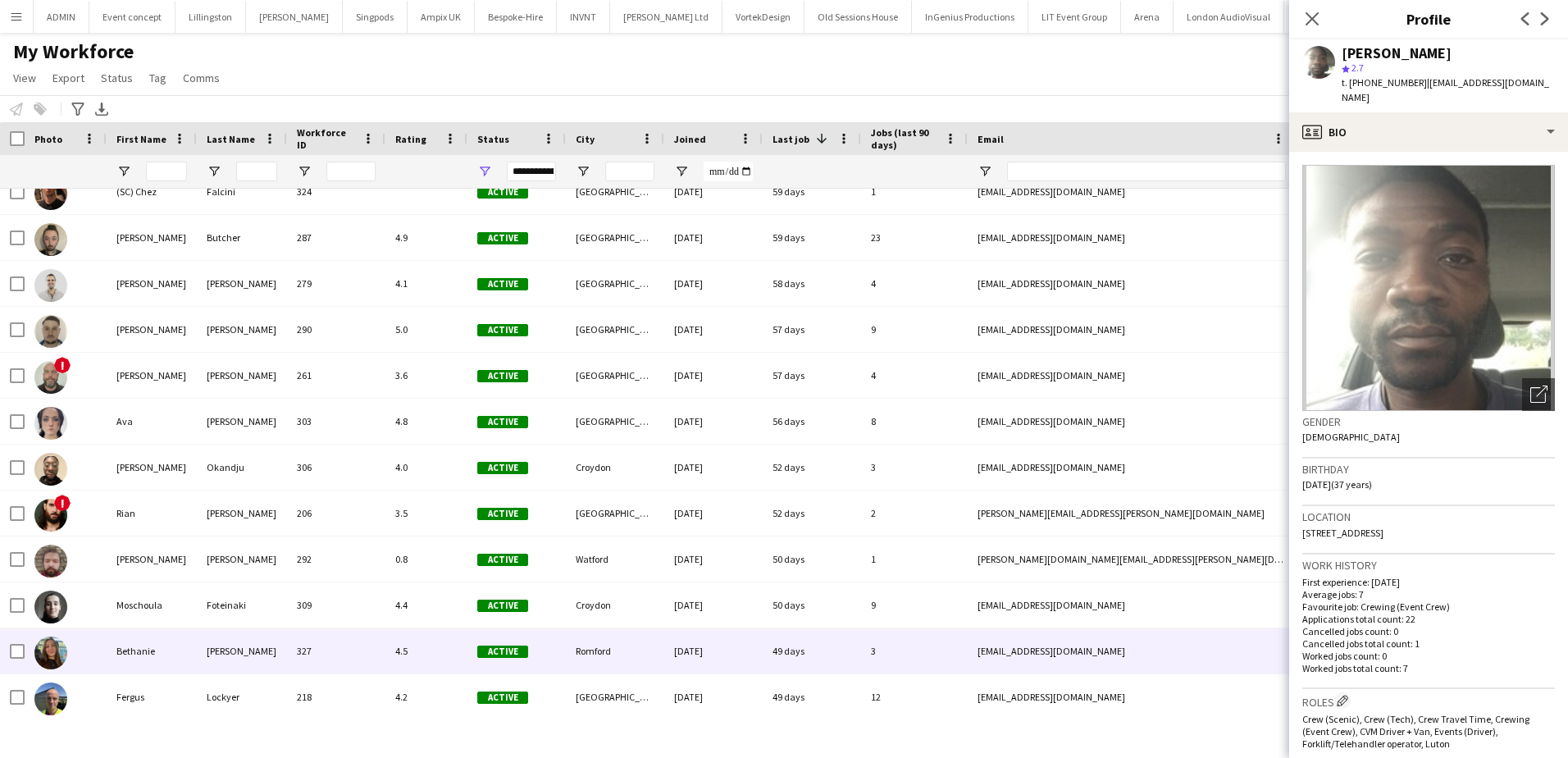
click at [48, 652] on img at bounding box center [50, 653] width 33 height 33
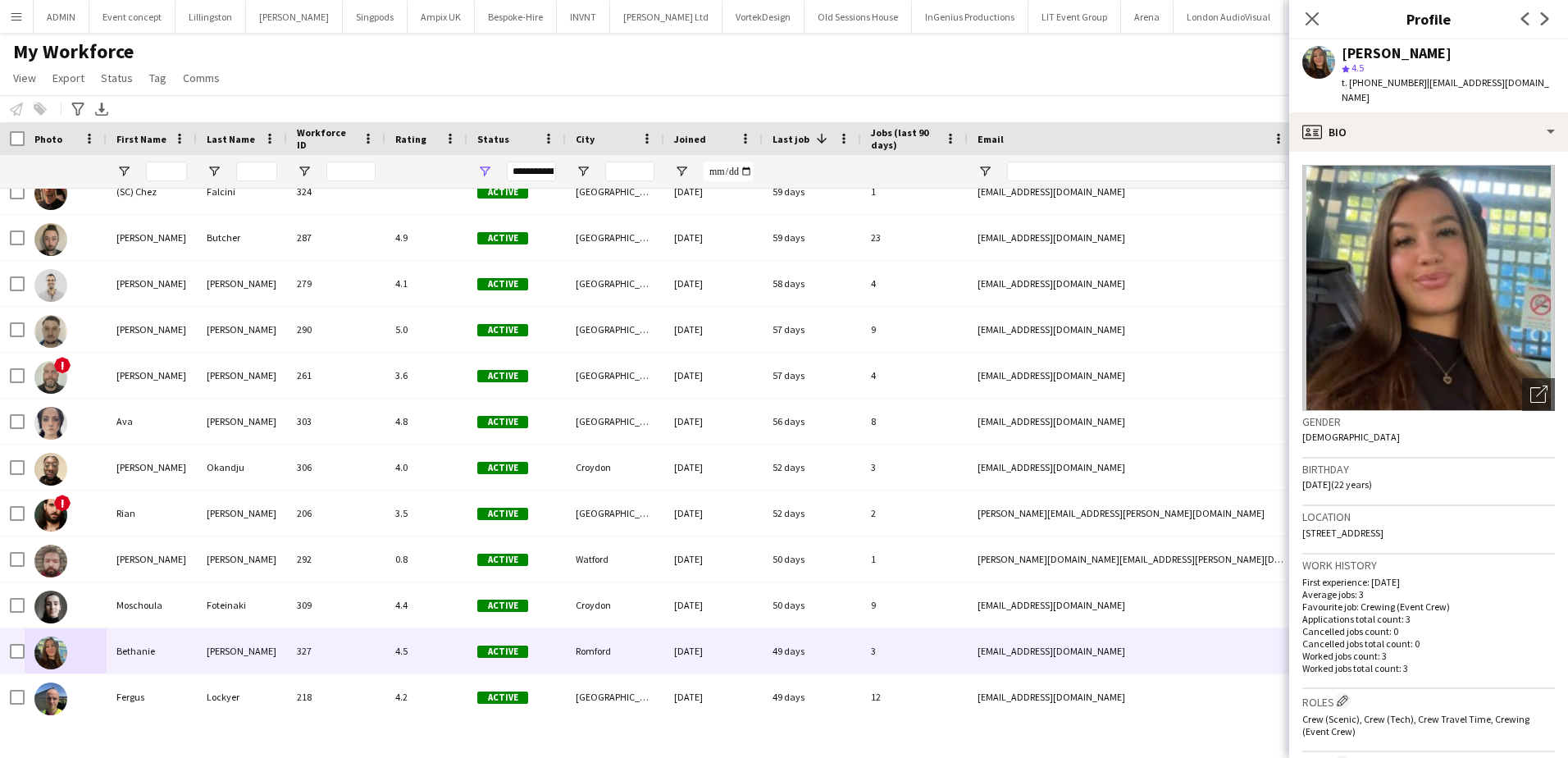
click at [1397, 305] on img at bounding box center [1428, 288] width 253 height 246
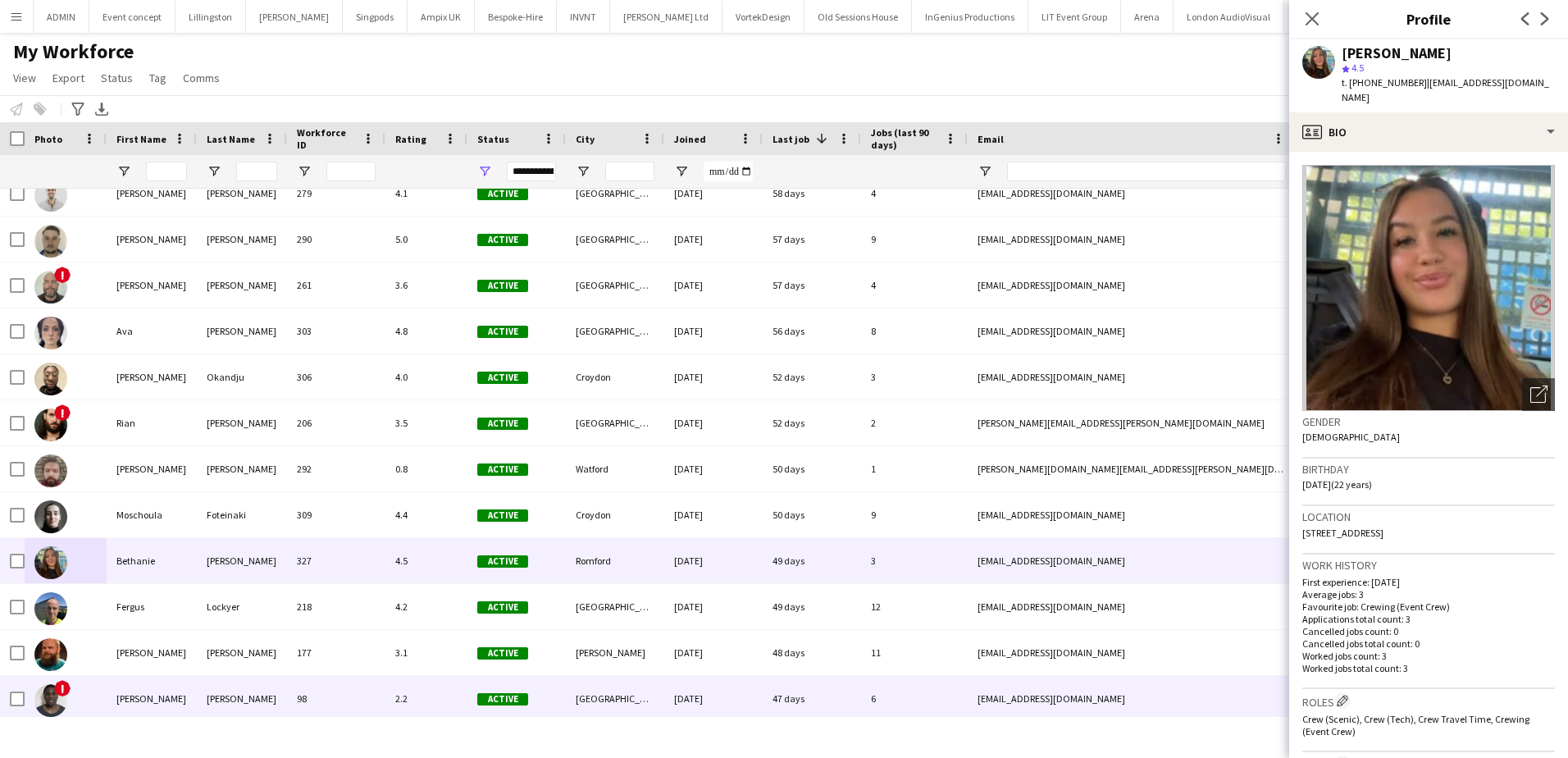
scroll to position [1149, 0]
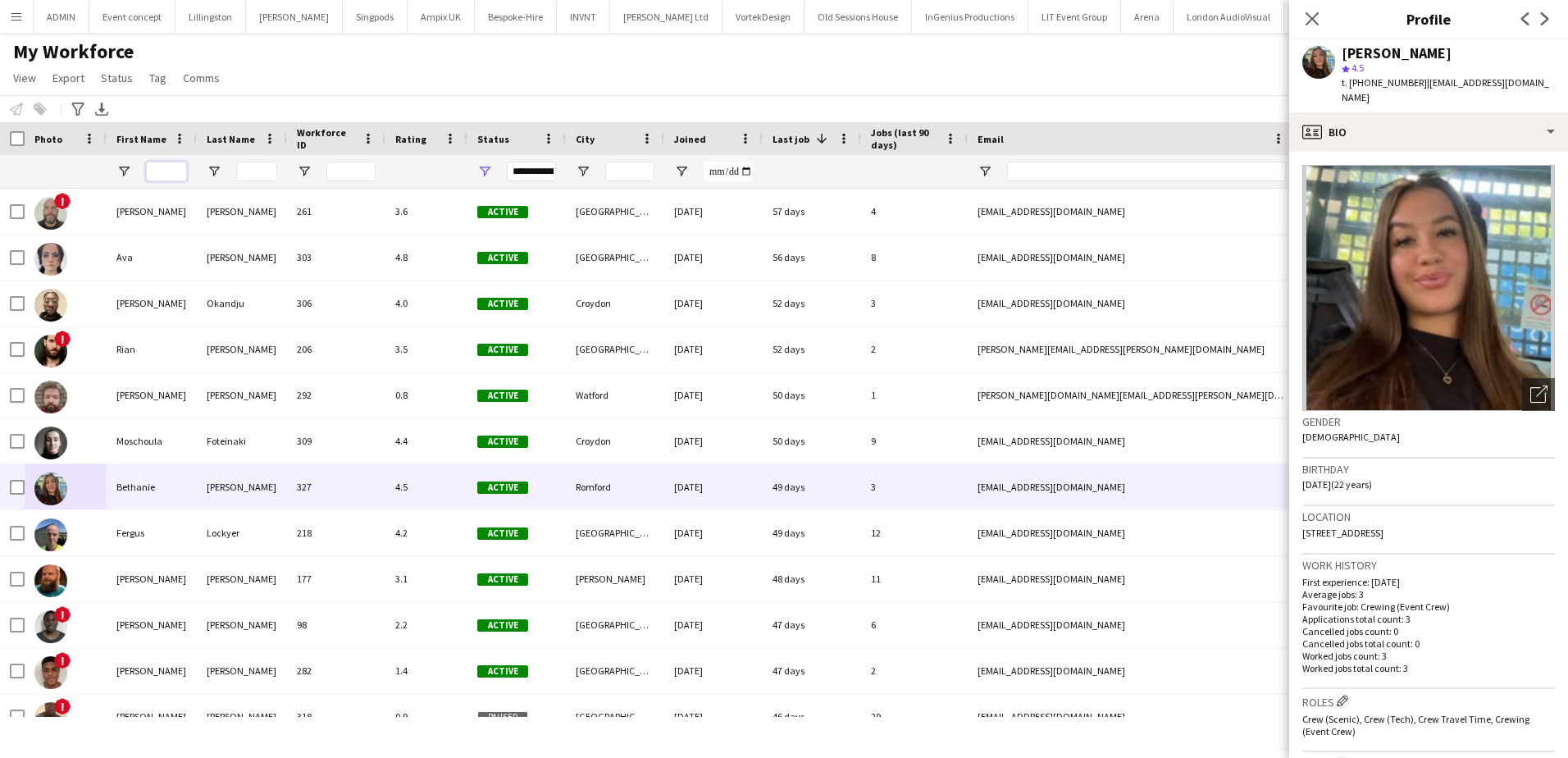
click at [156, 180] on input "First Name Filter Input" at bounding box center [166, 172] width 41 height 20
click at [564, 66] on div "My Workforce View Views Default view Booking New Employees Right to work check …" at bounding box center [784, 67] width 1568 height 56
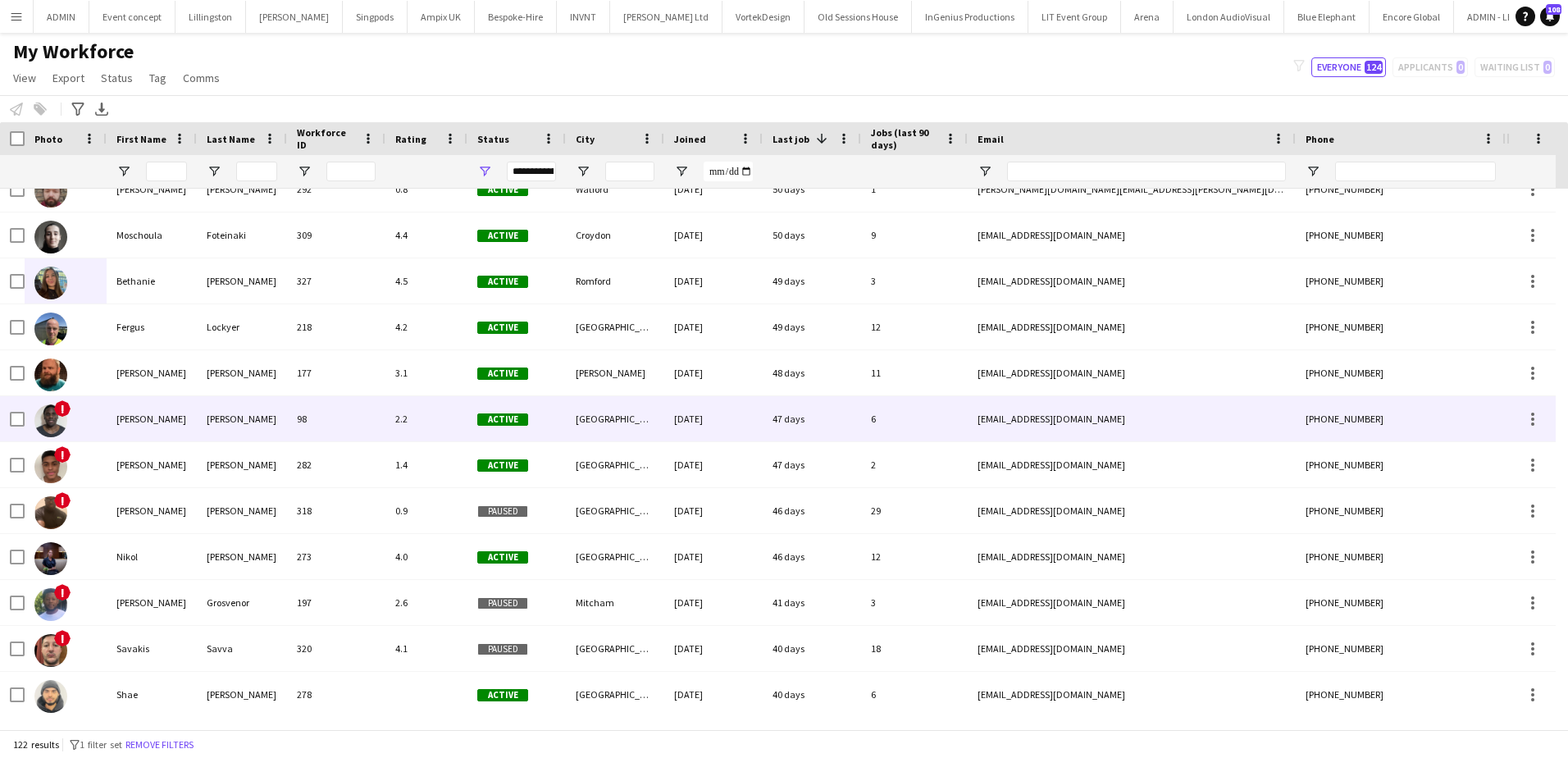
scroll to position [1390, 0]
